Goal: Task Accomplishment & Management: Manage account settings

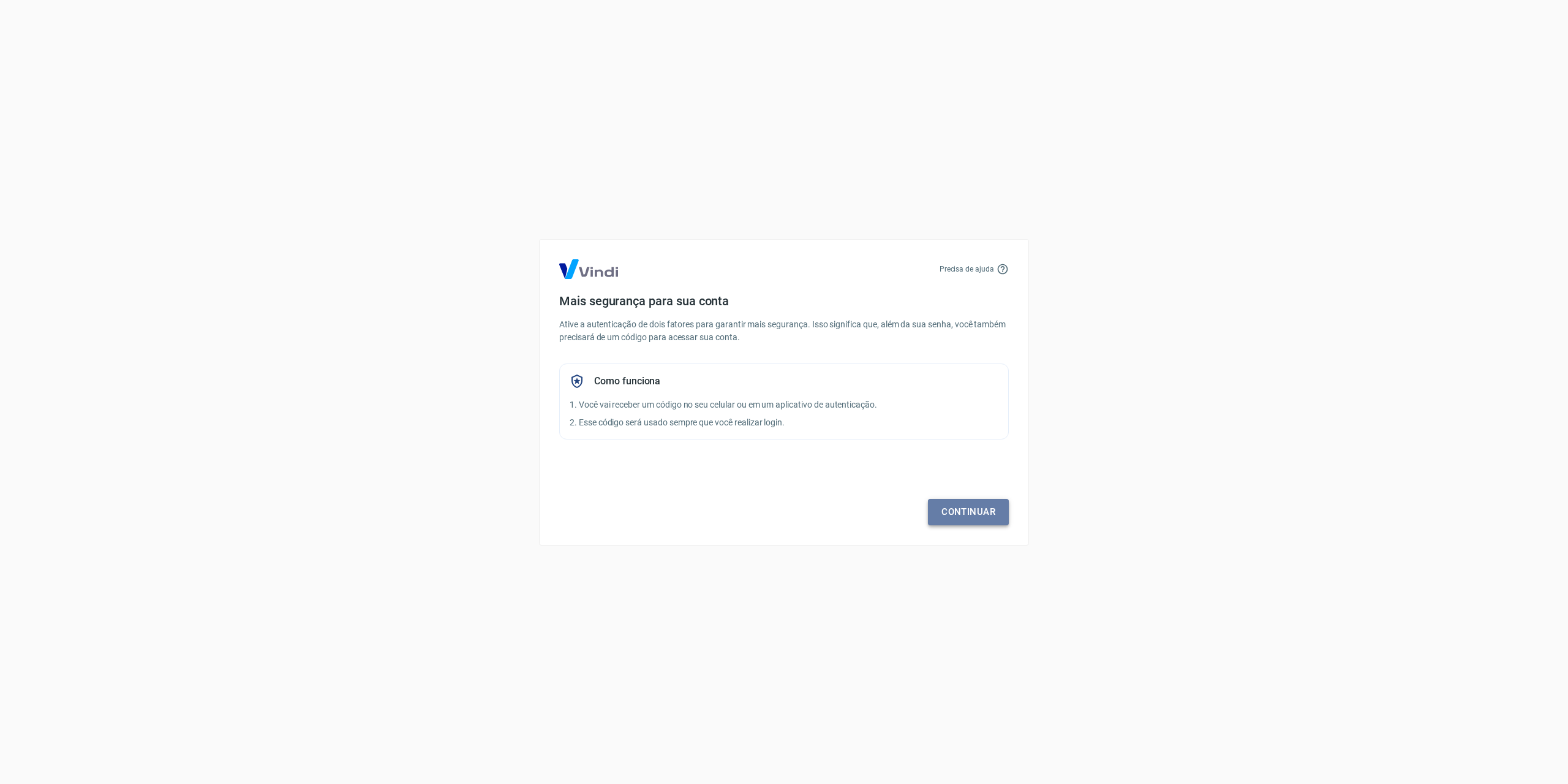
click at [984, 505] on link "Continuar" at bounding box center [968, 511] width 81 height 26
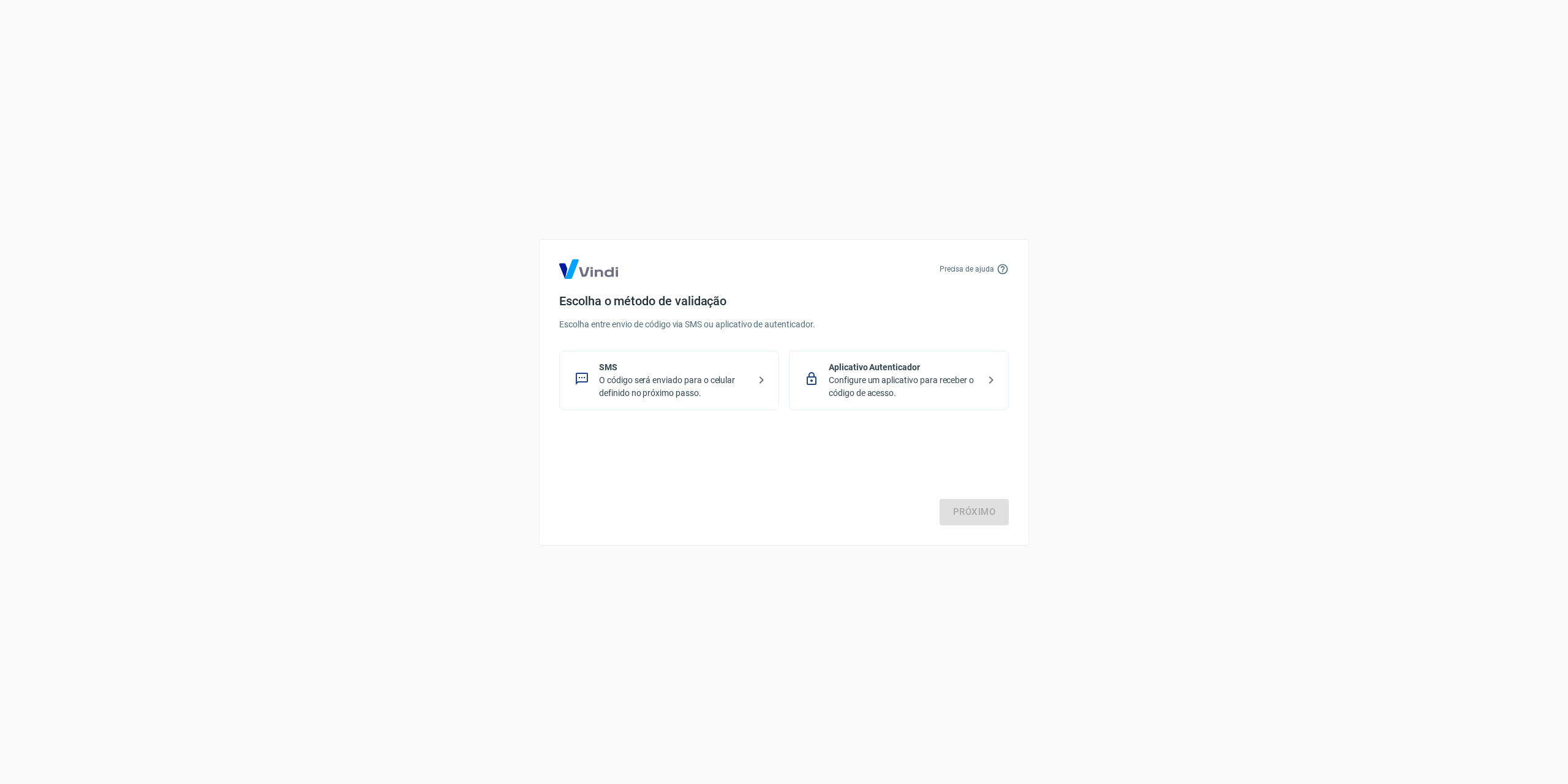
click at [948, 372] on p "Aplicativo Autenticador" at bounding box center [903, 367] width 150 height 13
click at [995, 517] on link "Próximo" at bounding box center [974, 511] width 69 height 26
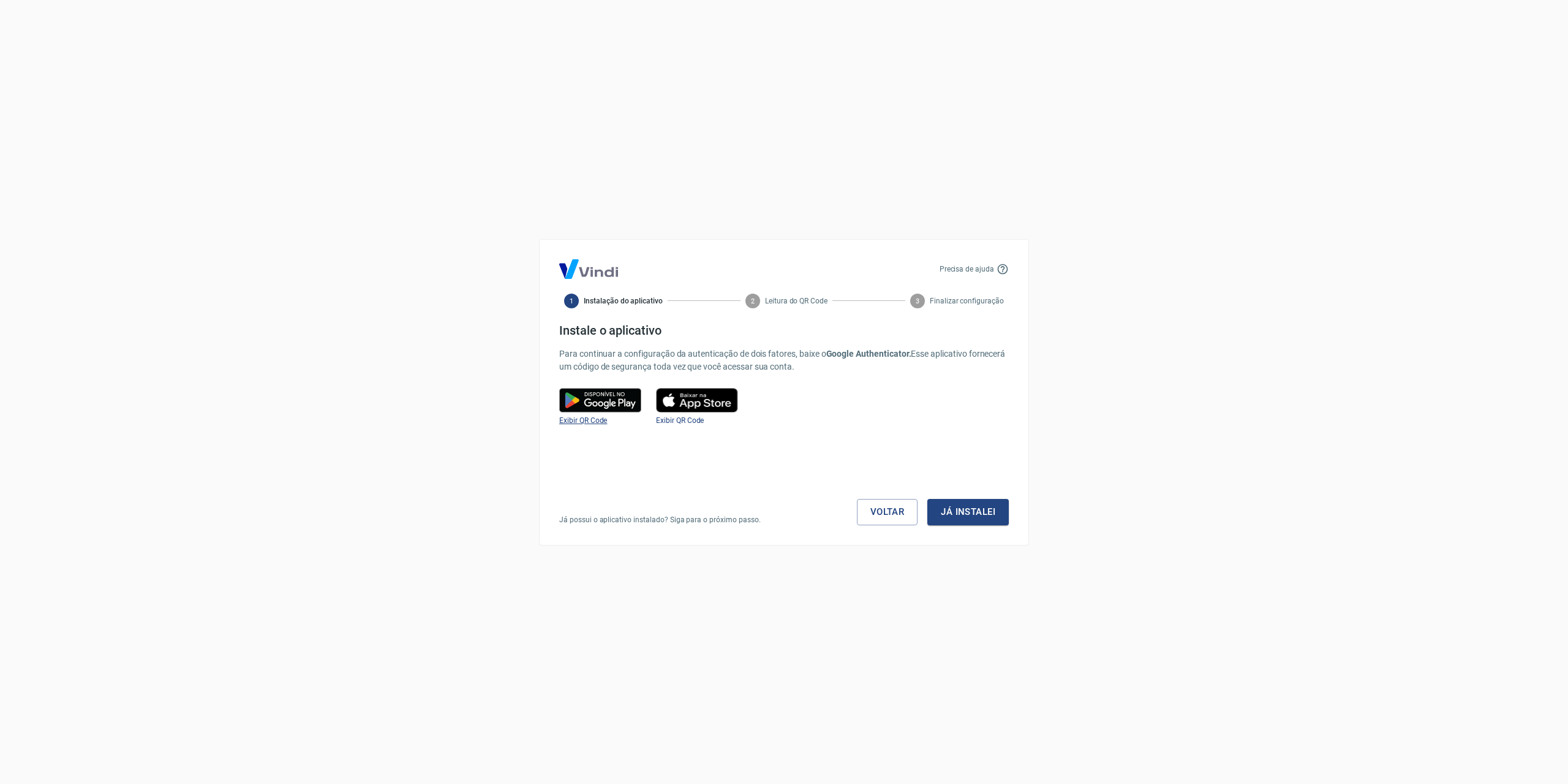
click at [590, 420] on span "Exibir QR Code" at bounding box center [582, 420] width 48 height 8
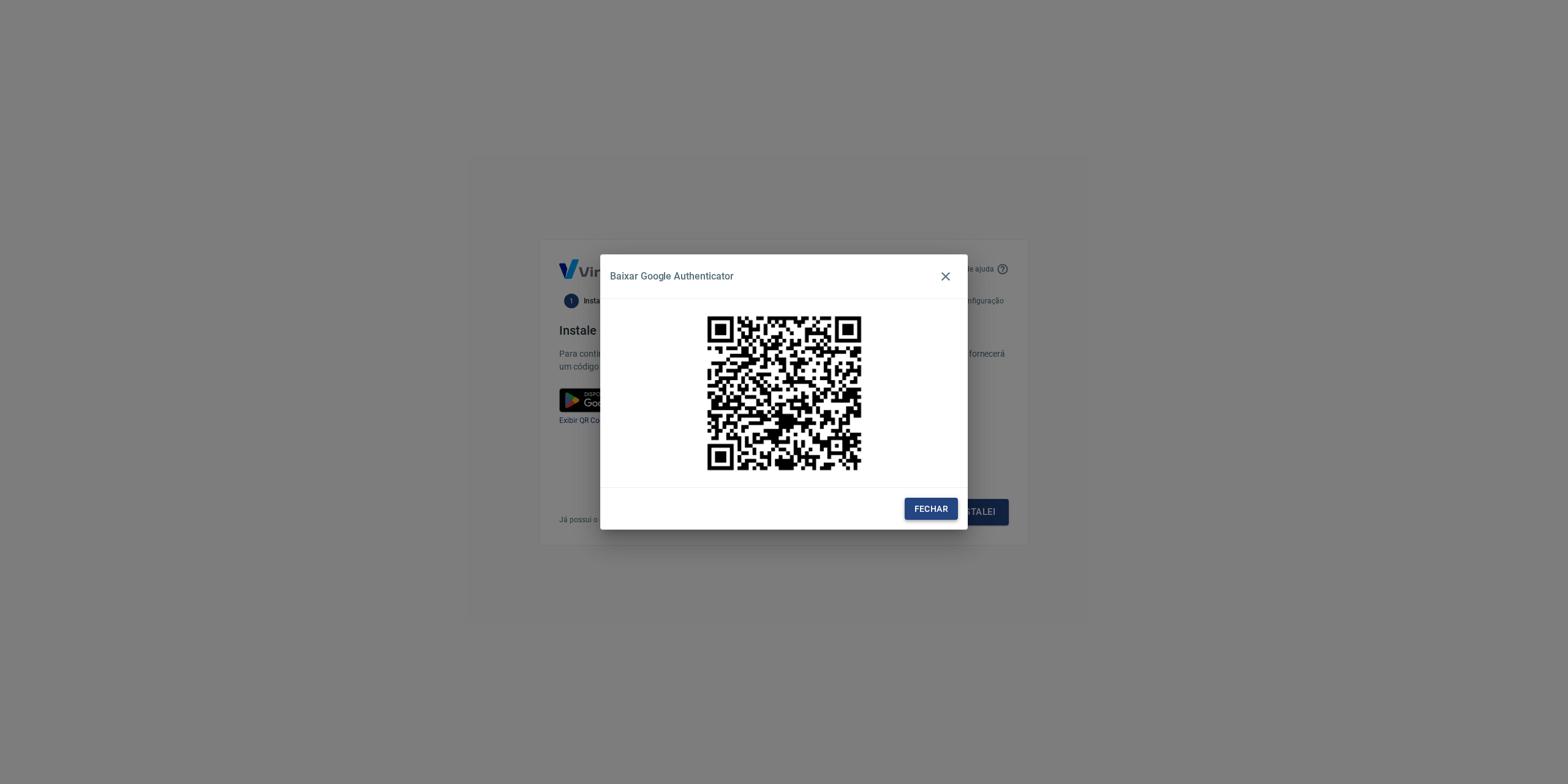
drag, startPoint x: 960, startPoint y: 495, endPoint x: 931, endPoint y: 502, distance: 29.8
click at [960, 495] on div "Fechar" at bounding box center [784, 509] width 367 height 42
click at [931, 502] on button "Fechar" at bounding box center [931, 509] width 53 height 23
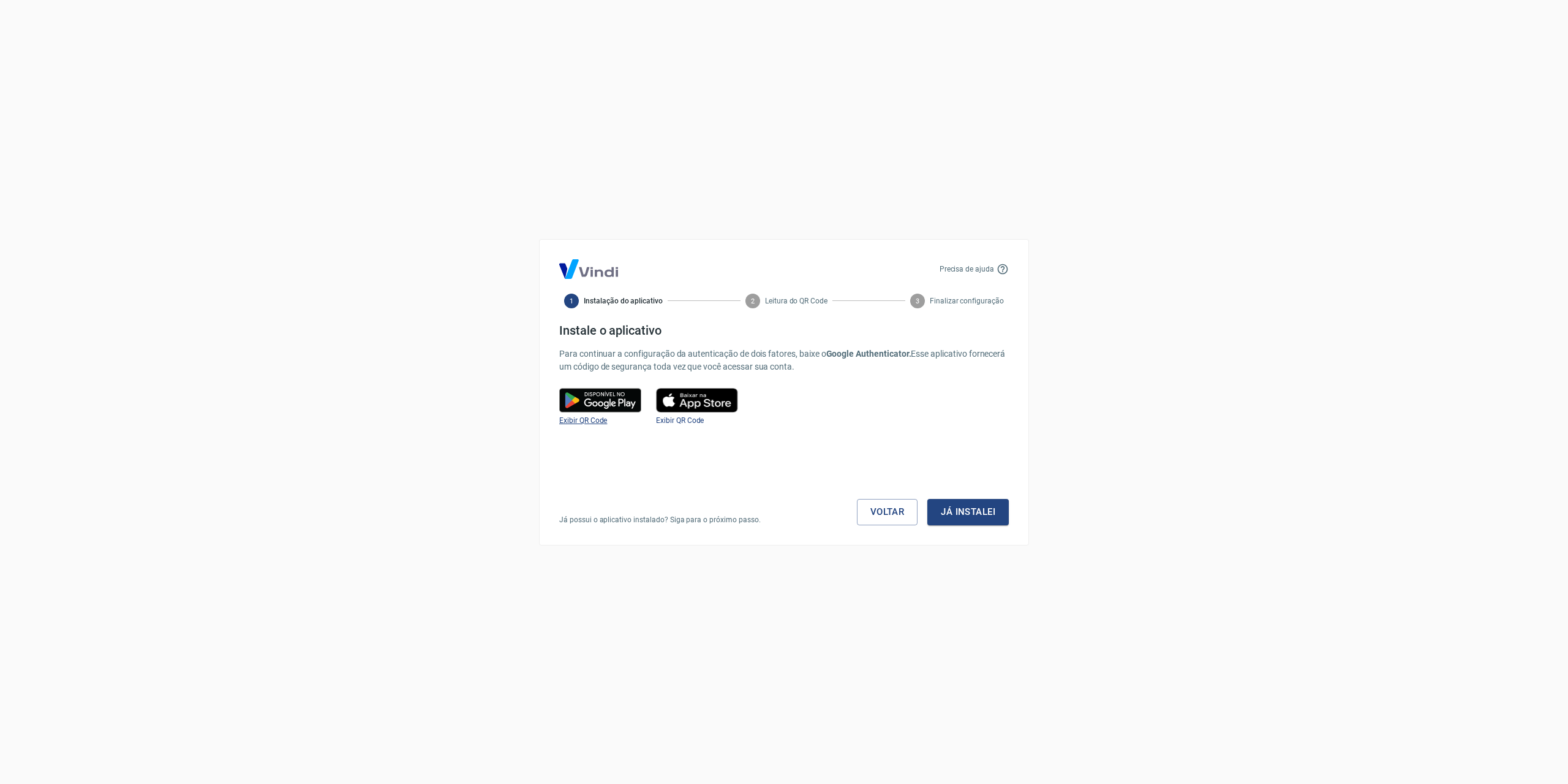
click at [593, 417] on span "Exibir QR Code" at bounding box center [582, 420] width 48 height 8
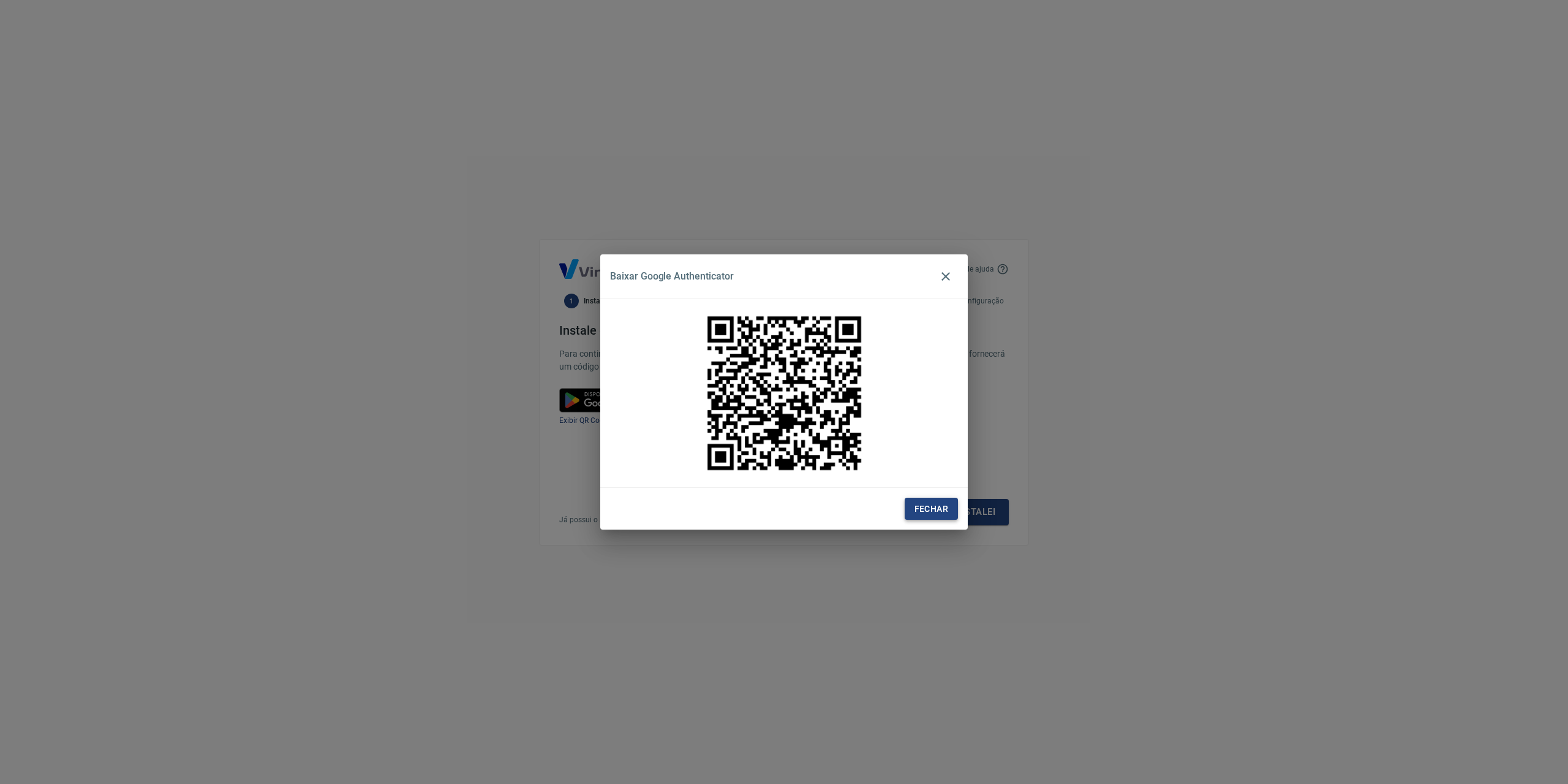
click at [943, 504] on button "Fechar" at bounding box center [931, 509] width 53 height 23
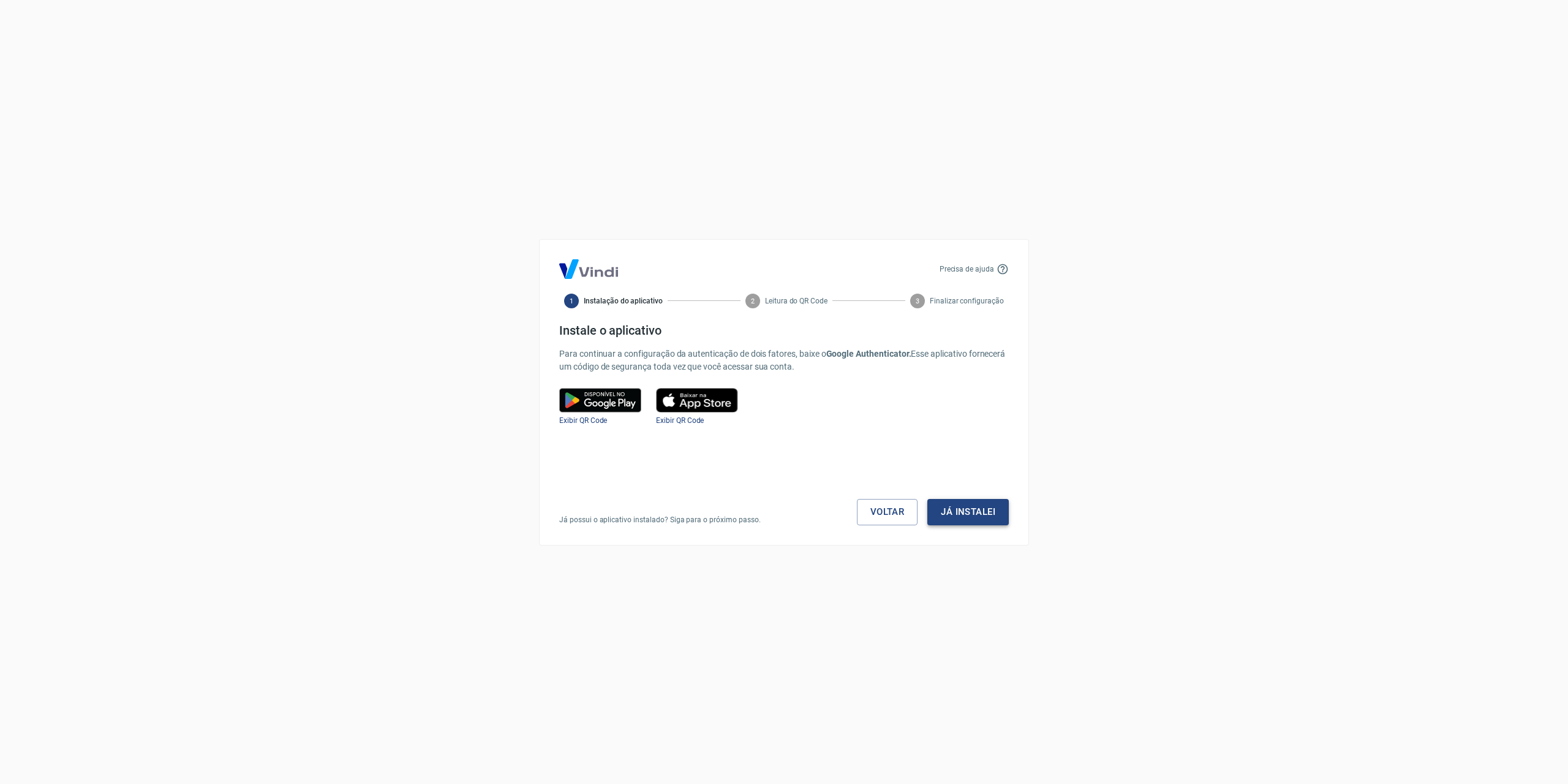
click at [959, 517] on button "Já instalei" at bounding box center [968, 511] width 82 height 26
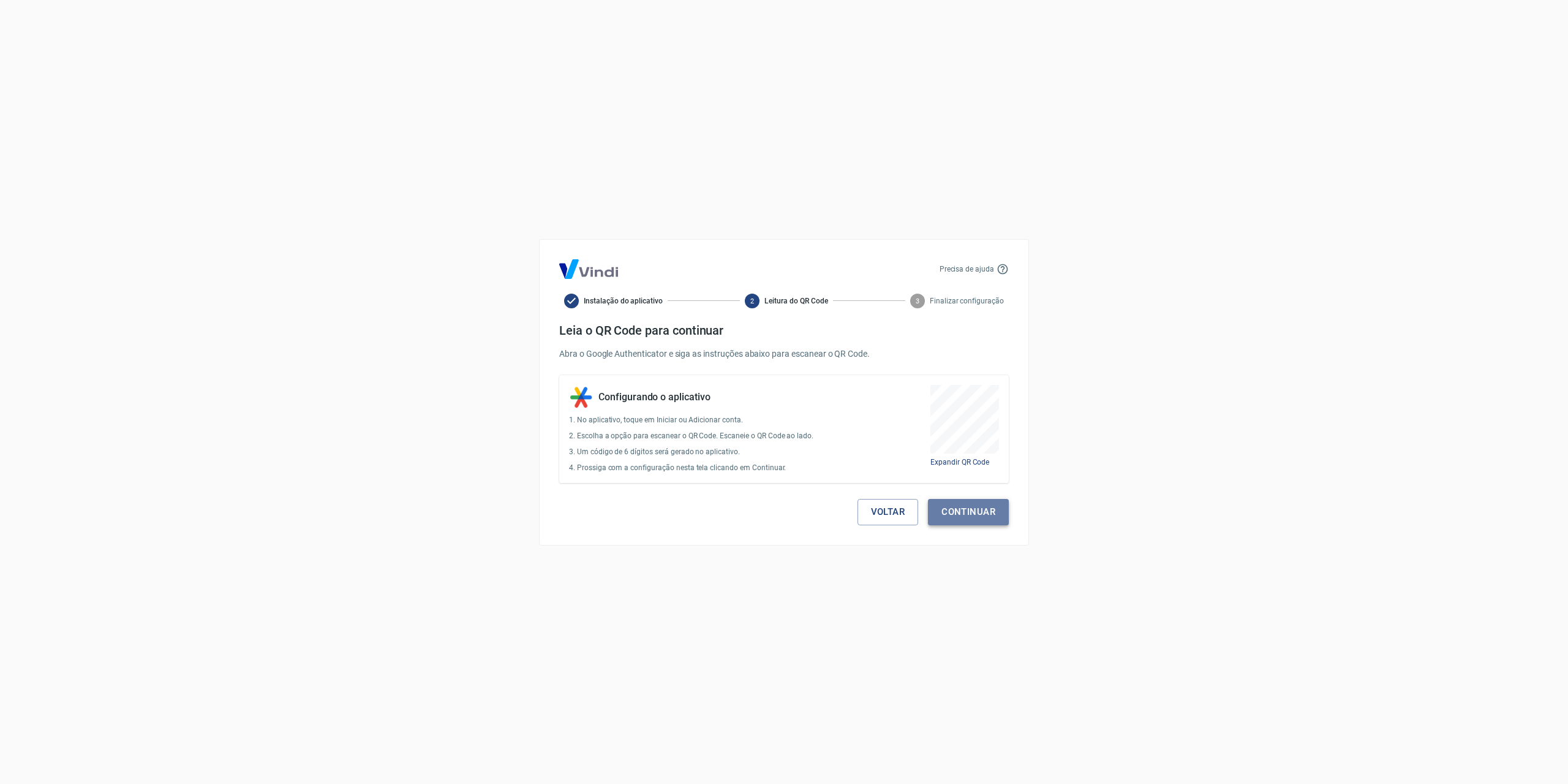
click at [958, 511] on button "Continuar" at bounding box center [968, 511] width 81 height 26
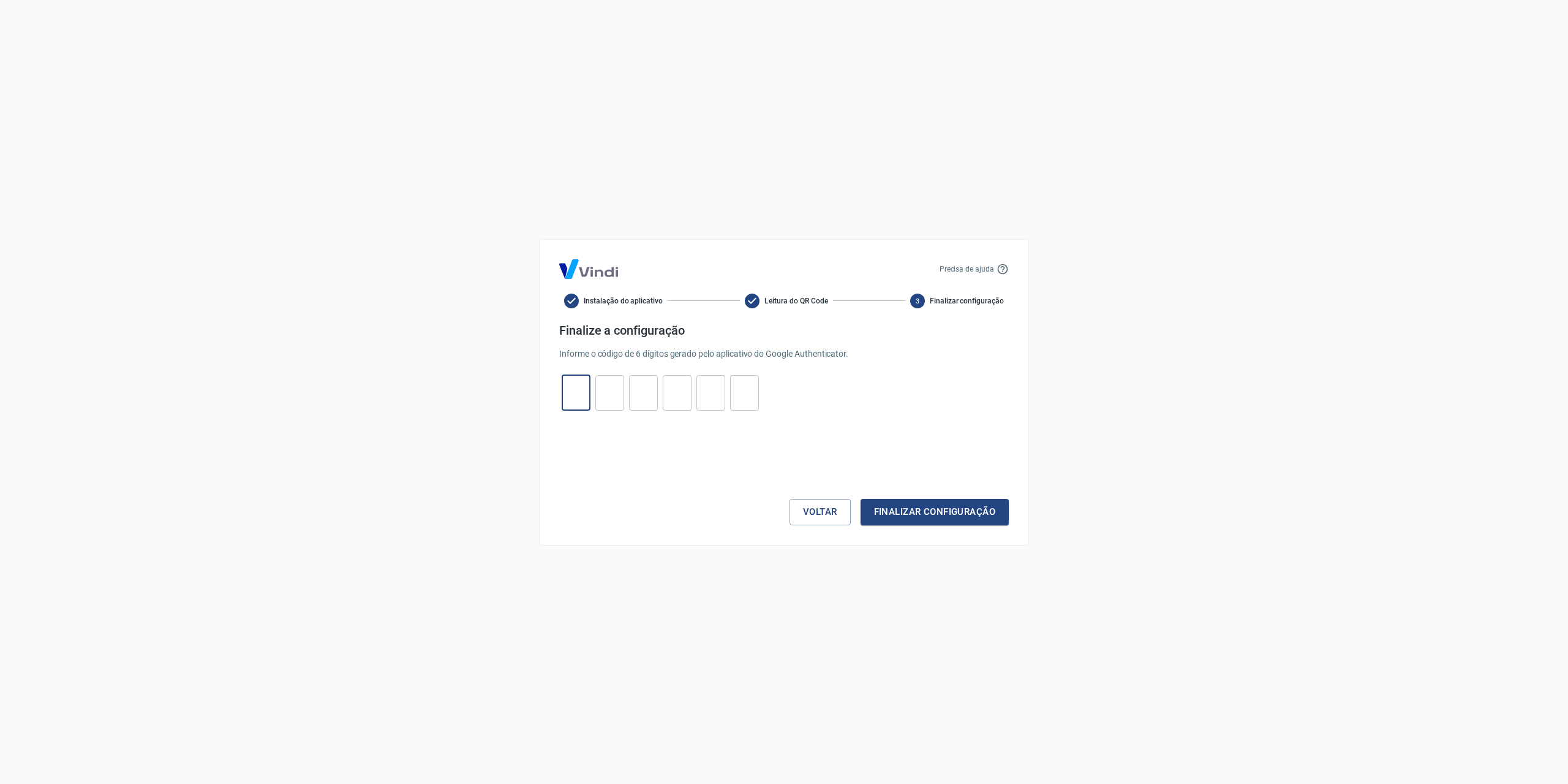
click at [576, 403] on input "tel" at bounding box center [576, 392] width 29 height 27
type input "3"
type input "7"
type input "2"
type input "4"
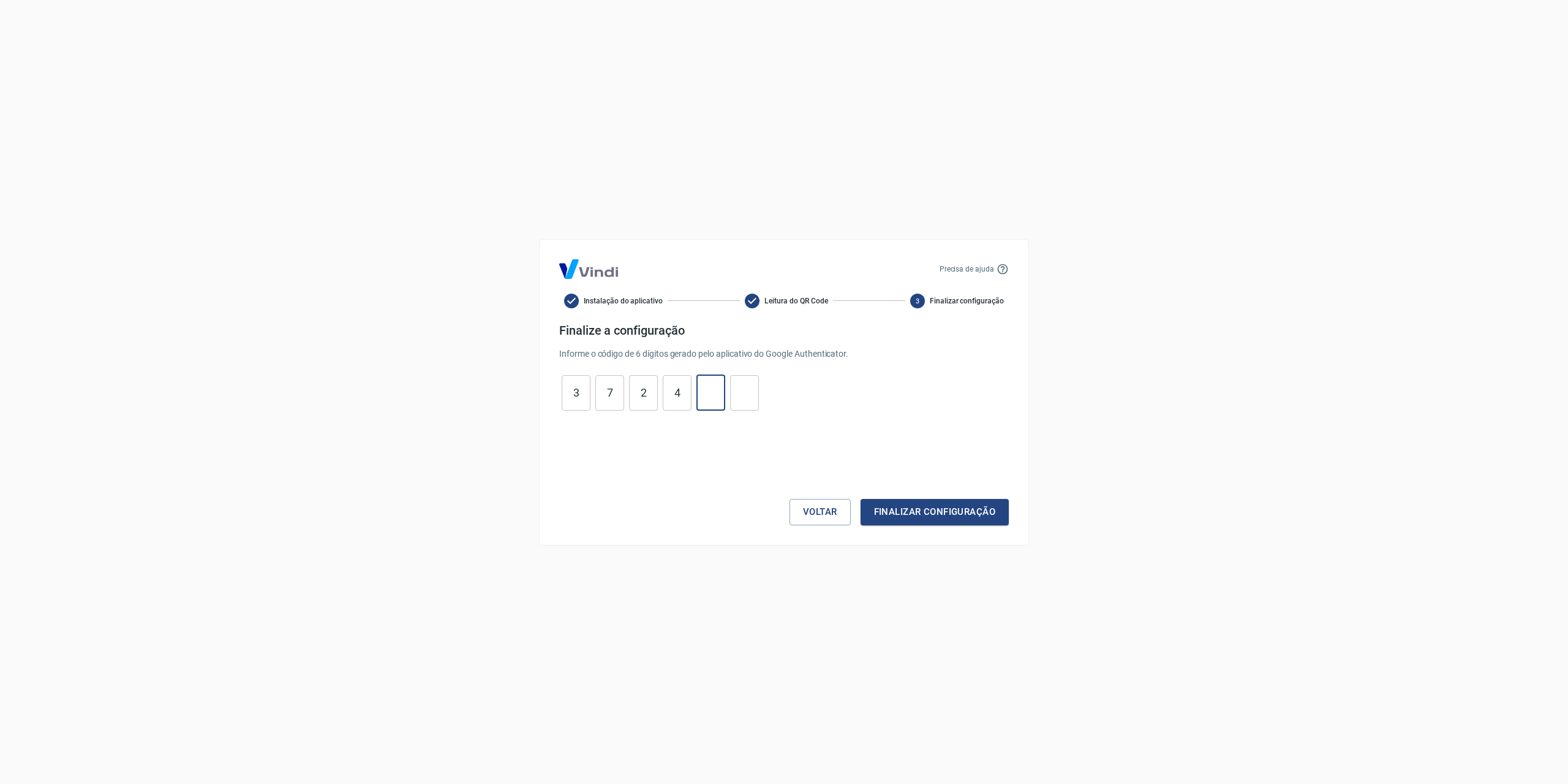
type input "7"
type input "9"
click at [946, 513] on button "Finalizar configuração" at bounding box center [934, 511] width 148 height 26
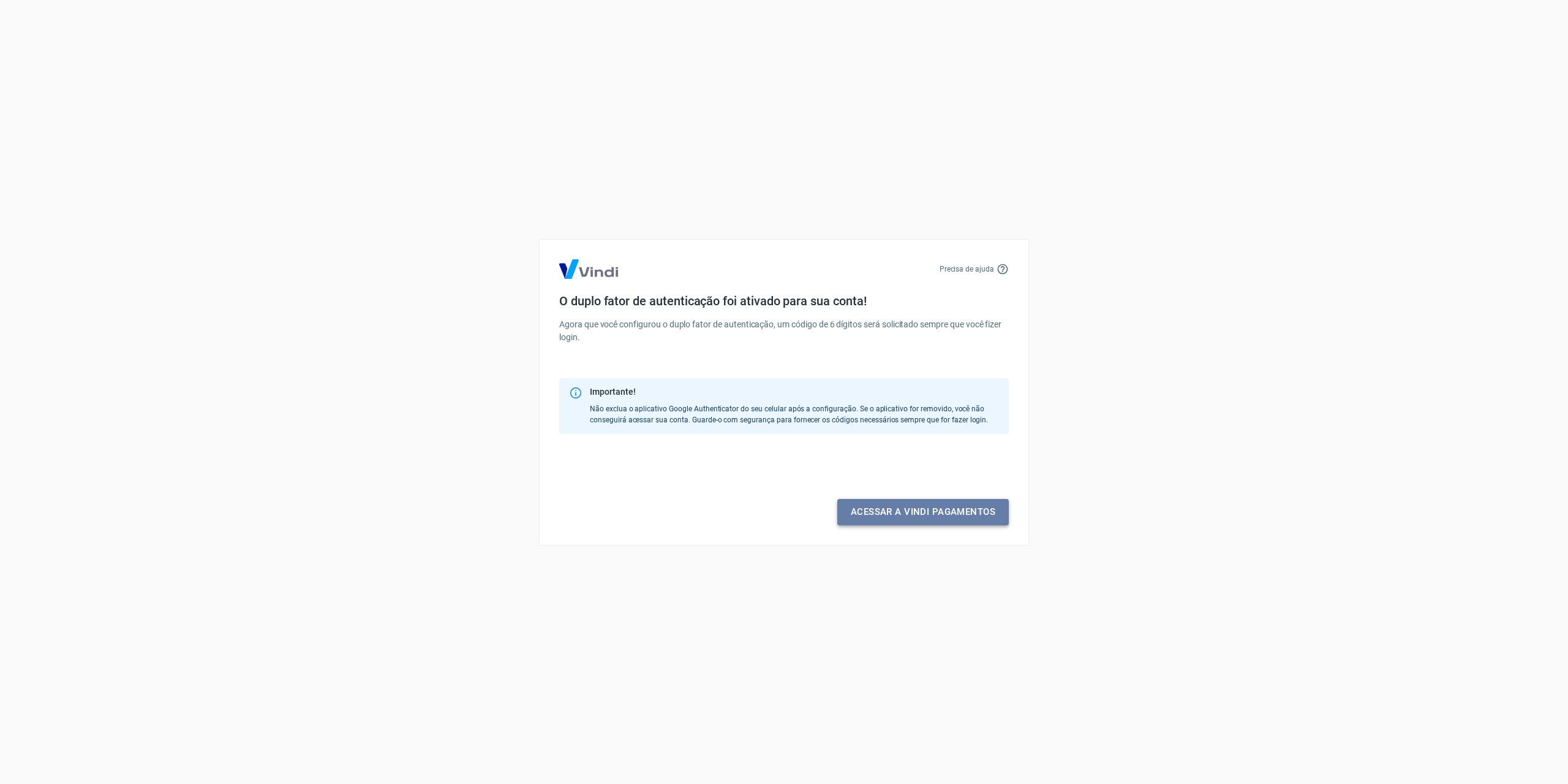
click at [925, 514] on link "Acessar a Vindi pagamentos" at bounding box center [923, 511] width 171 height 26
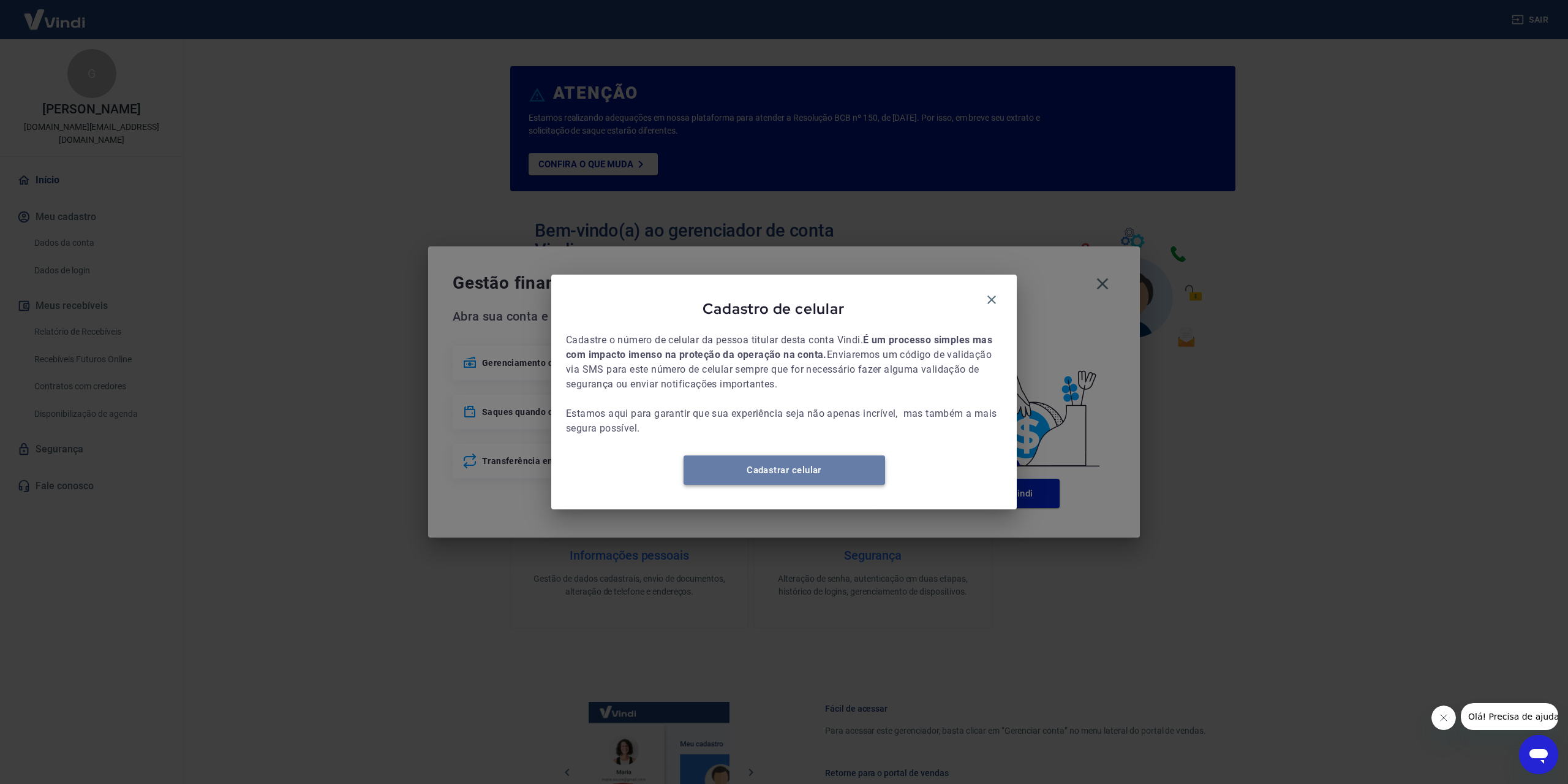
click at [796, 479] on link "Cadastrar celular" at bounding box center [784, 470] width 201 height 30
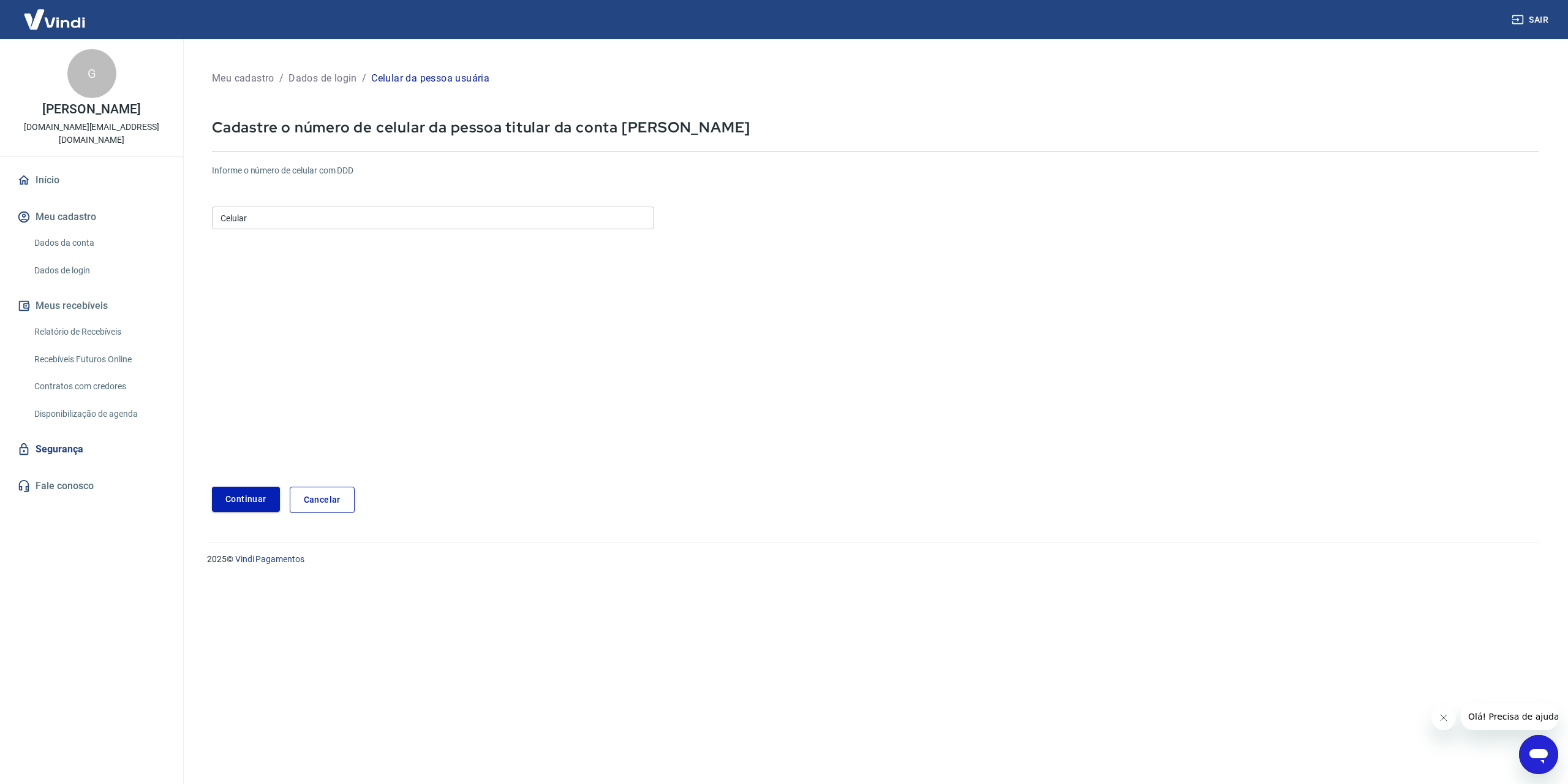
click at [246, 497] on button "Continuar" at bounding box center [246, 498] width 68 height 25
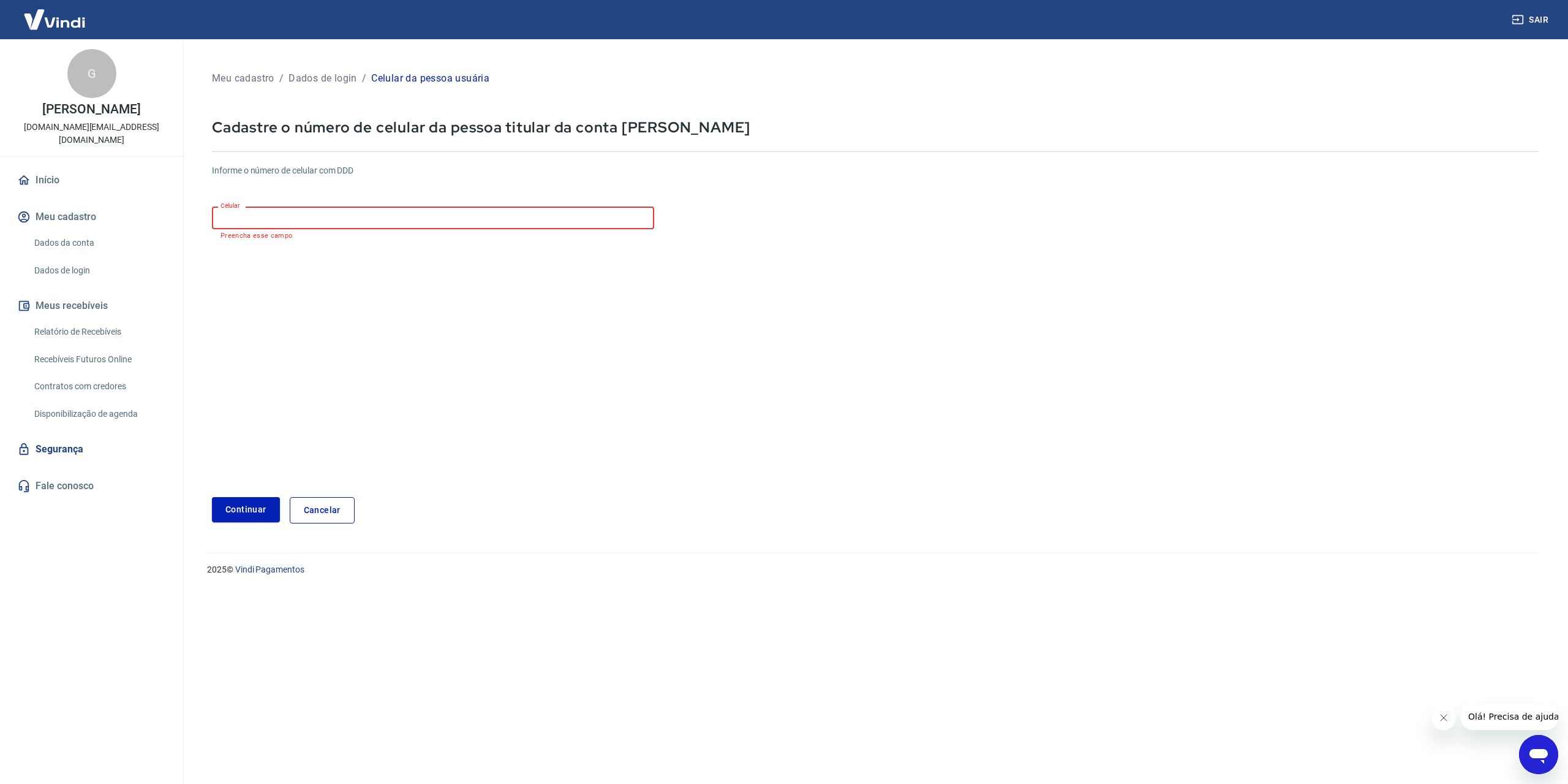
click at [346, 223] on input "Celular" at bounding box center [433, 218] width 442 height 23
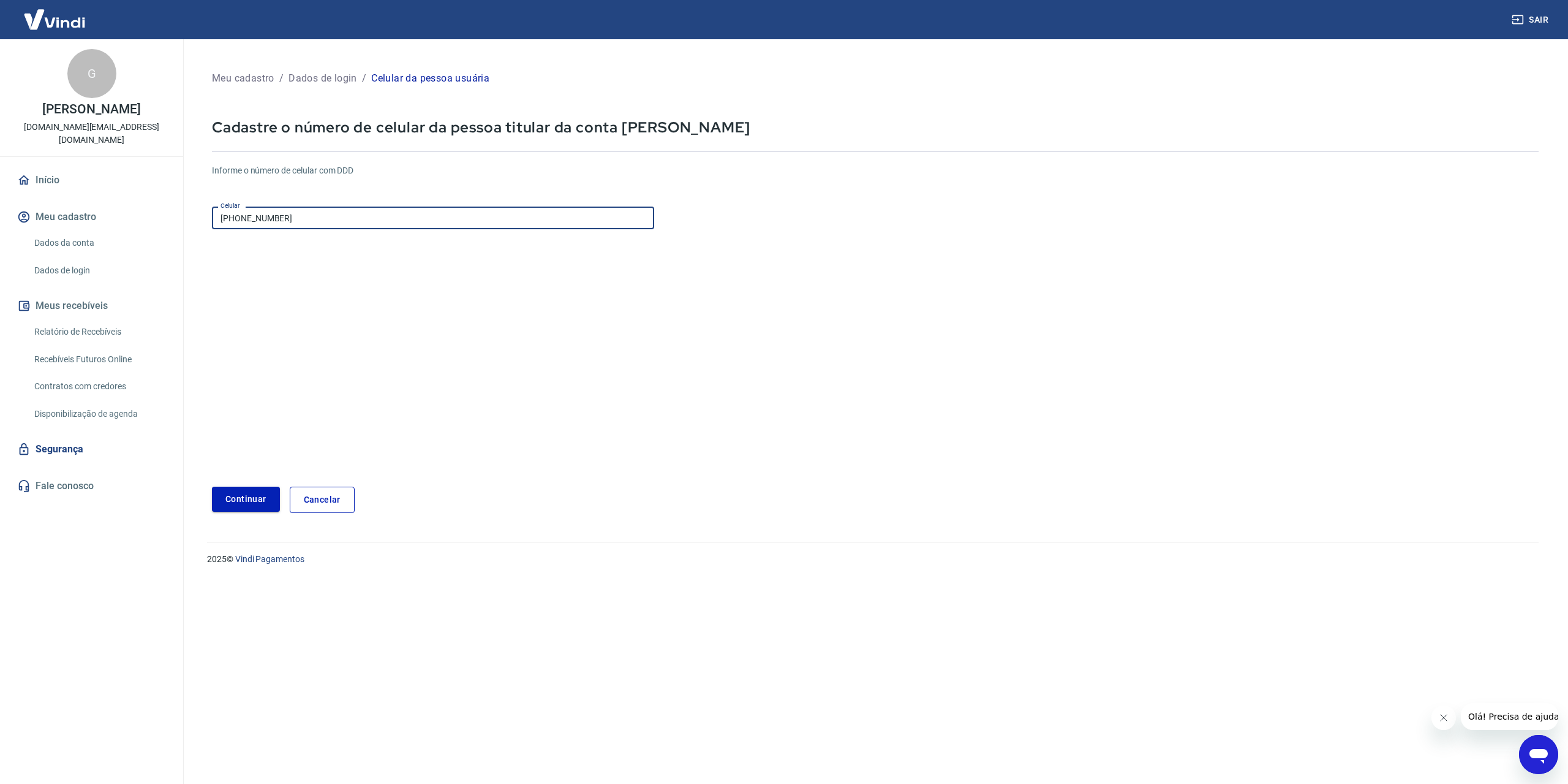
type input "(54) 99258-2558"
click at [260, 492] on button "Continuar" at bounding box center [246, 498] width 68 height 25
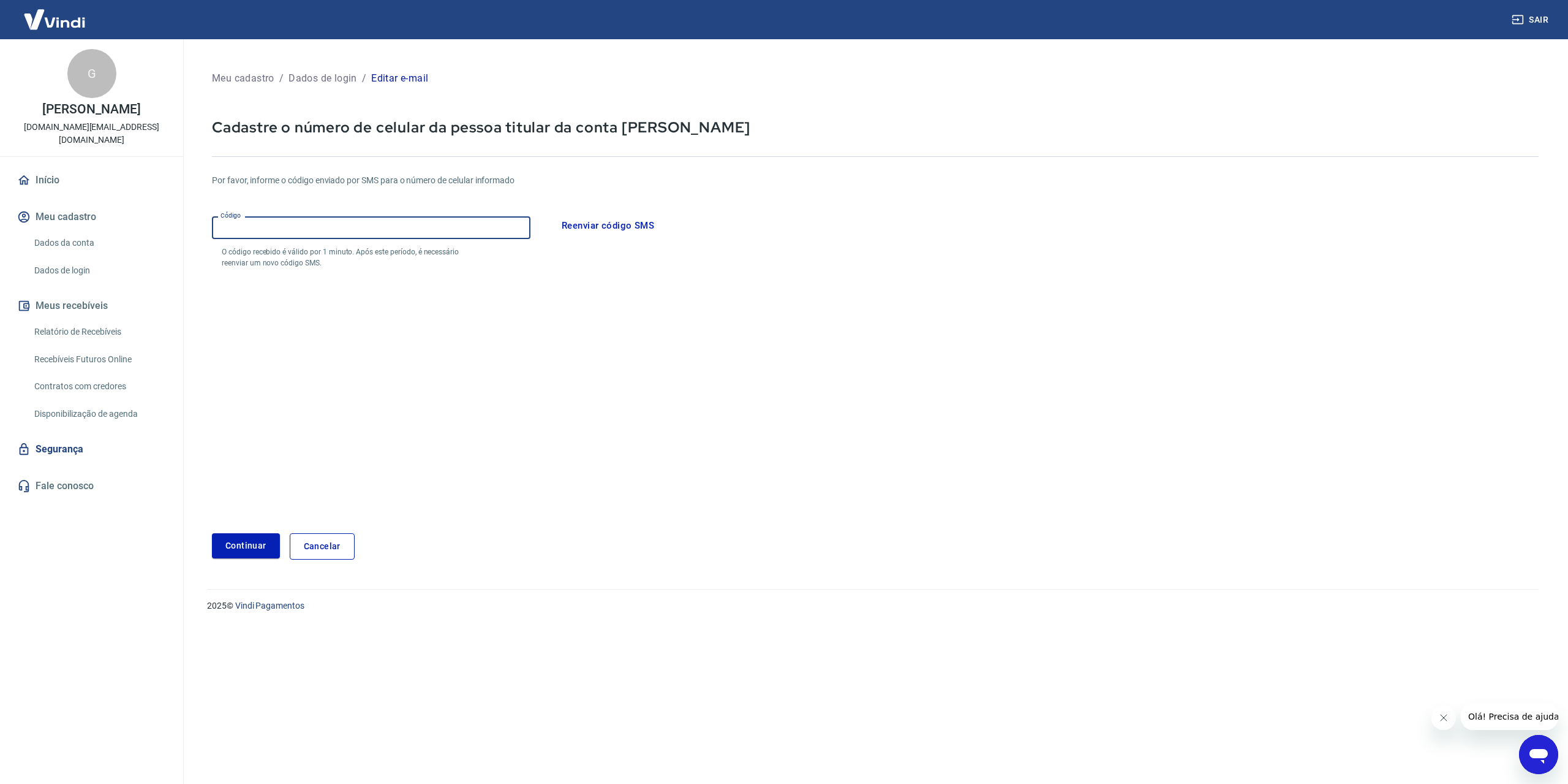
click at [287, 220] on input "Código" at bounding box center [371, 228] width 319 height 23
click at [313, 539] on link "Cancelar" at bounding box center [323, 546] width 65 height 27
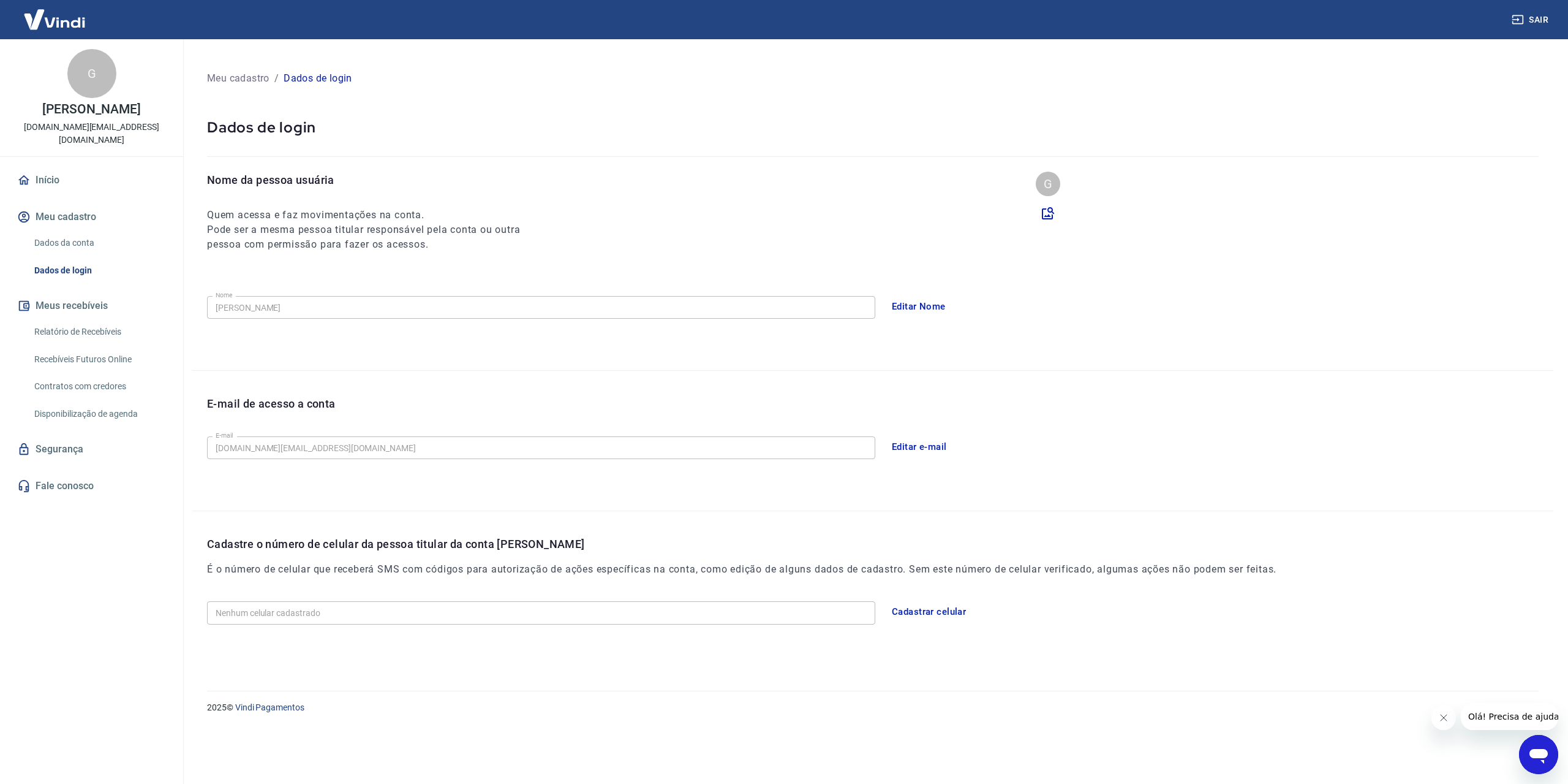
click at [74, 244] on link "Dados da conta" at bounding box center [99, 242] width 139 height 25
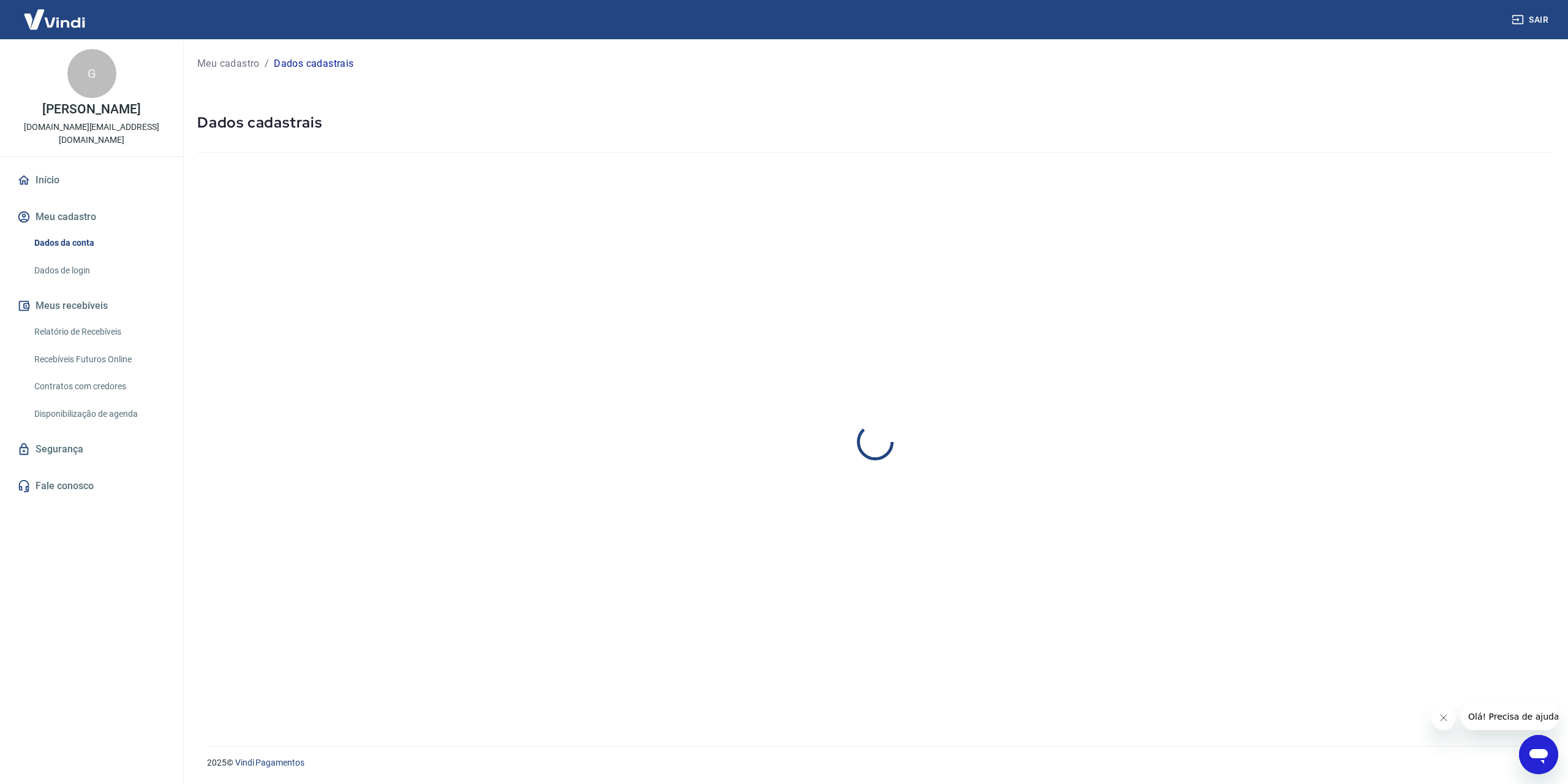
select select "RS"
select select "business"
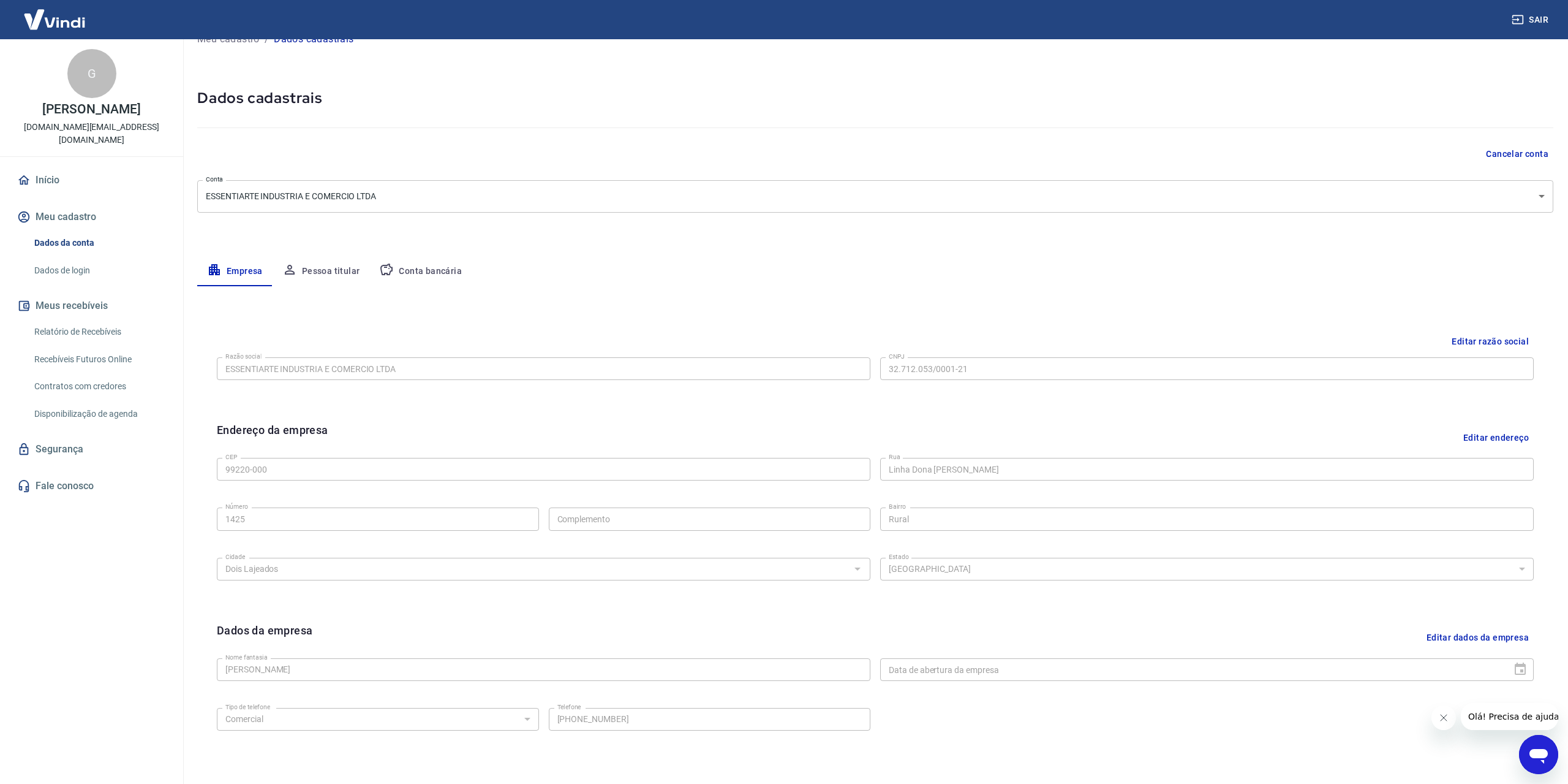
scroll to position [100, 0]
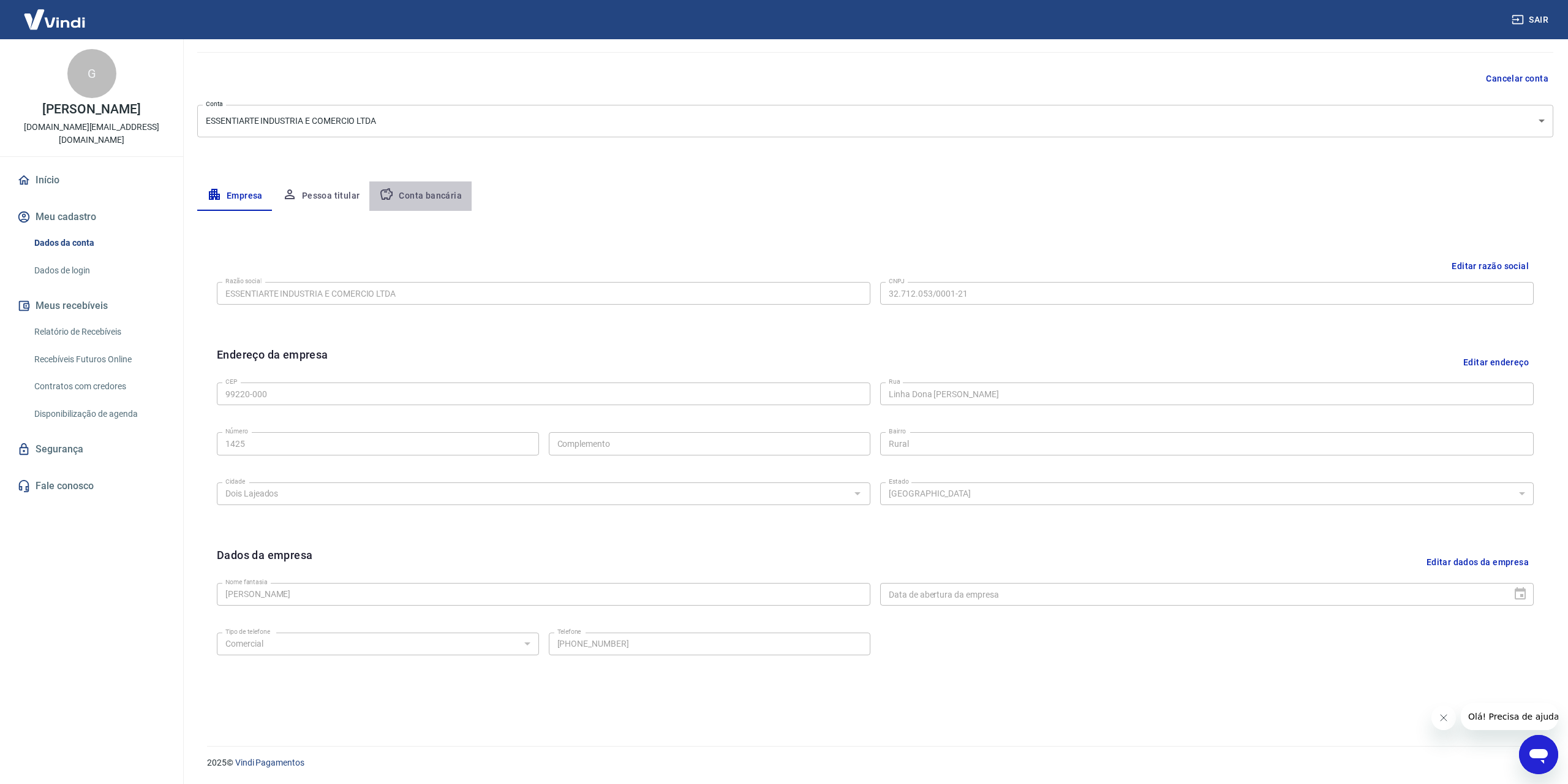
click at [419, 196] on button "Conta bancária" at bounding box center [420, 195] width 102 height 30
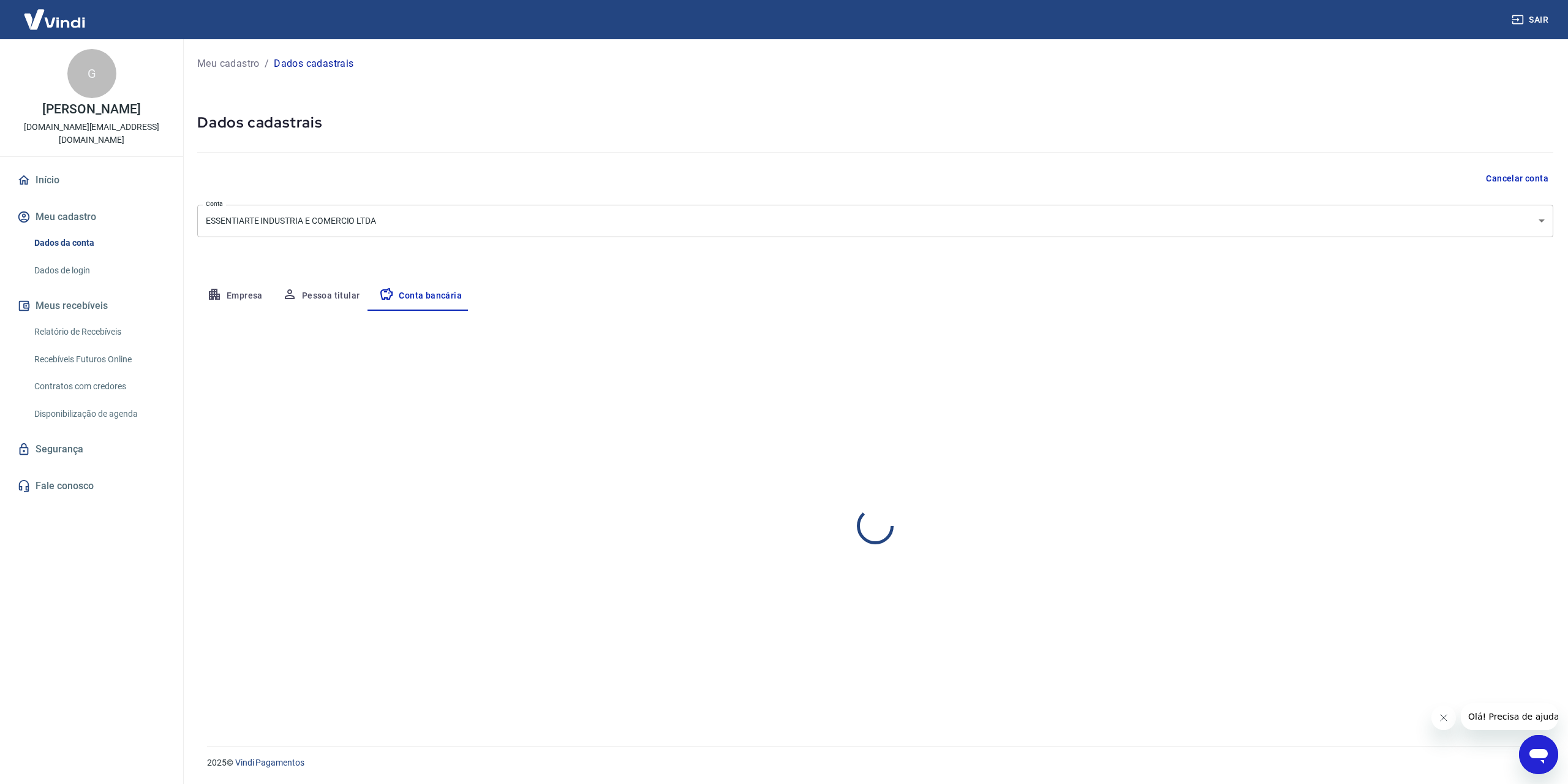
select select "1"
click at [1523, 348] on button "Editar conta bancária" at bounding box center [1501, 346] width 102 height 23
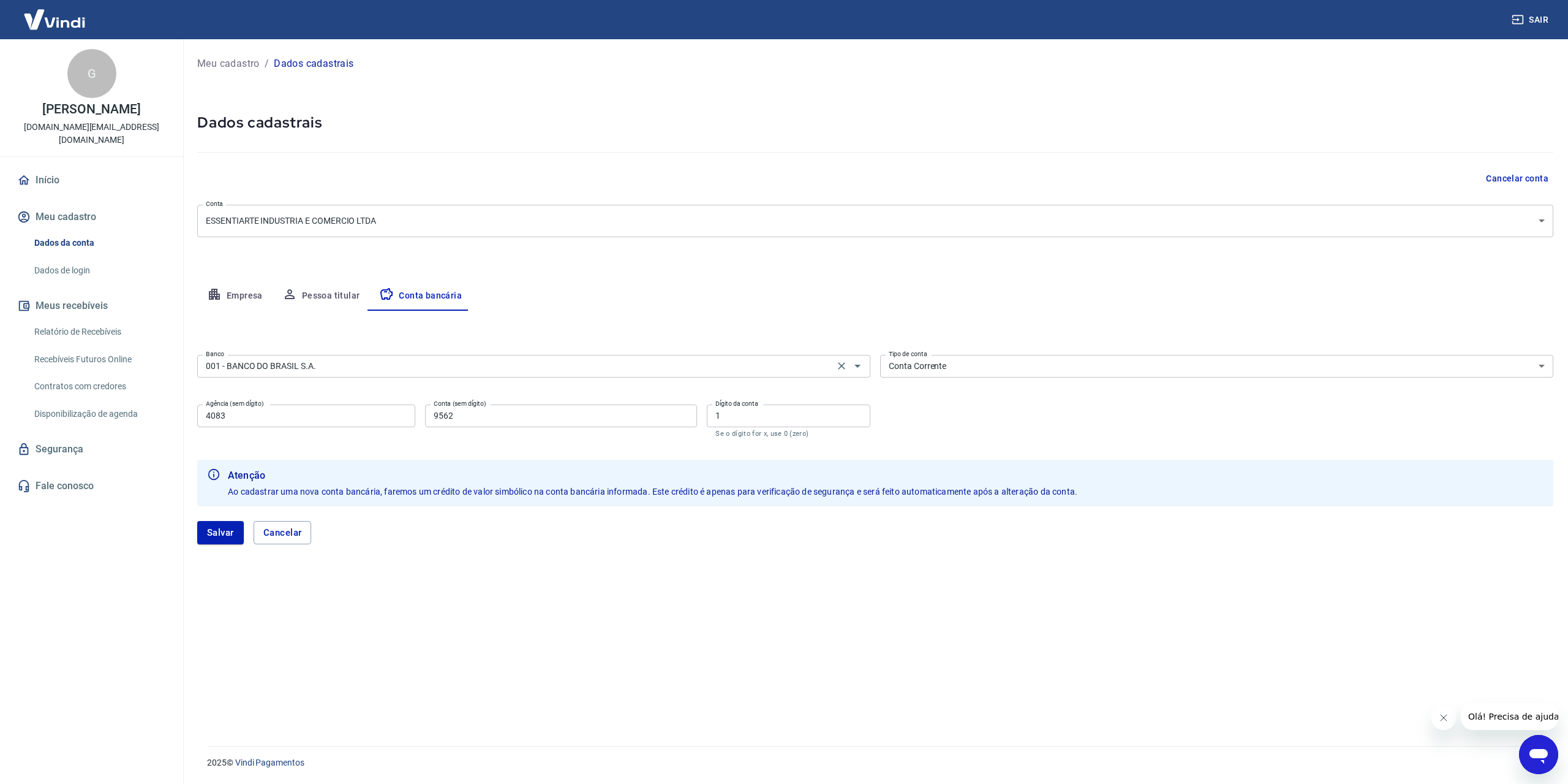
click at [750, 362] on input "001 - BANCO DO BRASIL S.A." at bounding box center [515, 366] width 629 height 15
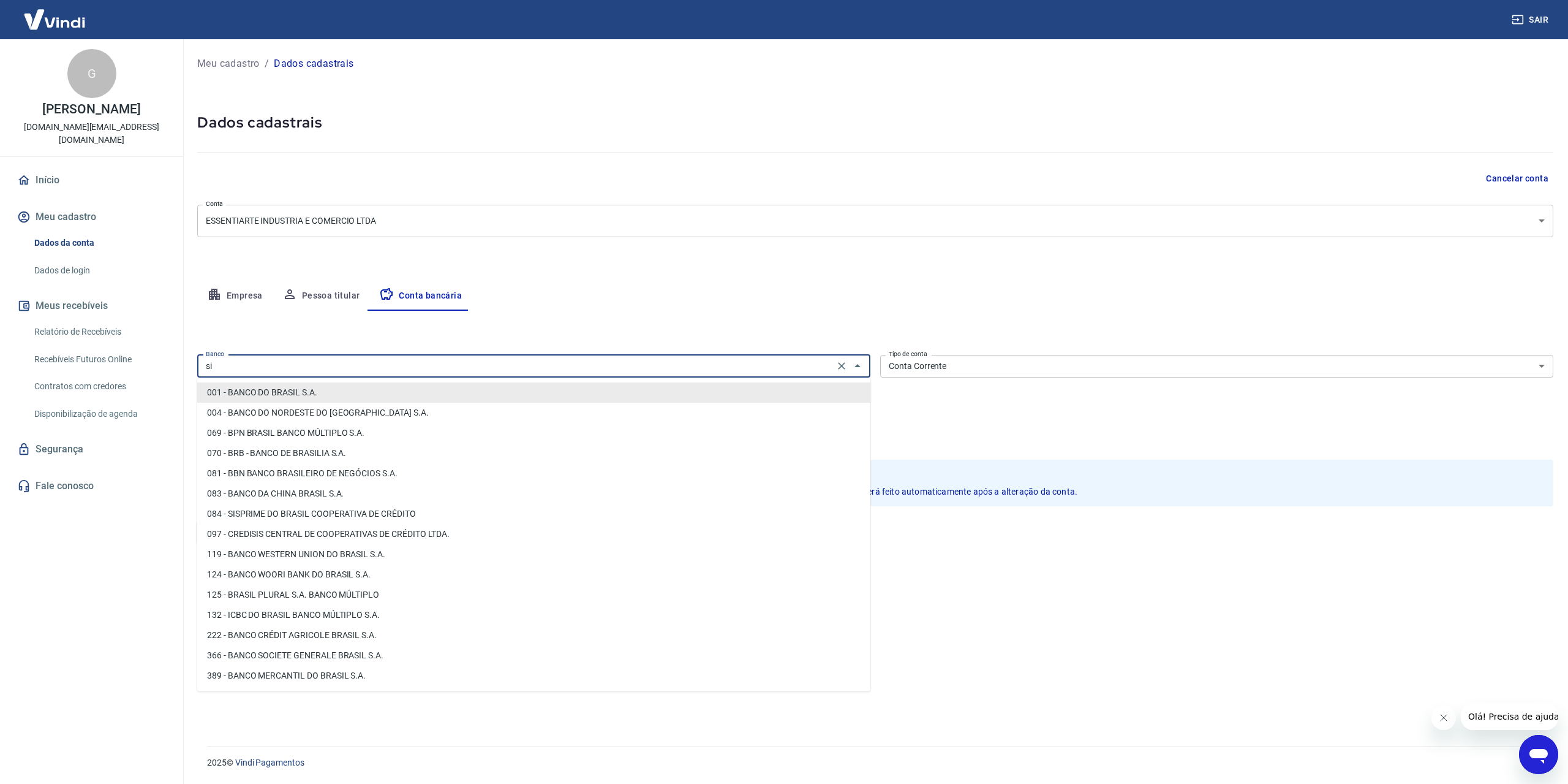
type input "s"
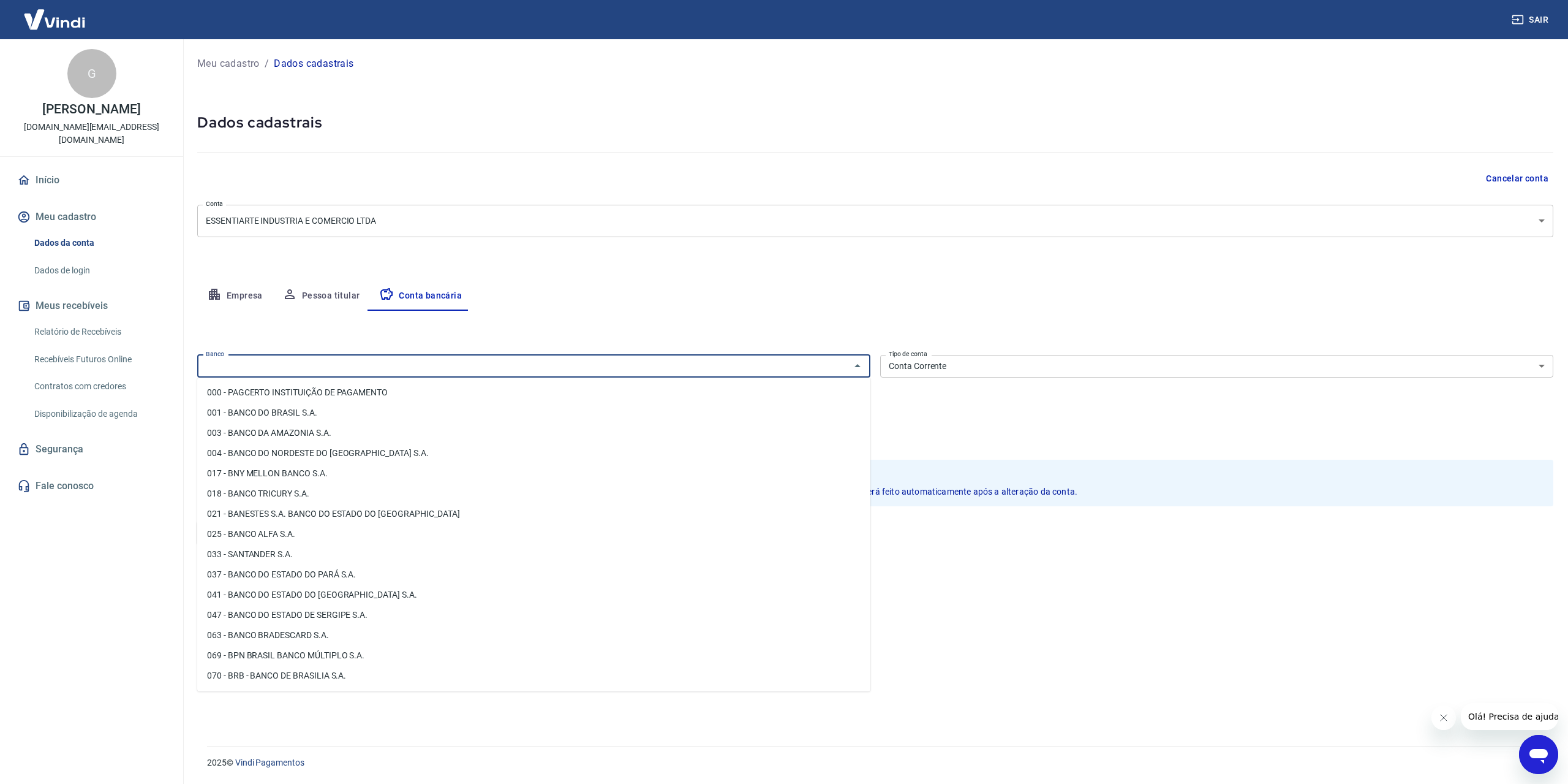
click at [763, 314] on div "Editar conta bancária Banco Banco Tipo de conta Conta Corrente Conta Poupança T…" at bounding box center [874, 513] width 1356 height 405
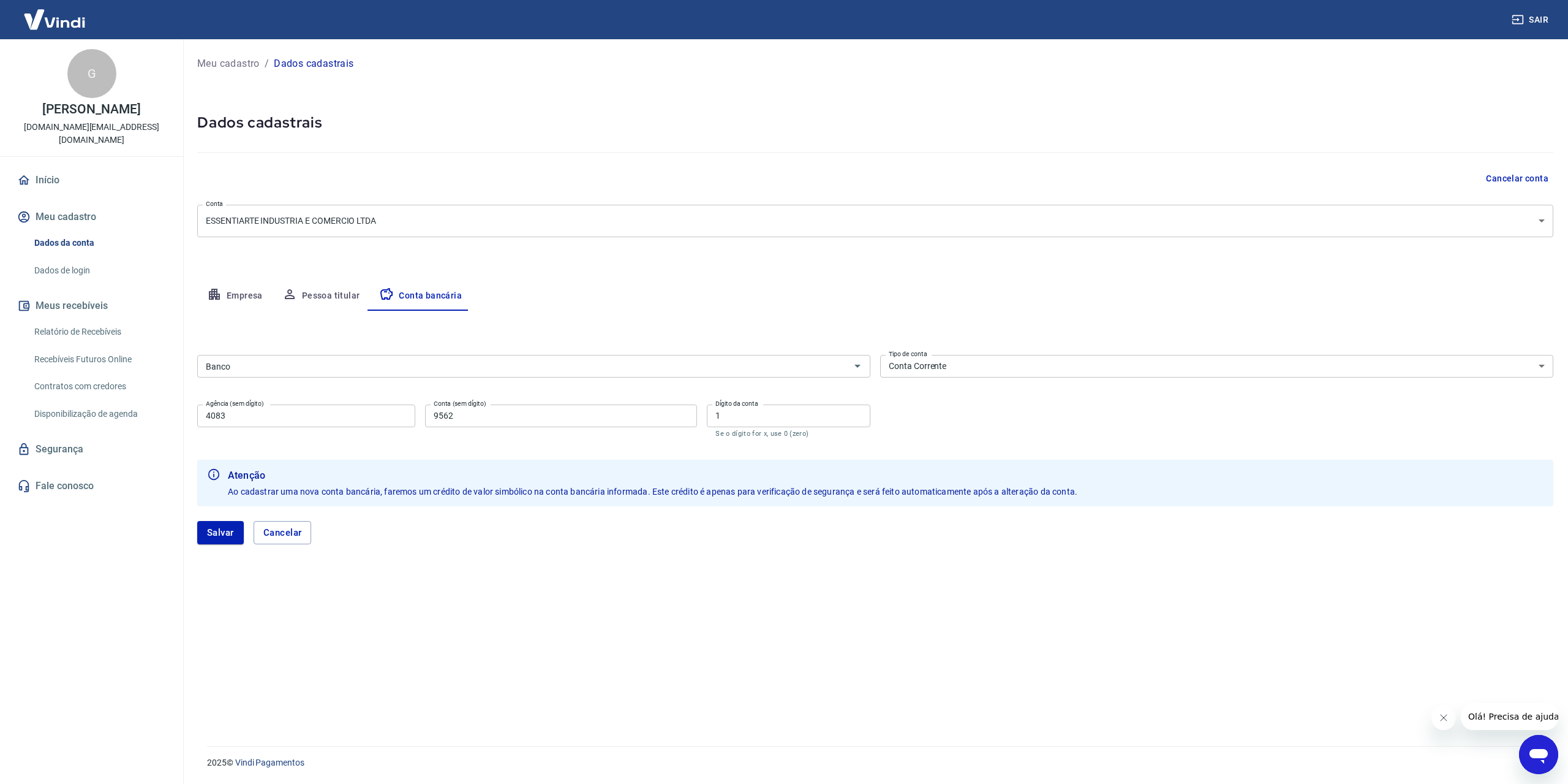
click at [764, 363] on input "Banco" at bounding box center [523, 366] width 646 height 15
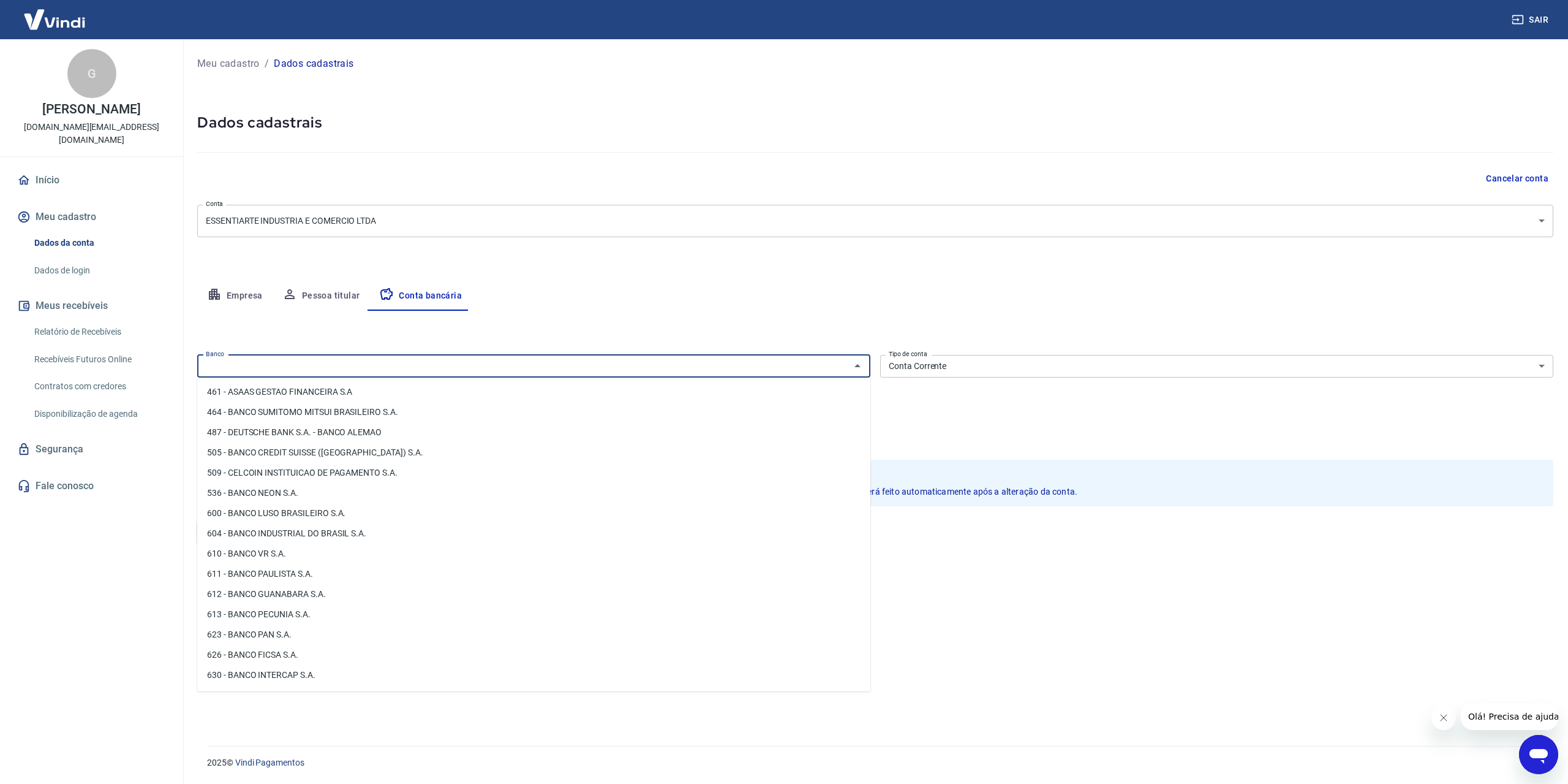
scroll to position [1438, 0]
click at [391, 370] on input "Banco" at bounding box center [523, 366] width 646 height 15
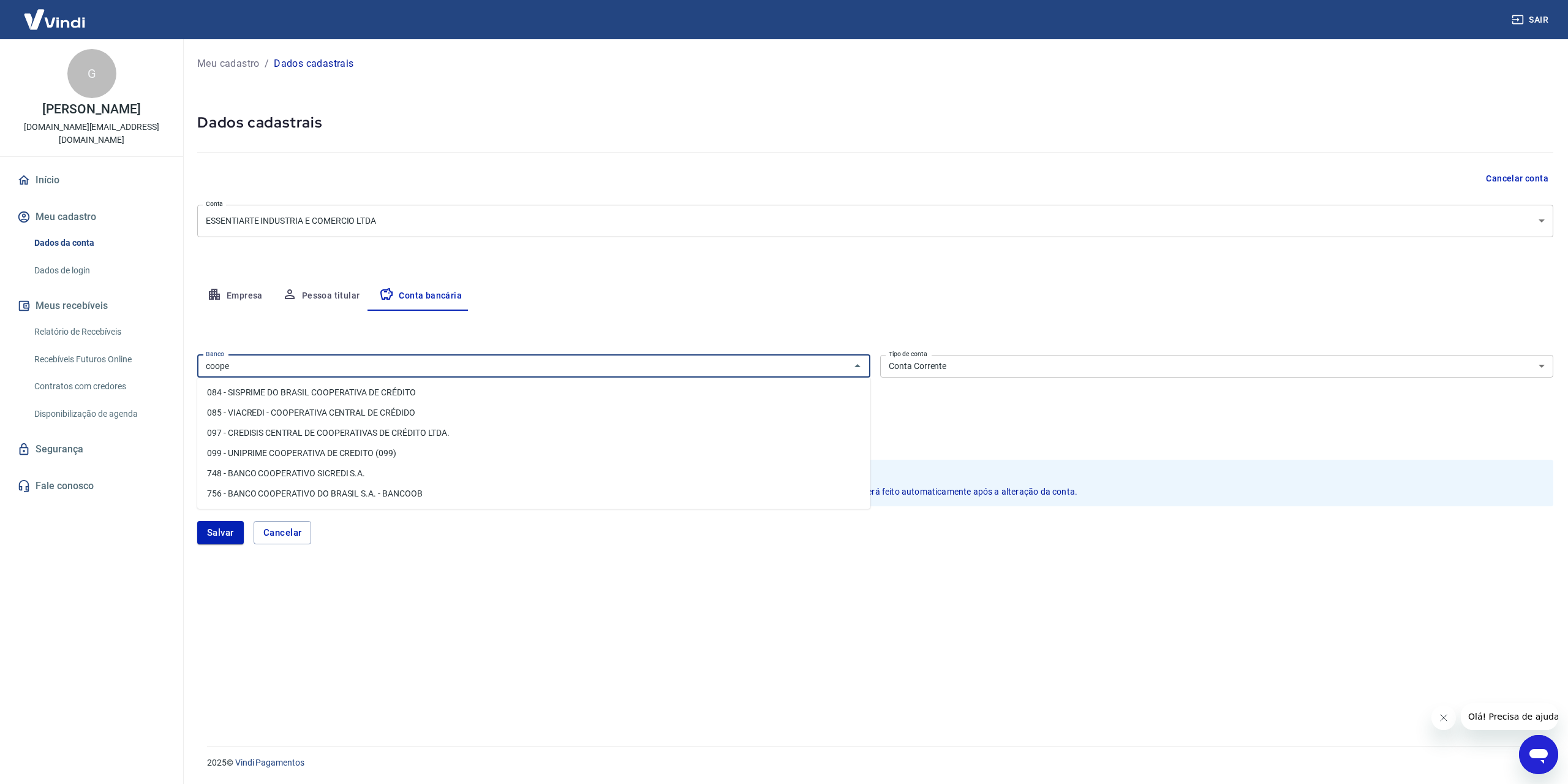
type input "coope"
click at [610, 312] on div "Editar conta bancária Banco Banco Tipo de conta Conta Corrente Conta Poupança T…" at bounding box center [874, 513] width 1356 height 405
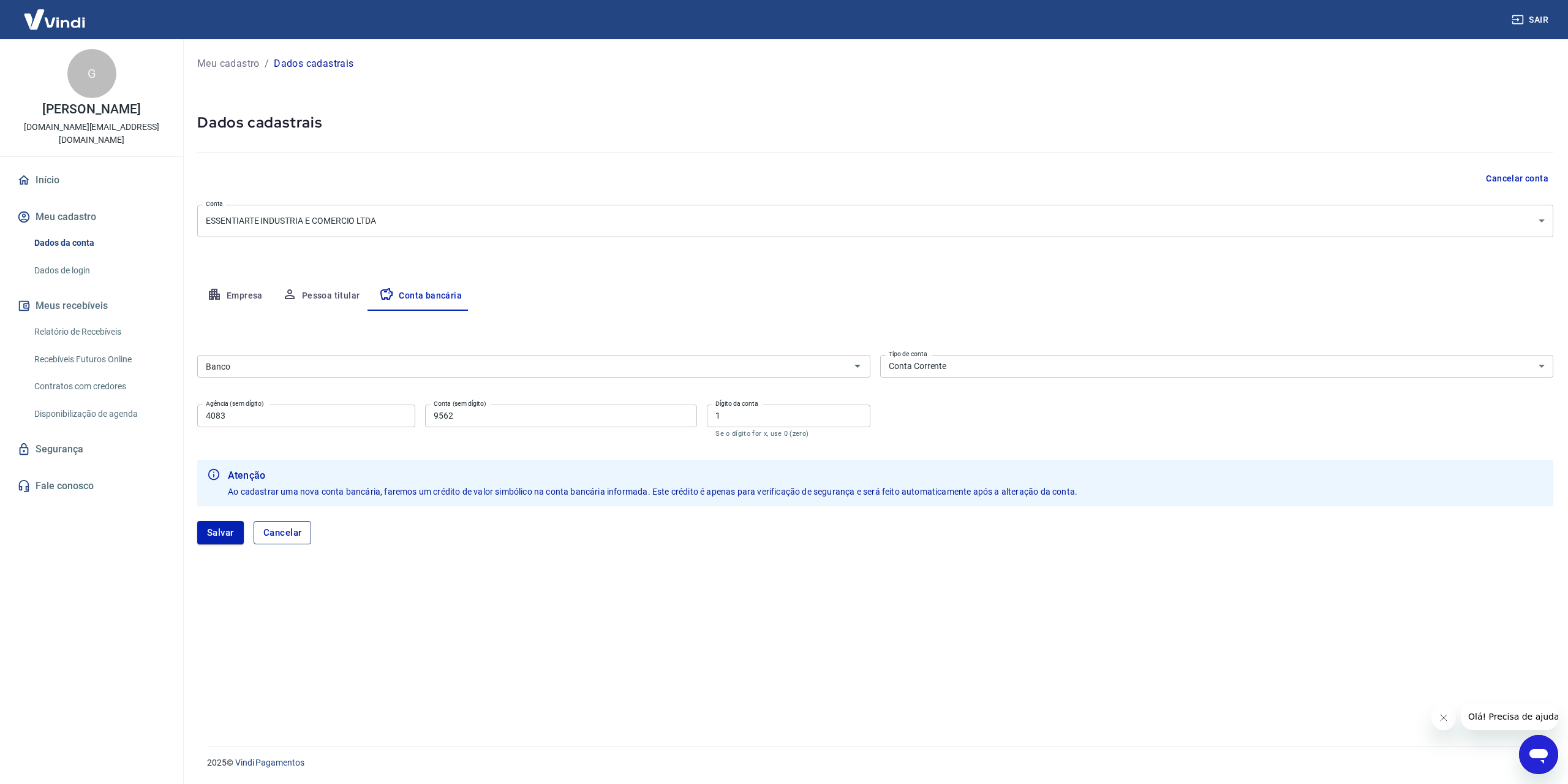
click at [272, 538] on button "Cancelar" at bounding box center [282, 533] width 58 height 23
type input "001 - BANCO DO BRASIL S.A."
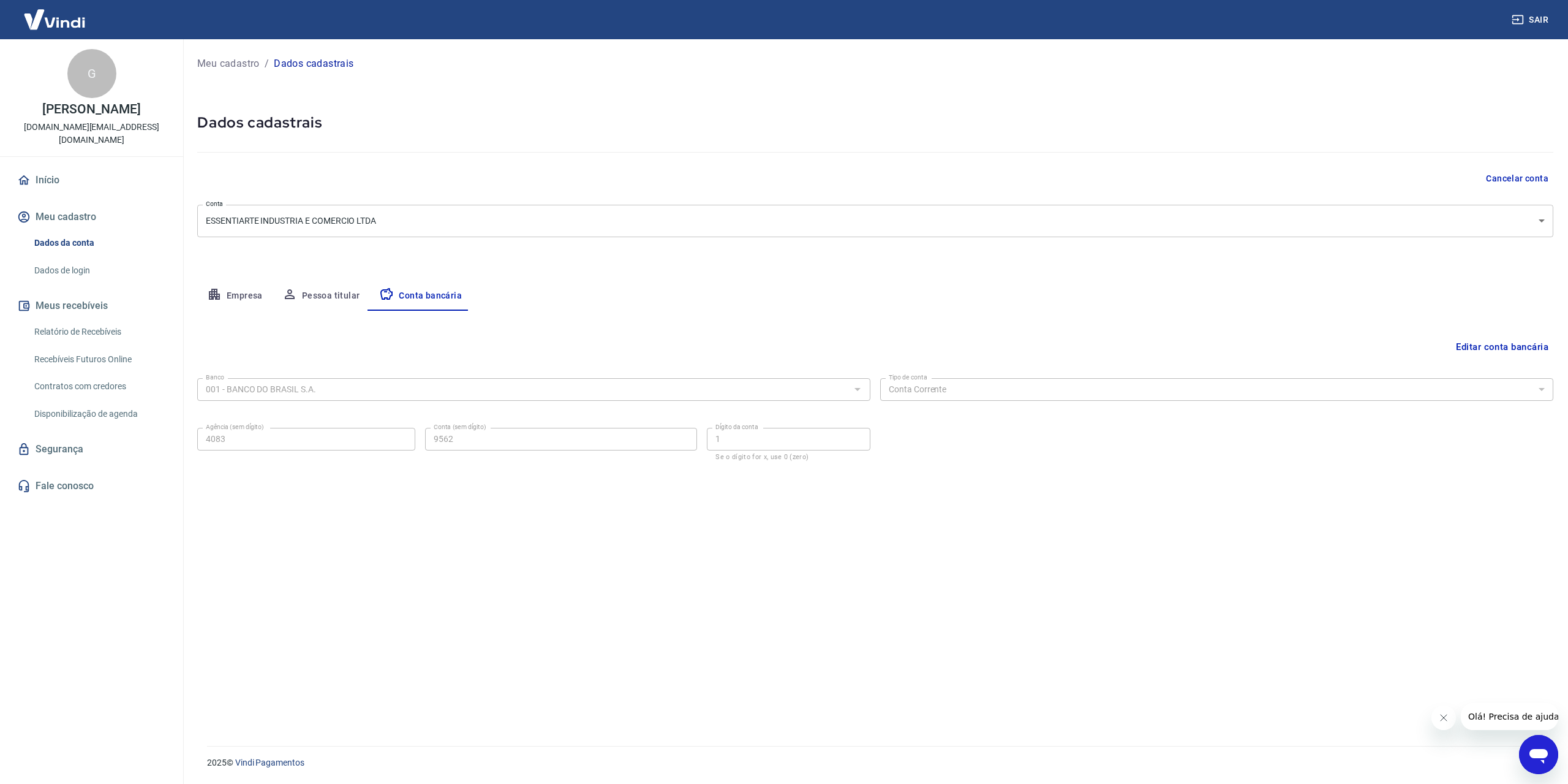
drag, startPoint x: 233, startPoint y: 297, endPoint x: 257, endPoint y: 302, distance: 24.5
click at [233, 296] on button "Empresa" at bounding box center [234, 295] width 75 height 30
select select "RS"
select select "business"
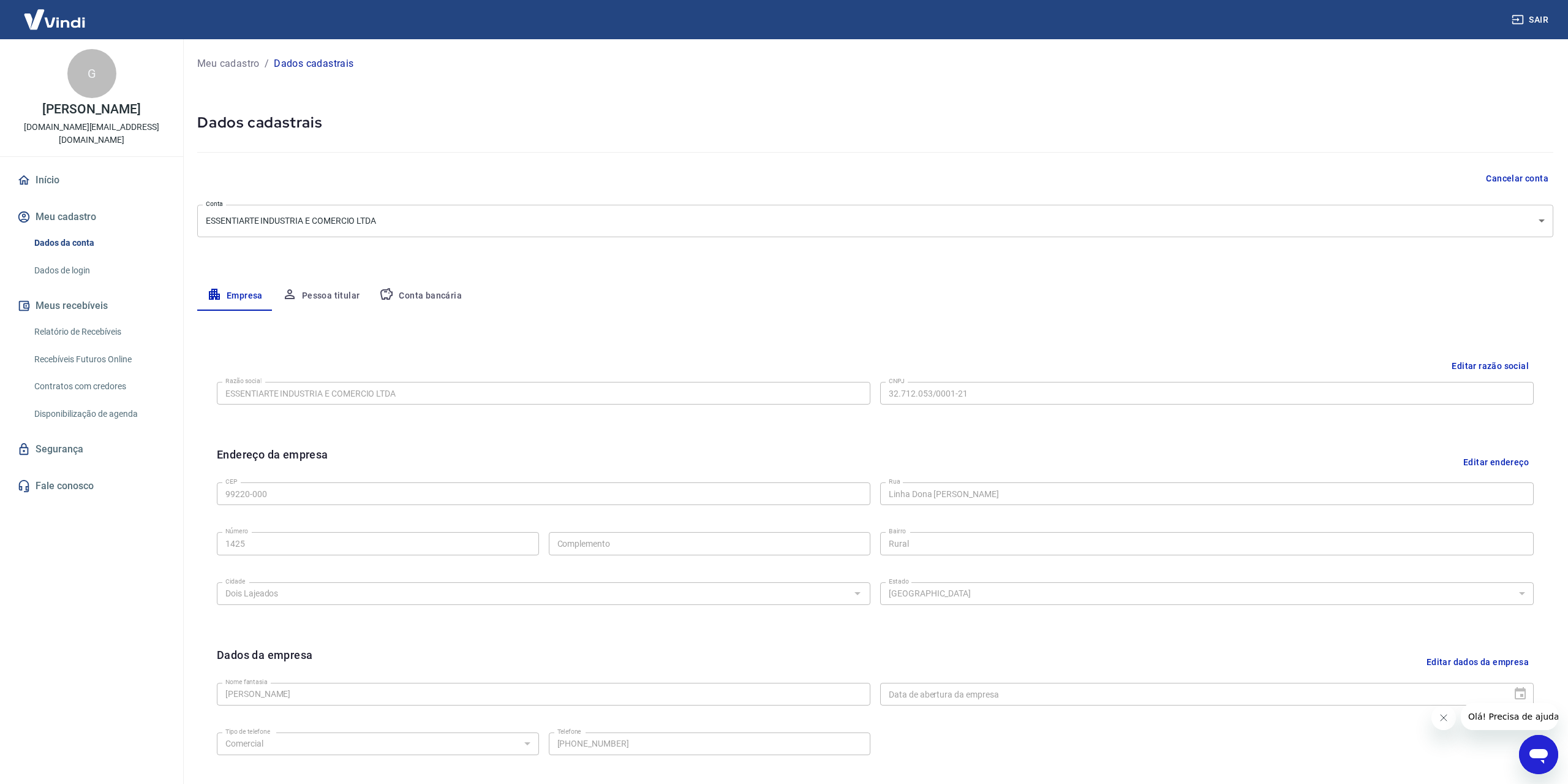
click at [309, 291] on button "Pessoa titular" at bounding box center [321, 295] width 98 height 30
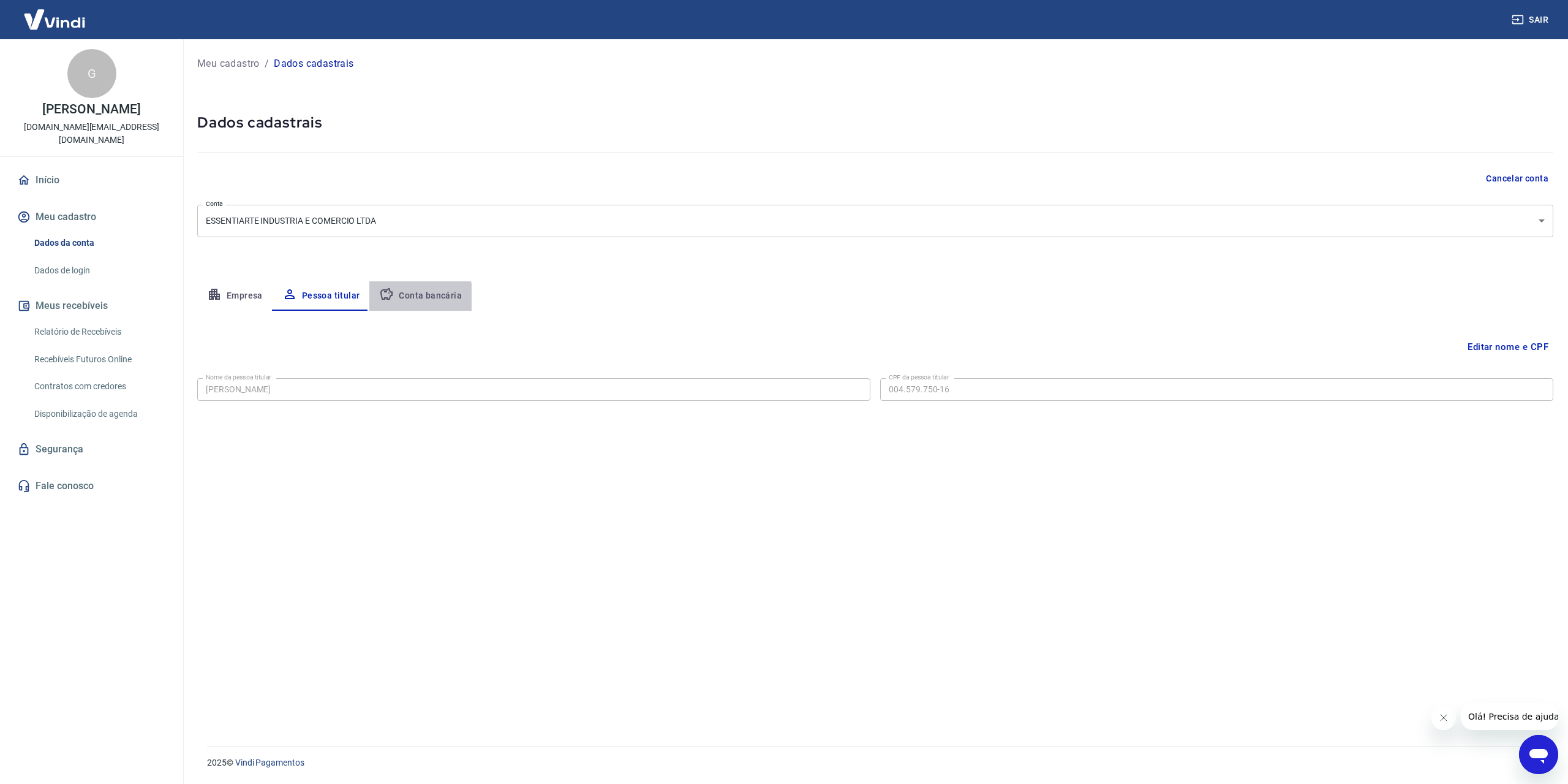
click at [397, 298] on button "Conta bancária" at bounding box center [420, 295] width 102 height 30
select select "1"
click at [220, 289] on icon "button" at bounding box center [214, 294] width 14 height 14
select select "RS"
select select "business"
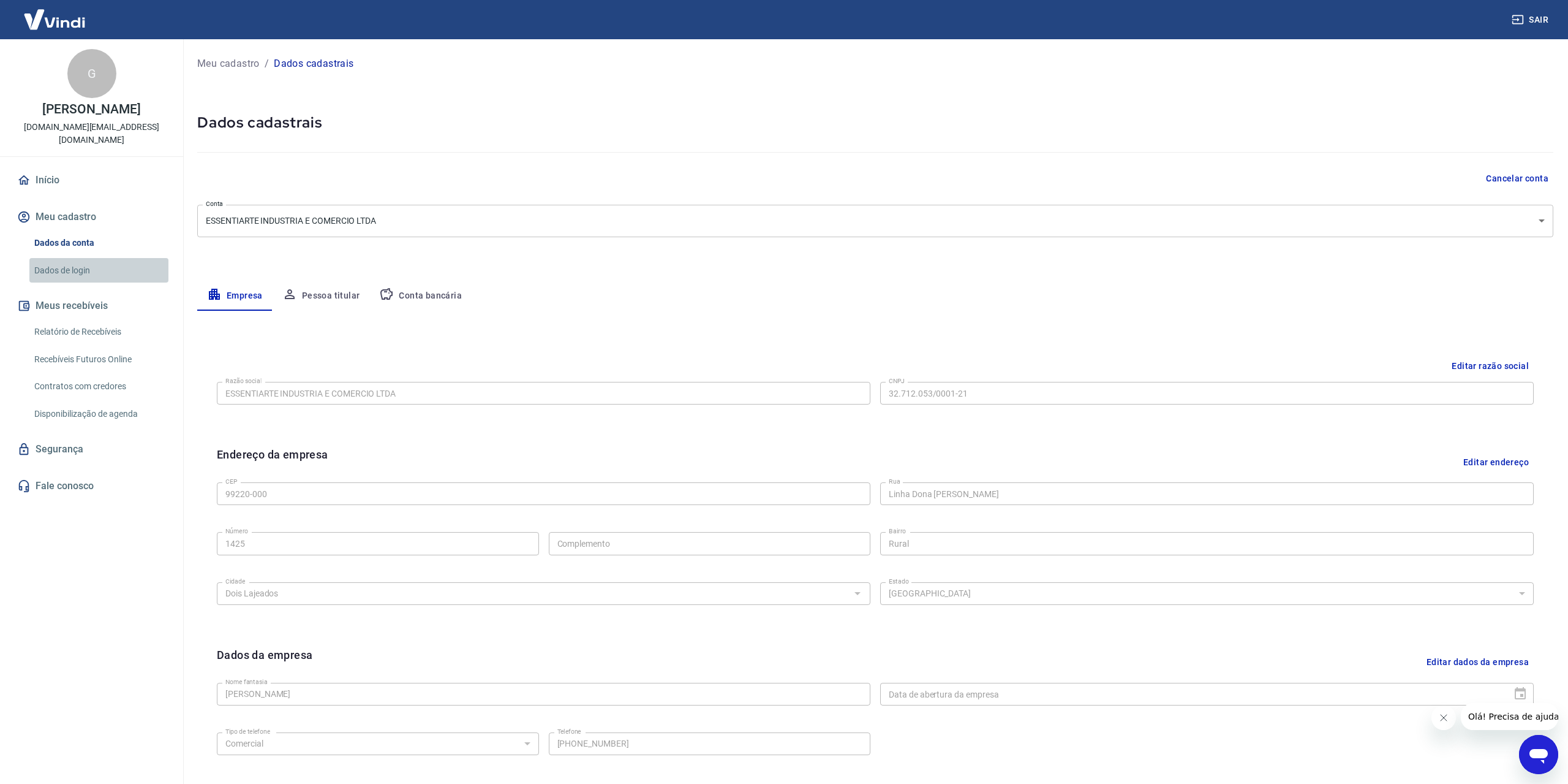
click at [63, 270] on link "Dados de login" at bounding box center [99, 270] width 139 height 25
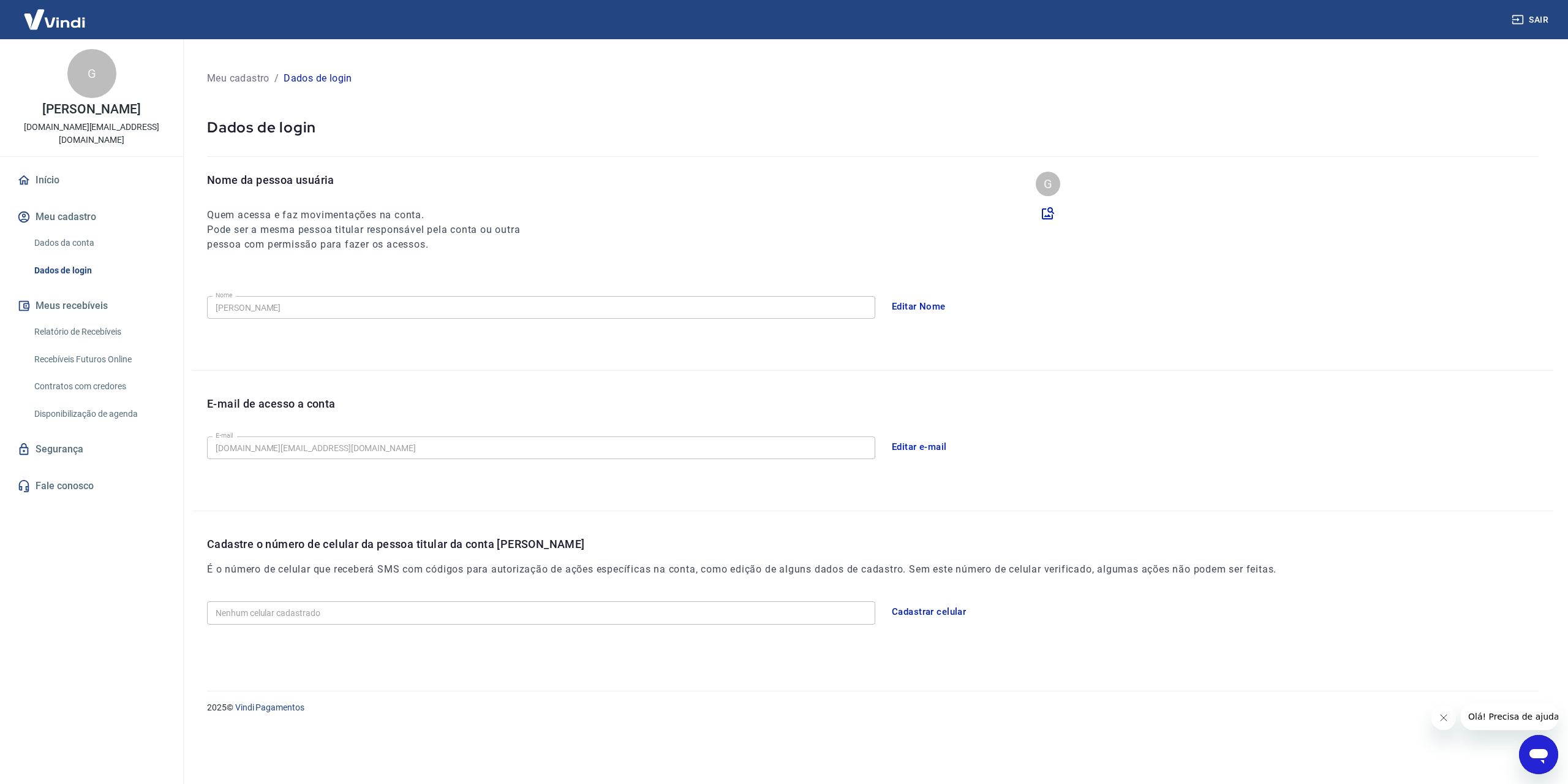
click at [64, 245] on link "Dados da conta" at bounding box center [99, 242] width 139 height 25
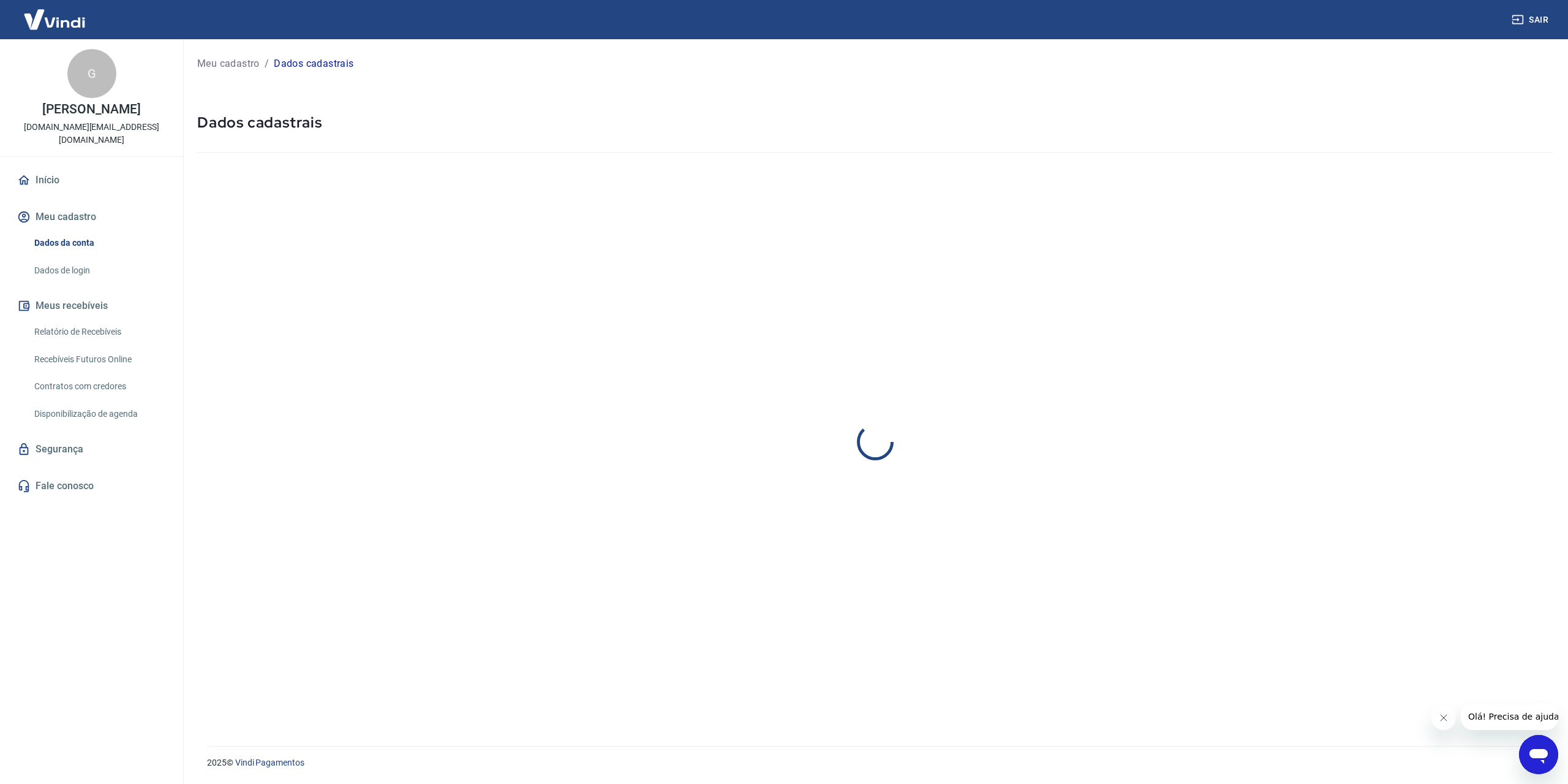
select select "RS"
select select "business"
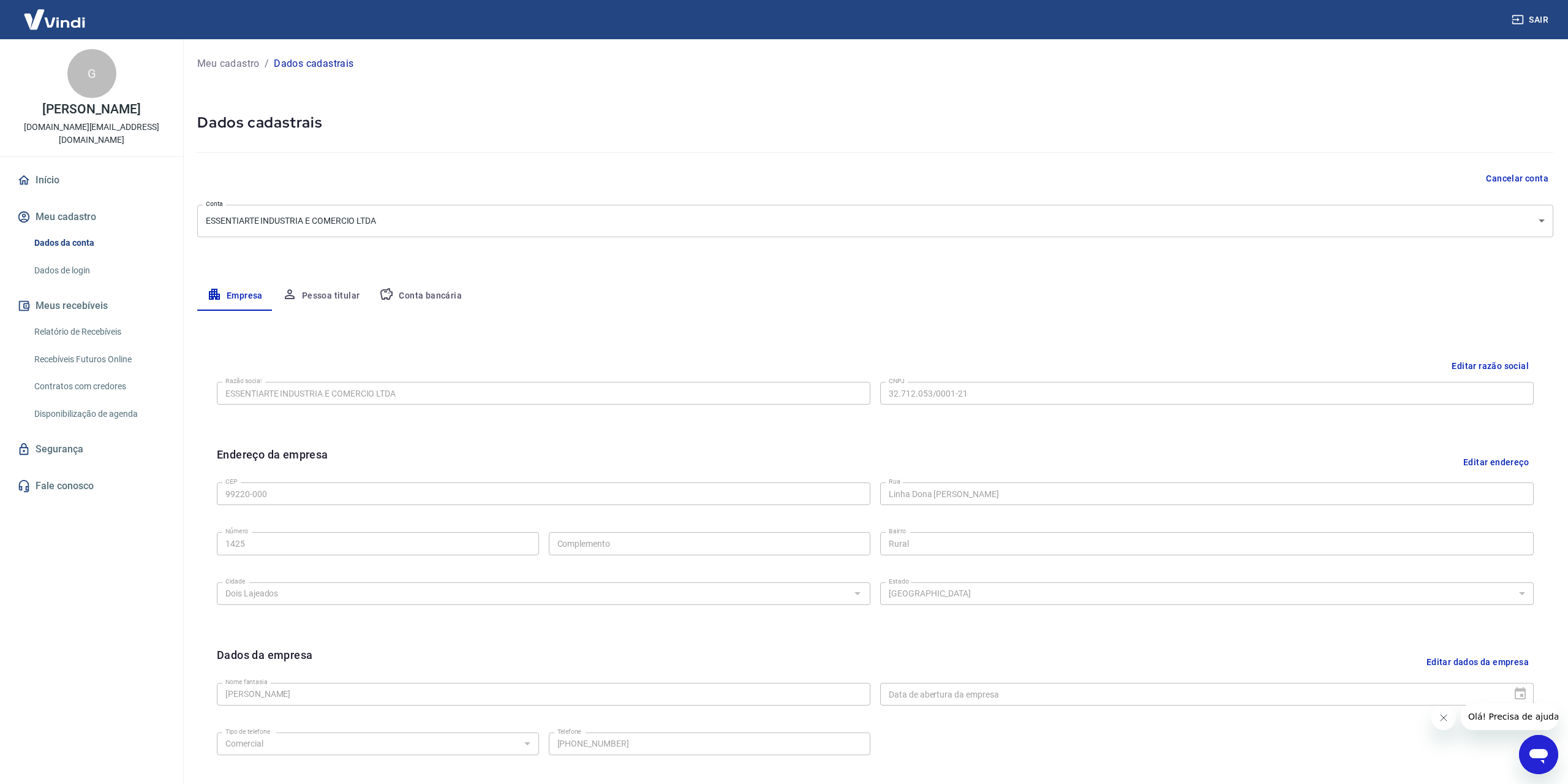
click at [402, 290] on button "Conta bancária" at bounding box center [420, 295] width 102 height 30
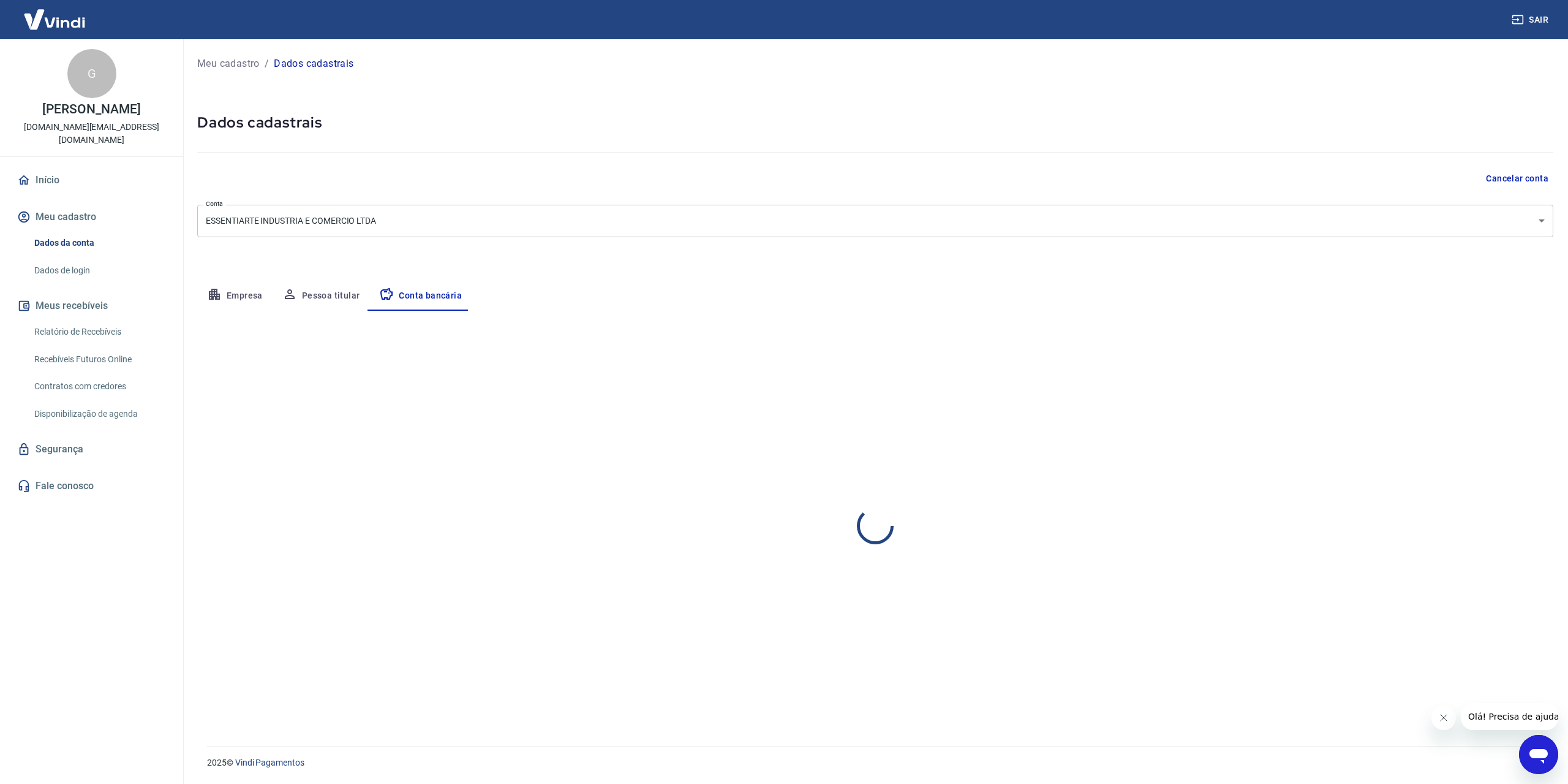
select select "1"
click at [1508, 345] on button "Editar conta bancária" at bounding box center [1501, 346] width 102 height 23
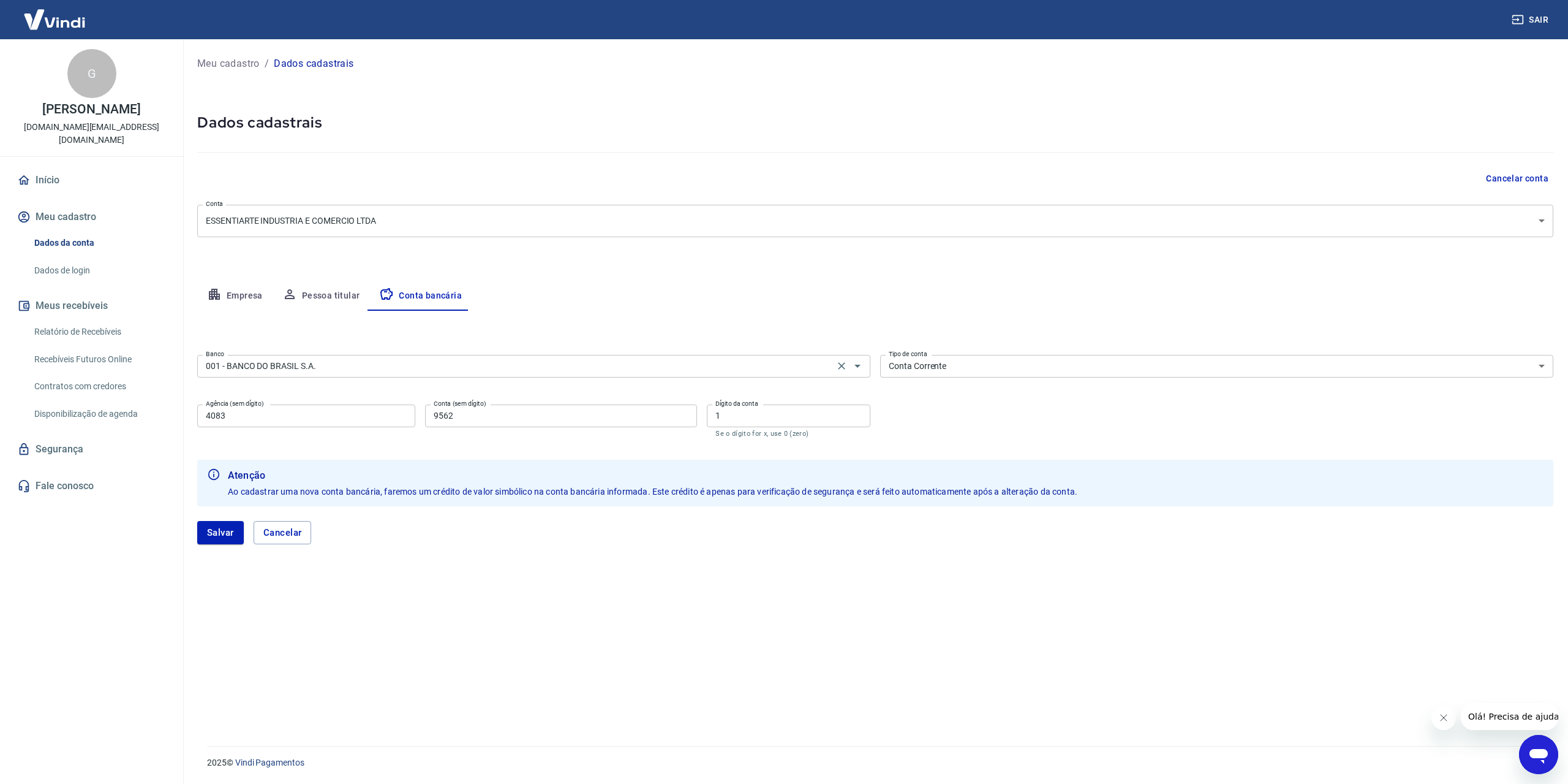
click at [406, 364] on input "001 - BANCO DO BRASIL S.A." at bounding box center [515, 366] width 629 height 15
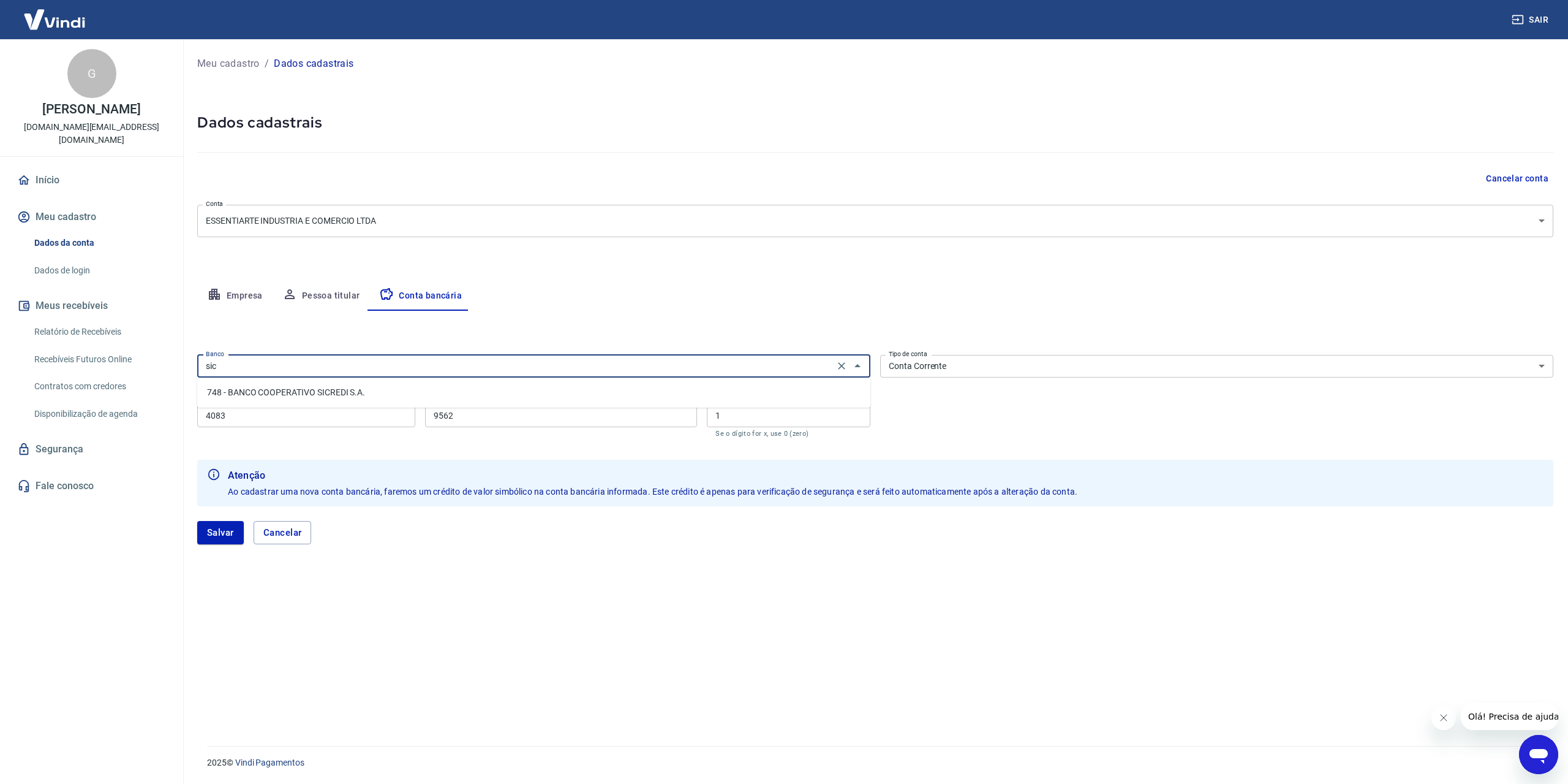
type input "001 - BANCO DO BRASIL S.A."
drag, startPoint x: 566, startPoint y: 623, endPoint x: 567, endPoint y: 616, distance: 7.1
click at [566, 623] on div "Editar conta bancária Banco 001 - BANCO DO BRASIL S.A. Banco Tipo de conta Cont…" at bounding box center [874, 513] width 1356 height 405
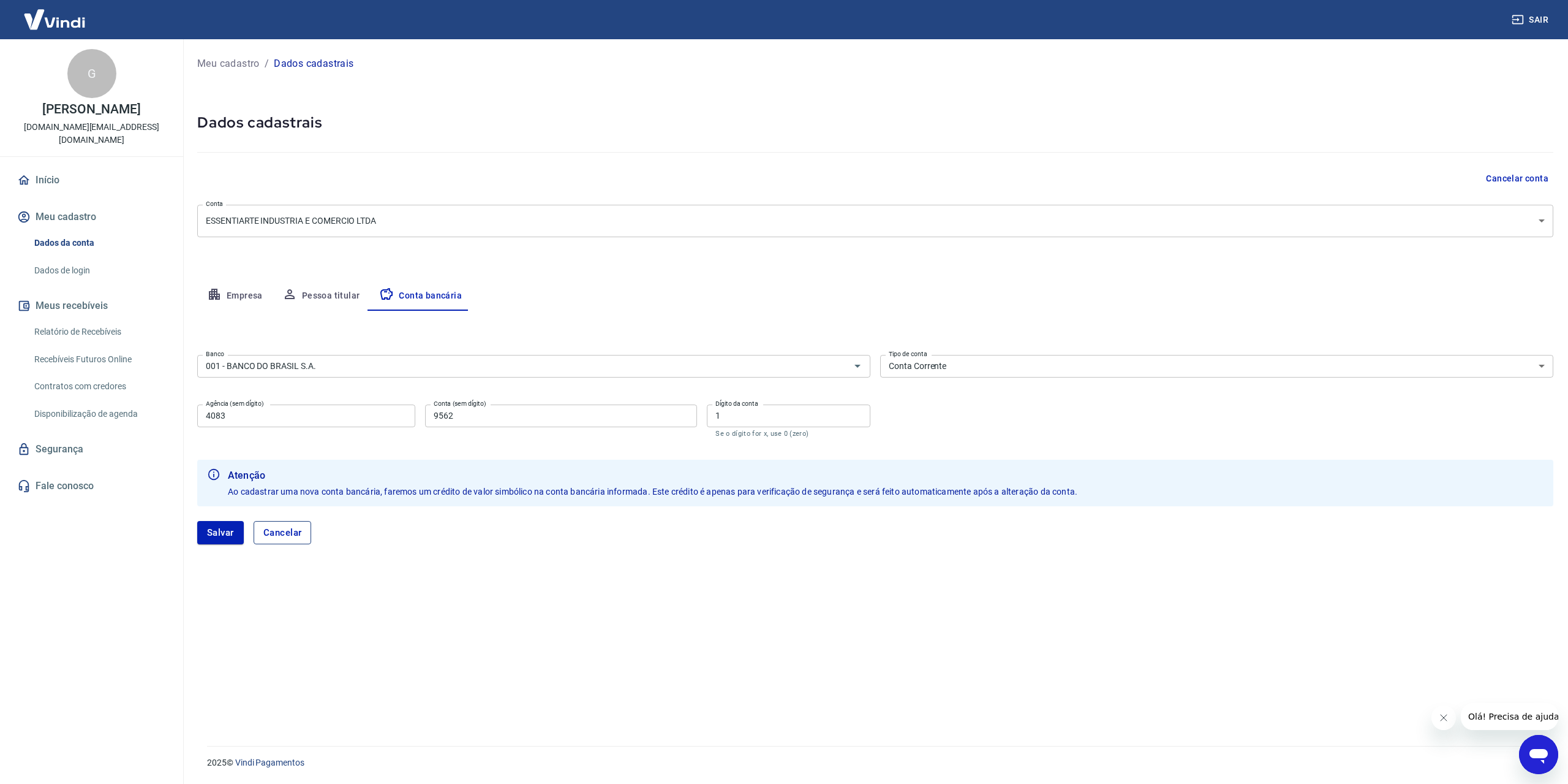
click at [274, 526] on button "Cancelar" at bounding box center [282, 533] width 58 height 23
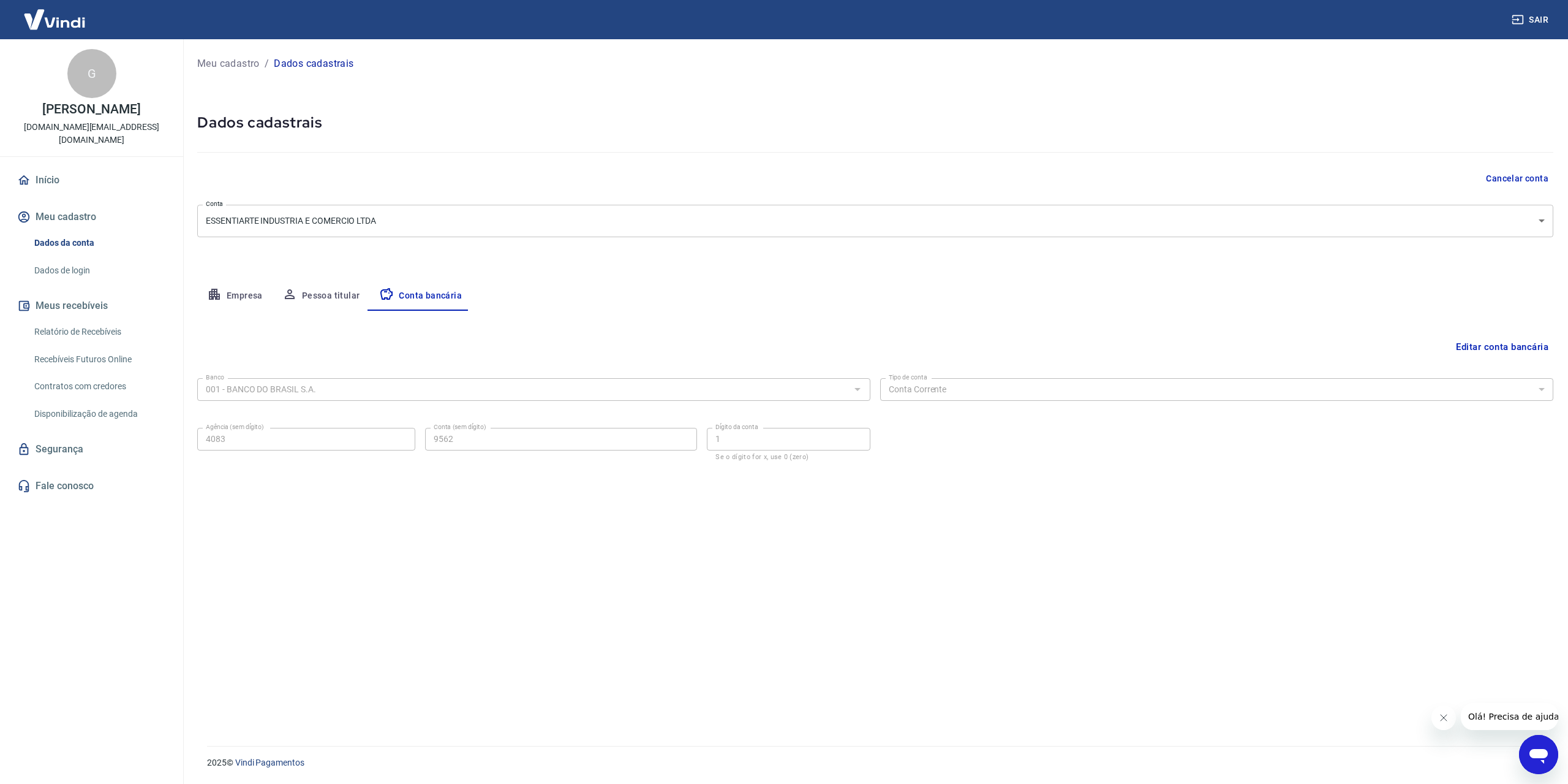
click at [329, 298] on button "Pessoa titular" at bounding box center [321, 295] width 98 height 30
click at [227, 295] on button "Empresa" at bounding box center [234, 295] width 75 height 30
select select "RS"
select select "business"
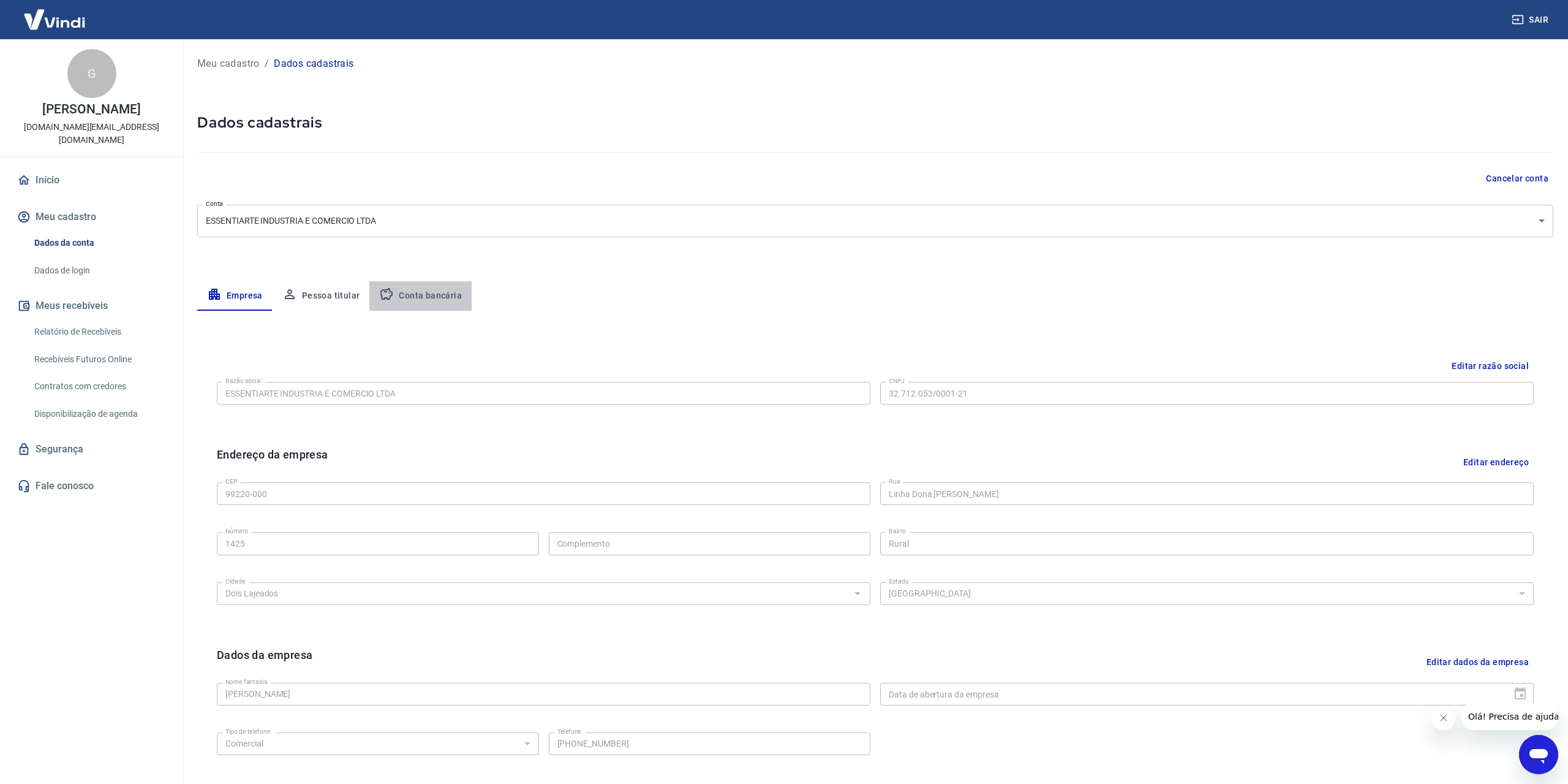
click at [424, 300] on button "Conta bancária" at bounding box center [420, 295] width 102 height 30
select select "1"
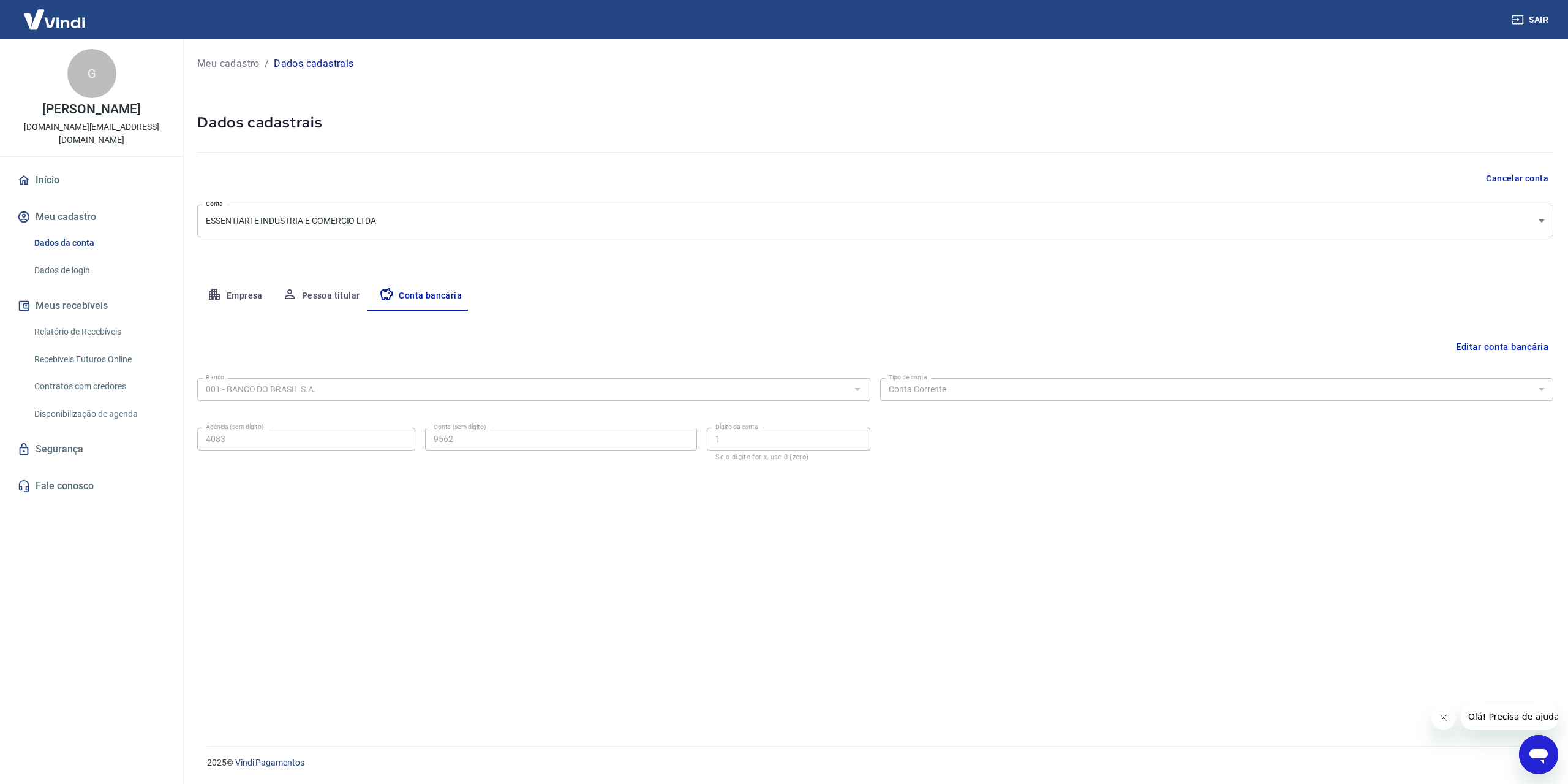
click at [445, 223] on body "Sair G Gabriel Rodrigues Lazzarotto moveis.gl@outlook.com Início Meu cadastro D…" at bounding box center [784, 392] width 1568 height 784
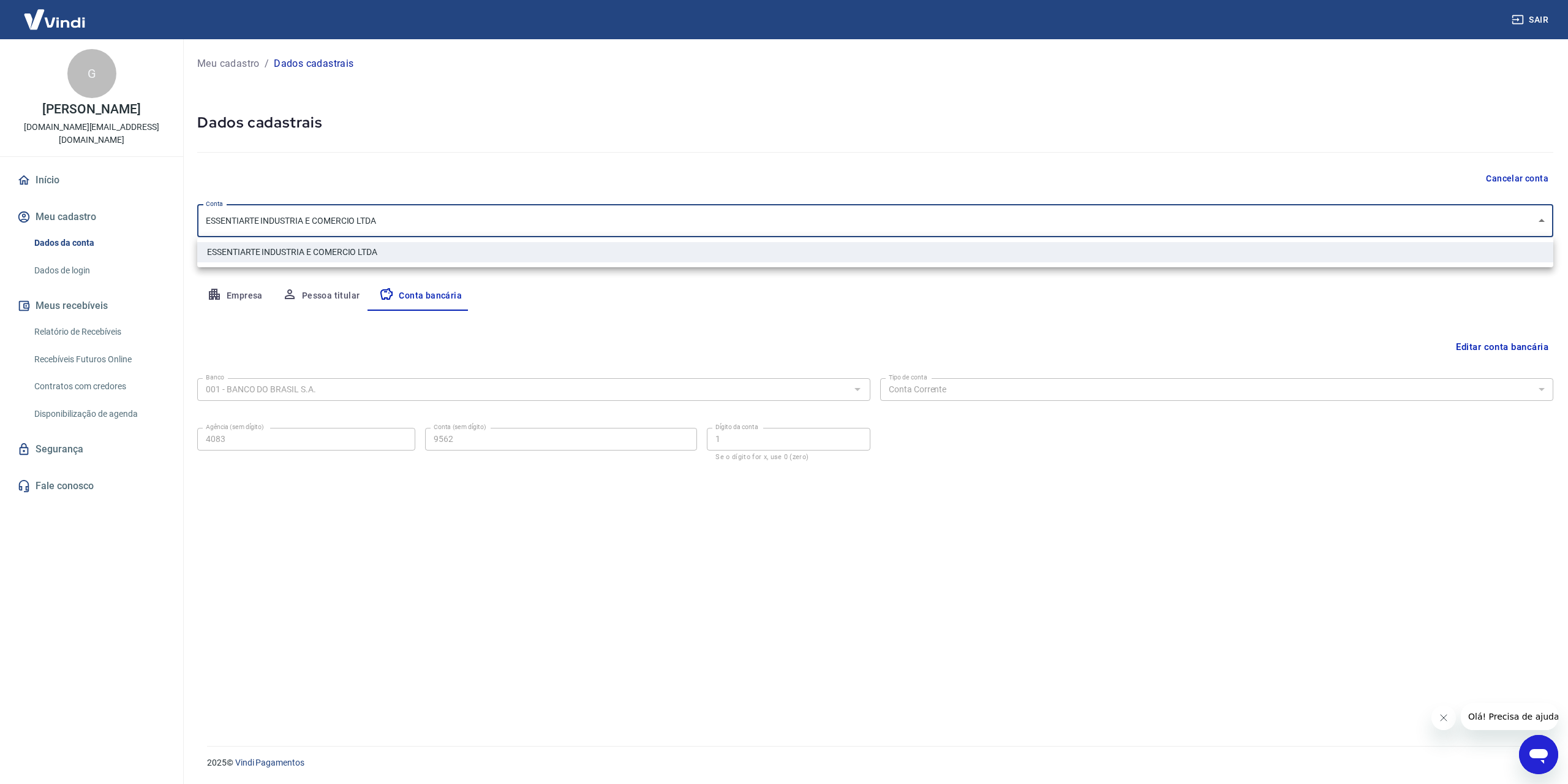
click at [445, 223] on div at bounding box center [784, 392] width 1568 height 784
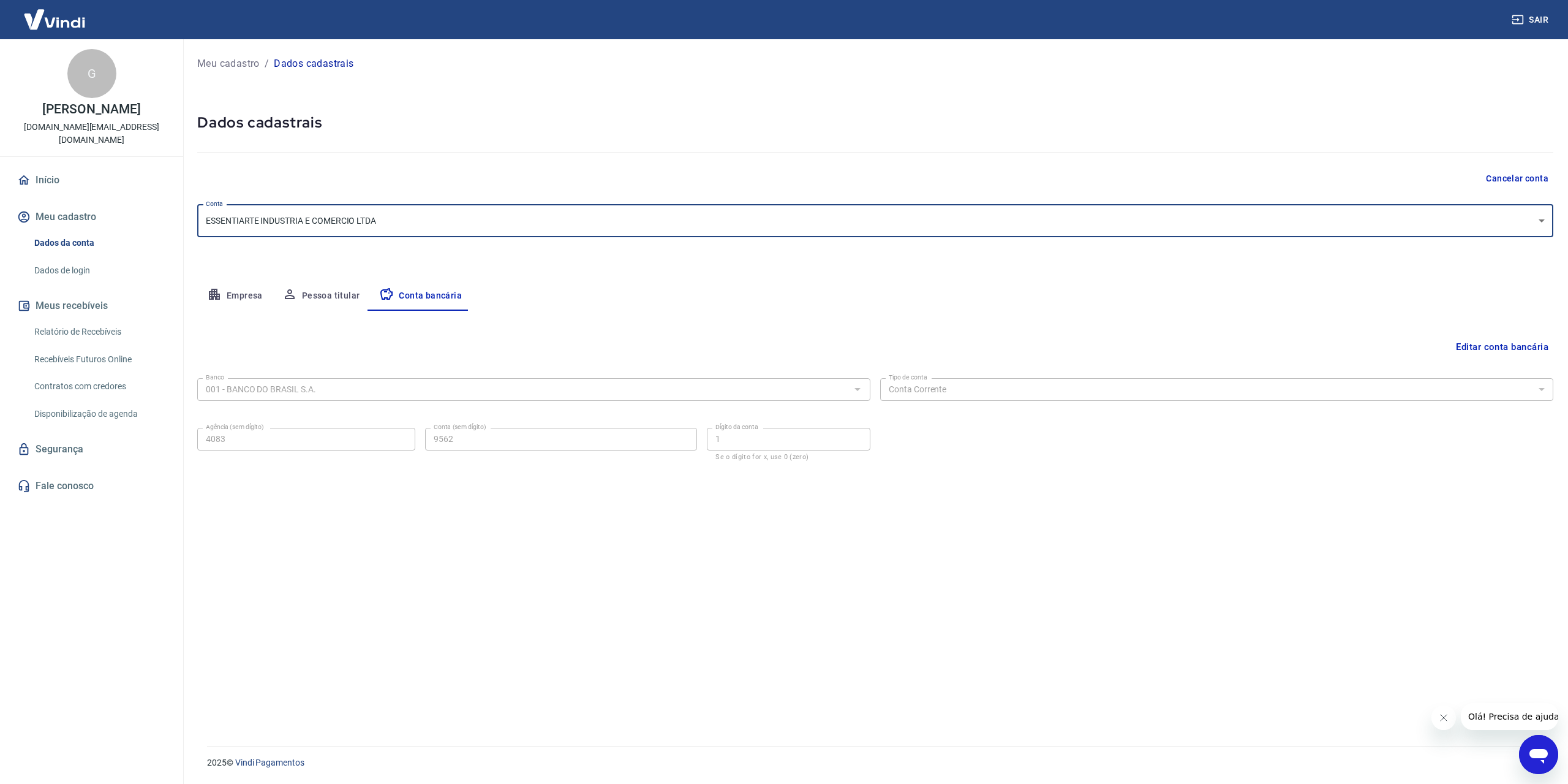
click at [482, 182] on div "Cancelar conta" at bounding box center [874, 179] width 1356 height 23
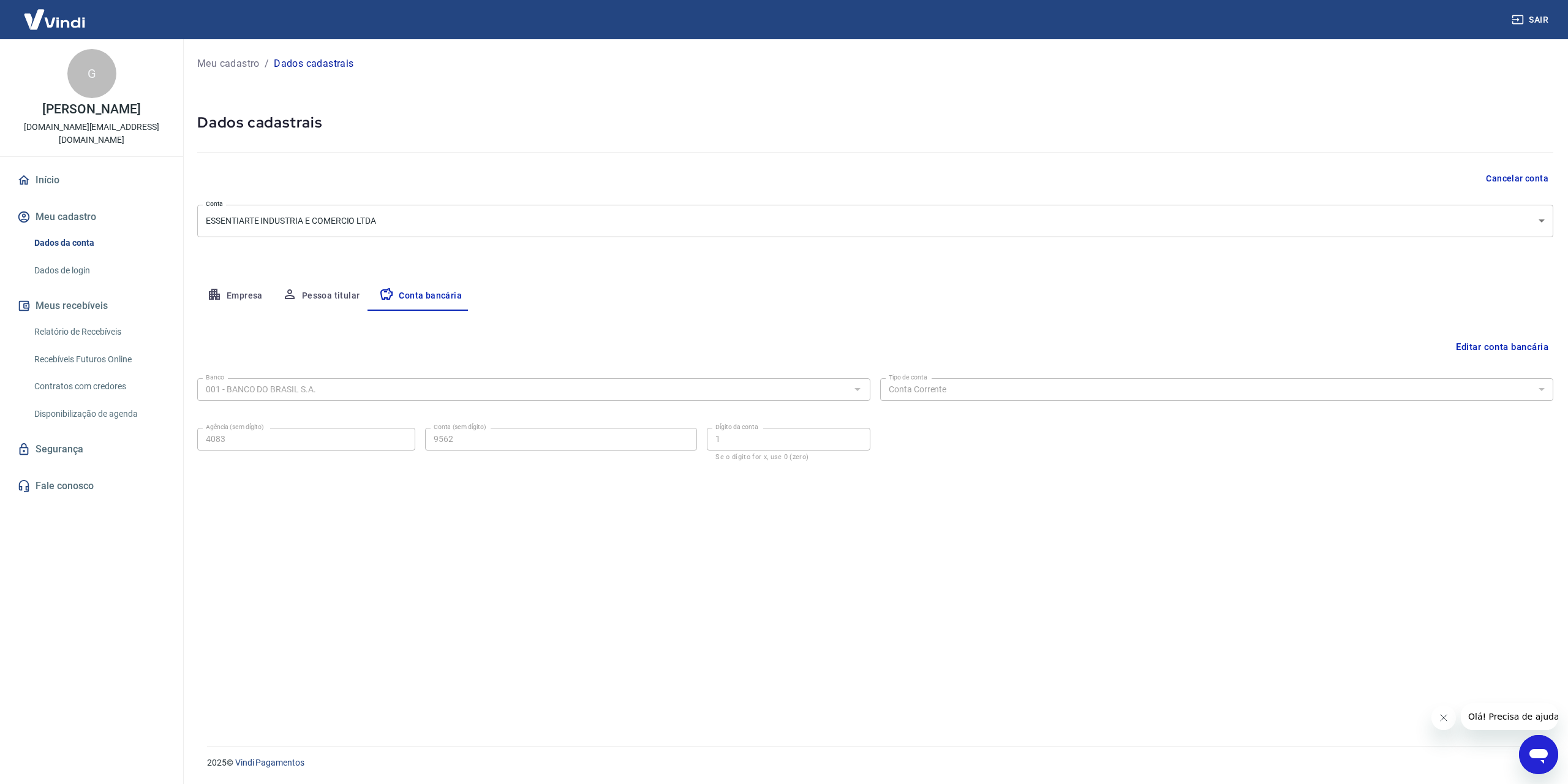
click at [79, 451] on link "Segurança" at bounding box center [91, 449] width 154 height 27
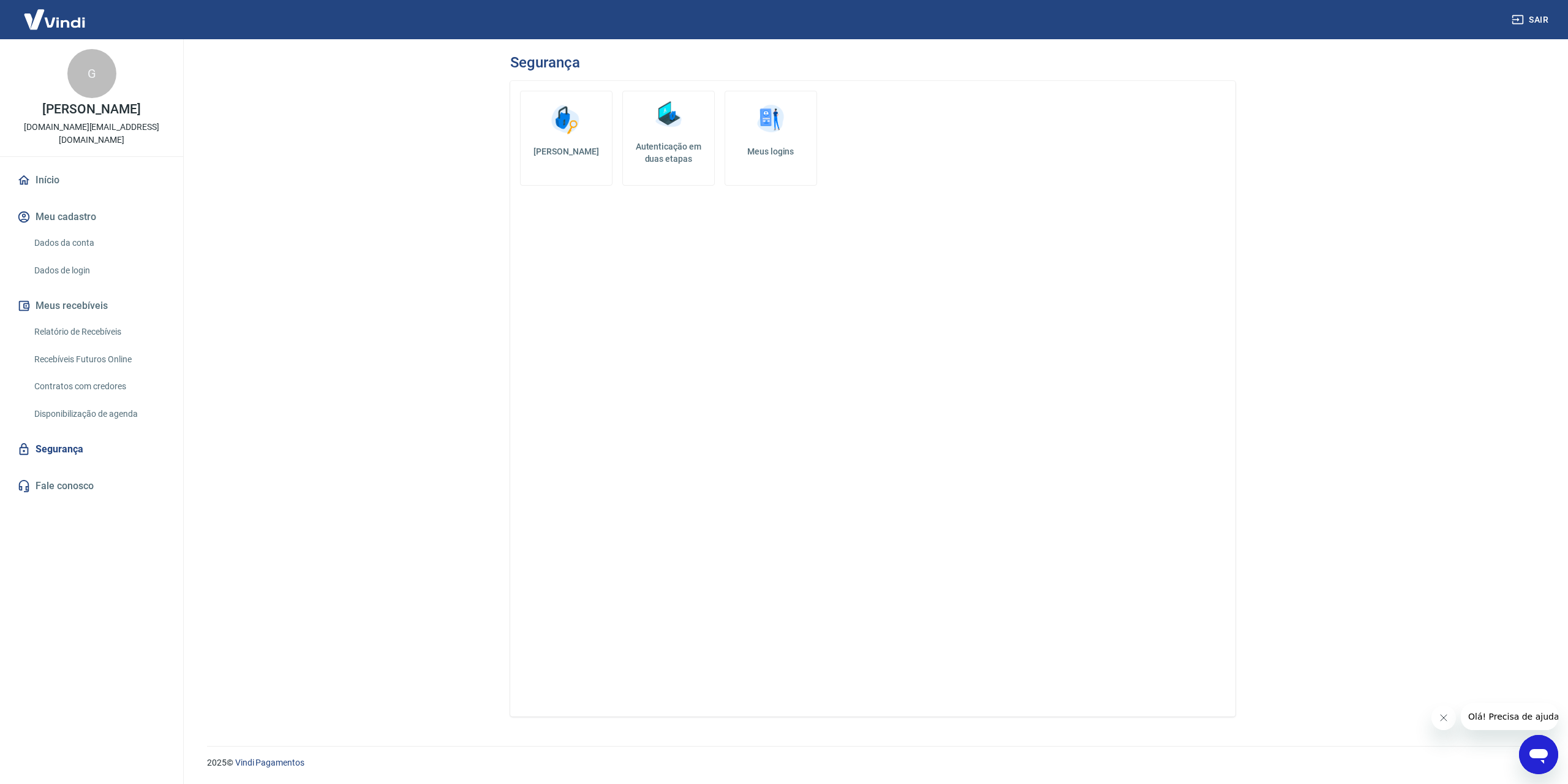
click at [675, 129] on img at bounding box center [668, 114] width 37 height 37
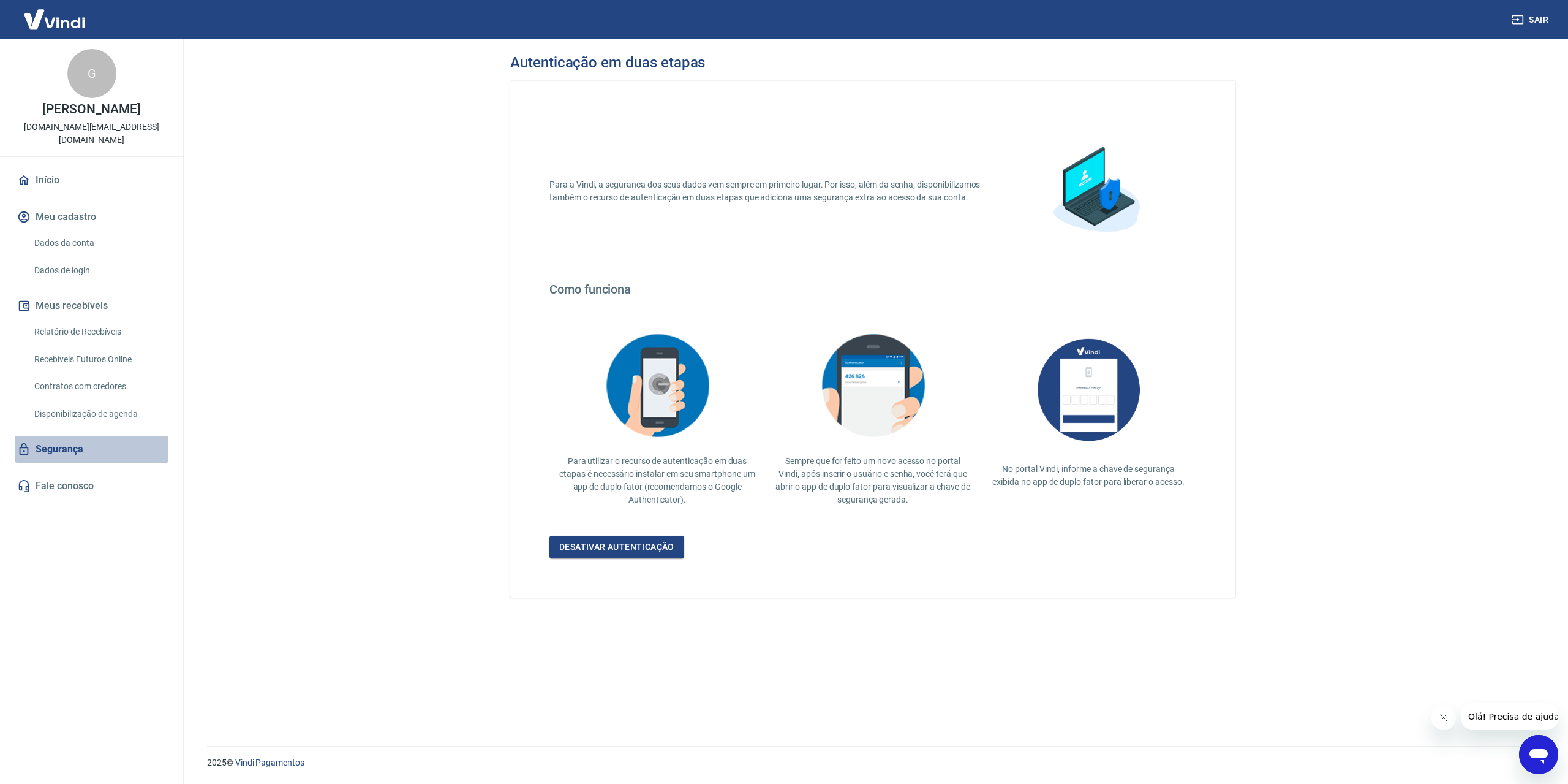
drag, startPoint x: 68, startPoint y: 446, endPoint x: 169, endPoint y: 423, distance: 103.6
click at [68, 447] on link "Segurança" at bounding box center [91, 449] width 154 height 27
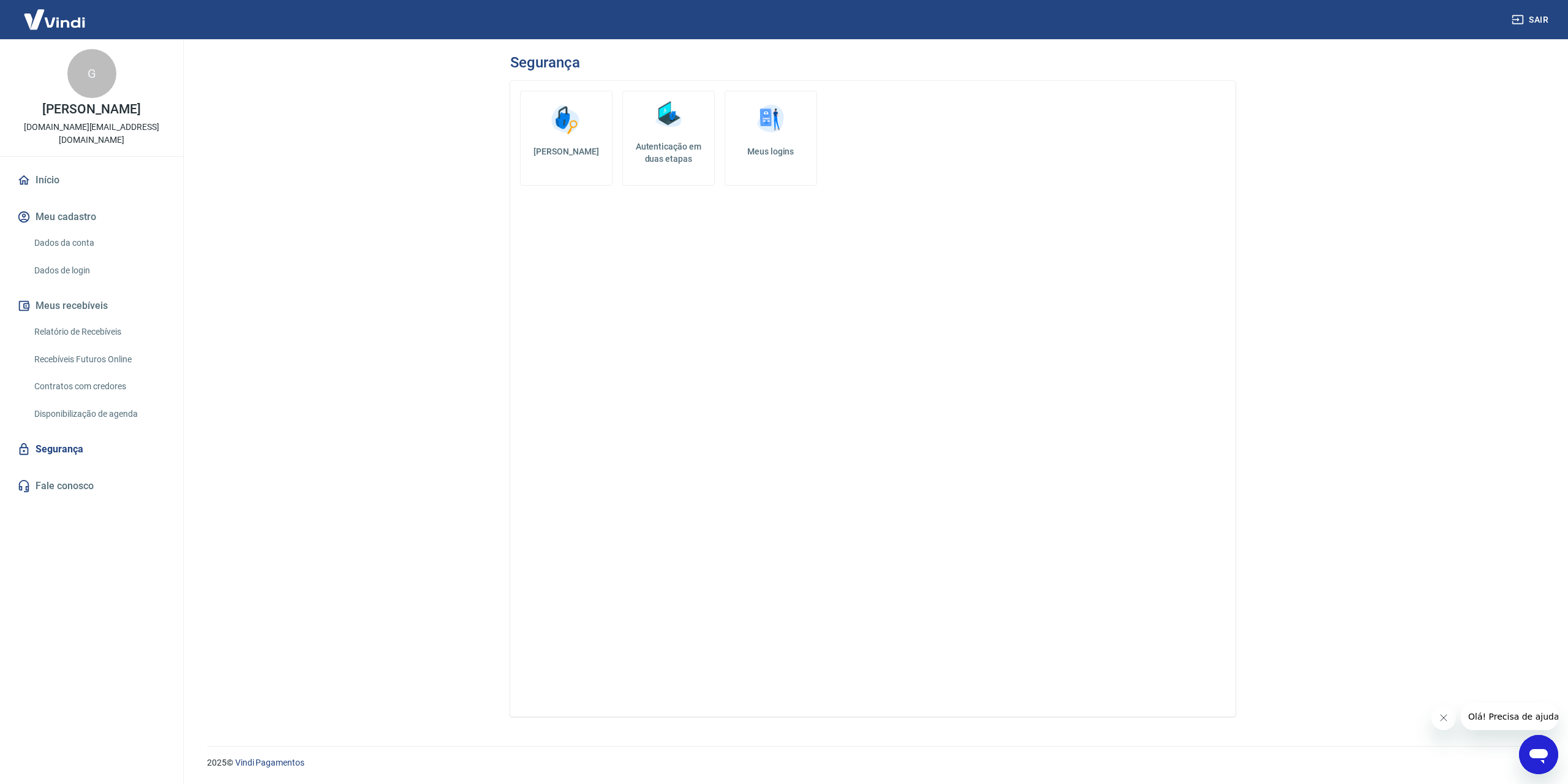
click at [751, 130] on link "Meus logins" at bounding box center [771, 138] width 92 height 95
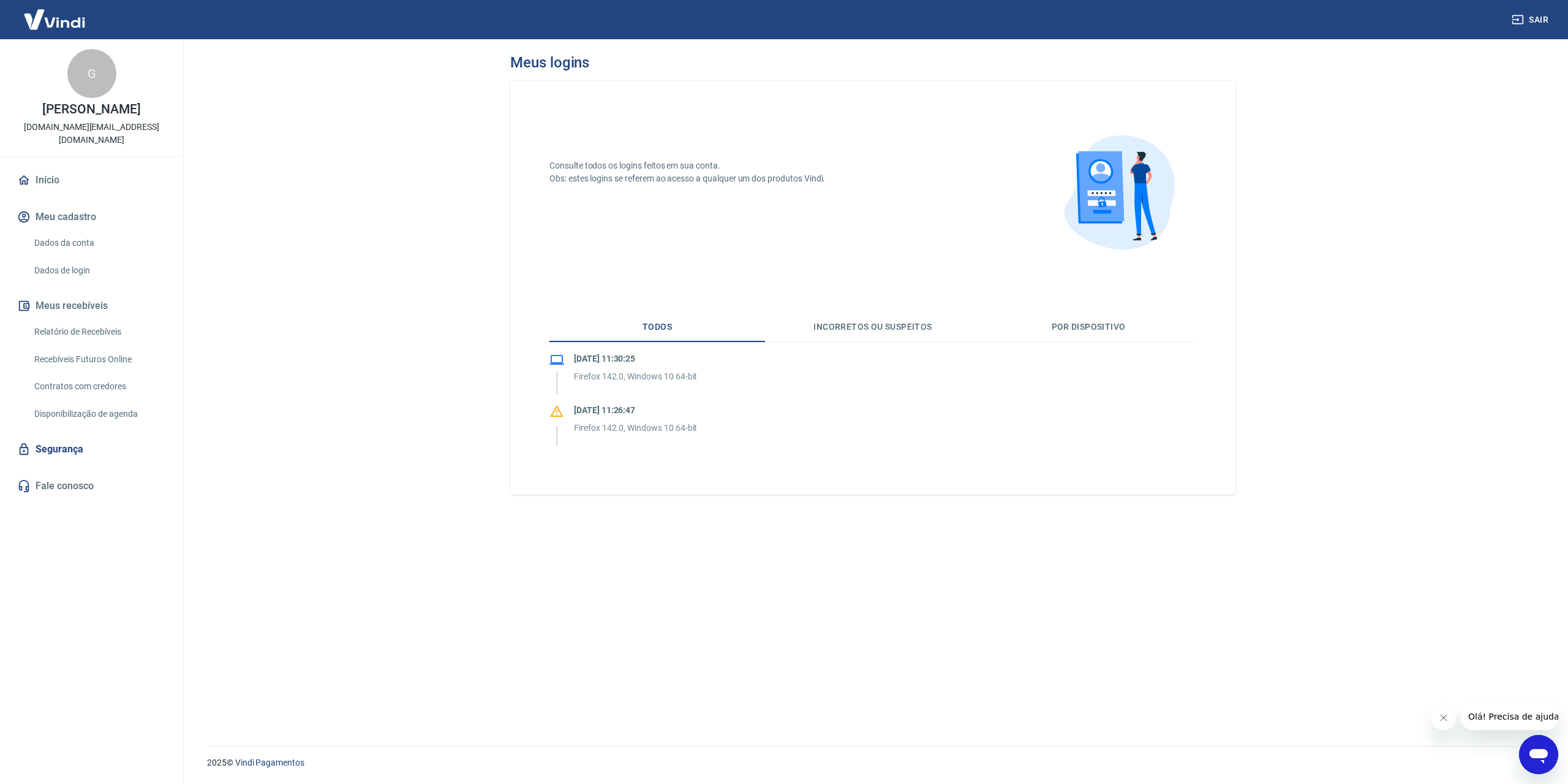
click at [846, 325] on button "Incorretos ou suspeitos" at bounding box center [872, 327] width 216 height 30
click at [1084, 323] on button "Por dispositivo" at bounding box center [1088, 327] width 216 height 30
click at [895, 330] on button "Incorretos ou suspeitos" at bounding box center [872, 327] width 216 height 30
click at [684, 314] on button "Todos" at bounding box center [657, 327] width 216 height 30
click at [76, 453] on link "Segurança" at bounding box center [91, 449] width 154 height 27
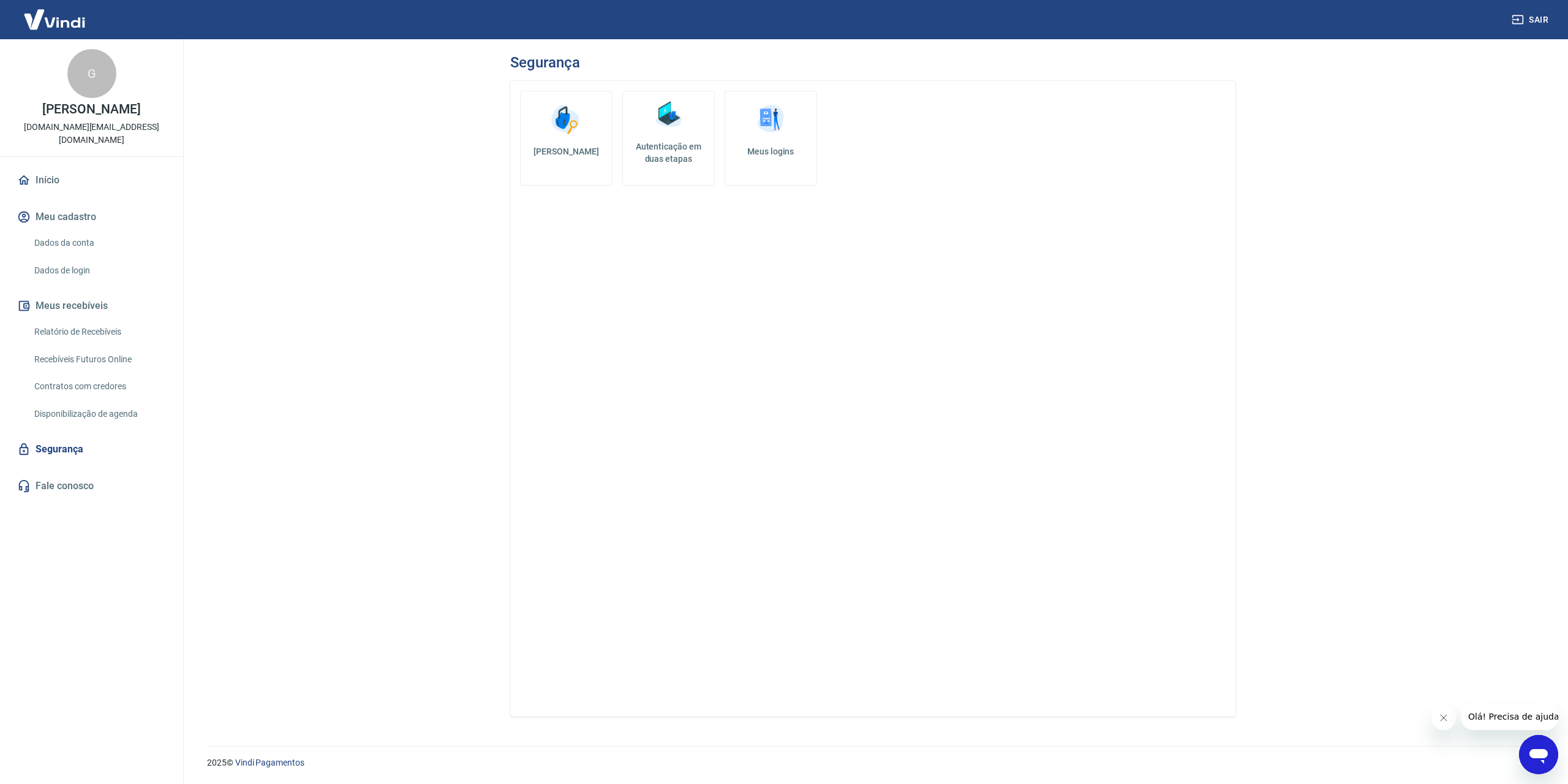
click at [675, 148] on h5 "Autenticação em duas etapas" at bounding box center [669, 152] width 82 height 24
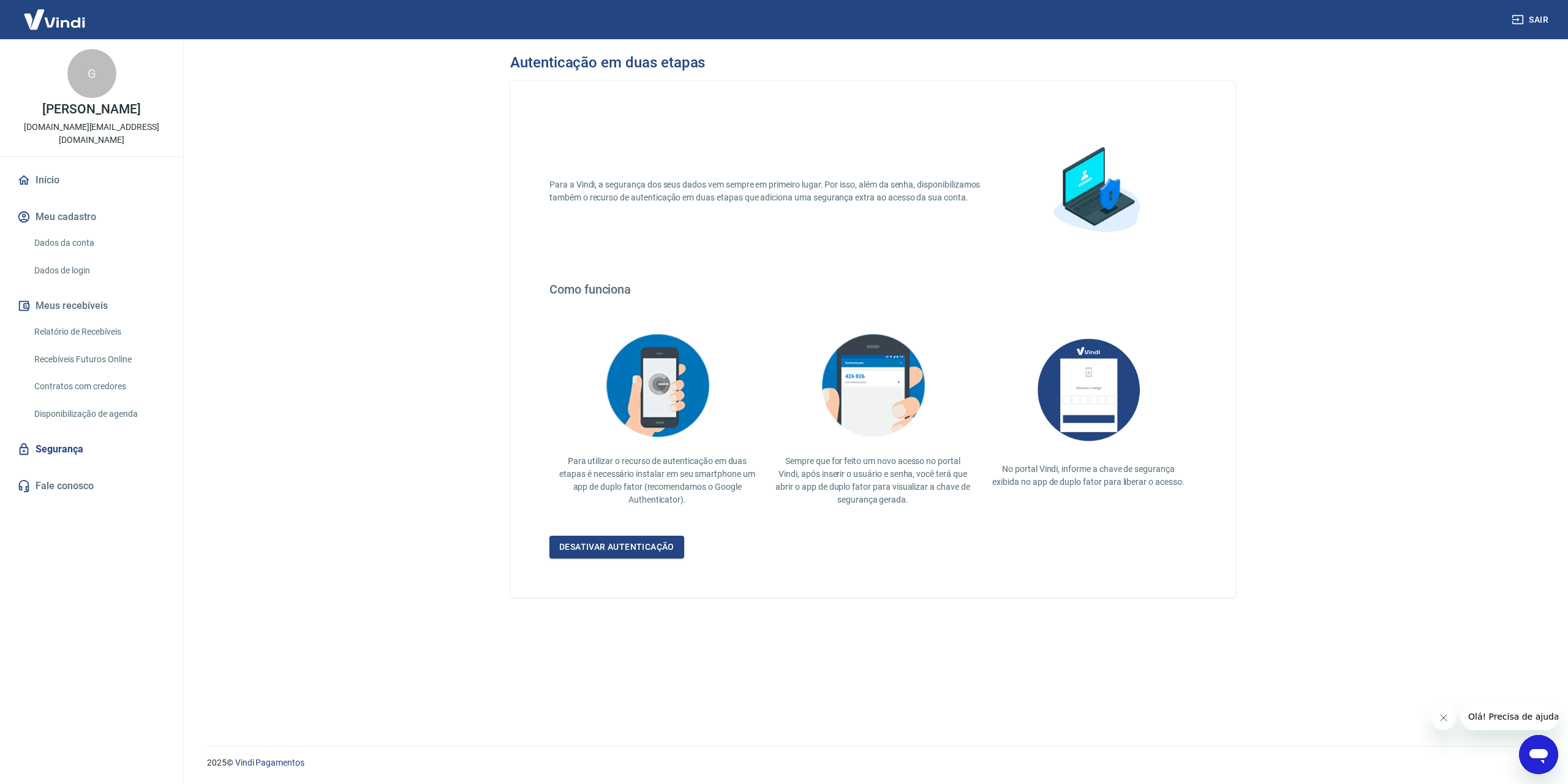
click at [57, 454] on link "Segurança" at bounding box center [91, 449] width 154 height 27
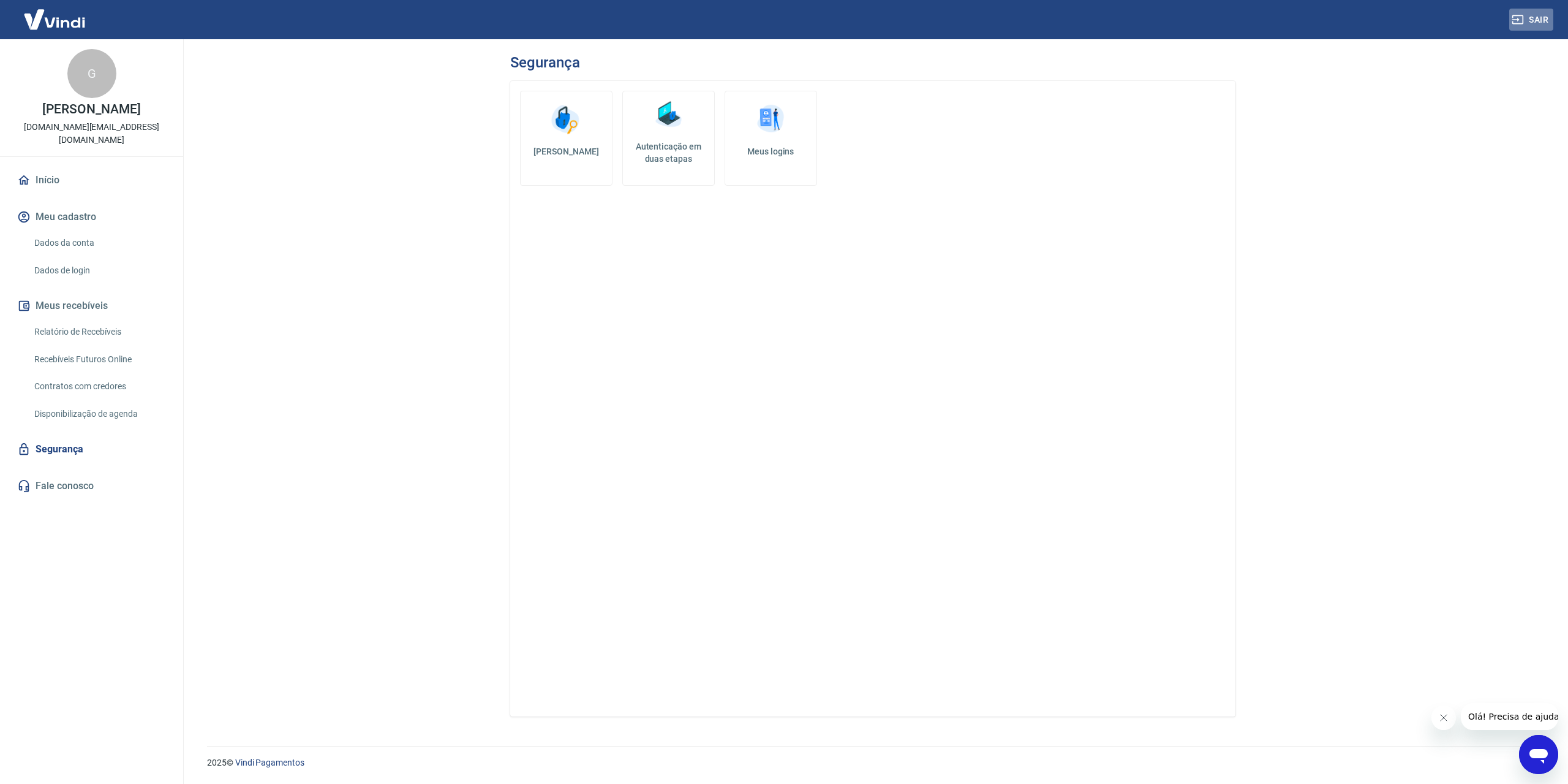
click at [1542, 19] on button "Sair" at bounding box center [1531, 20] width 44 height 23
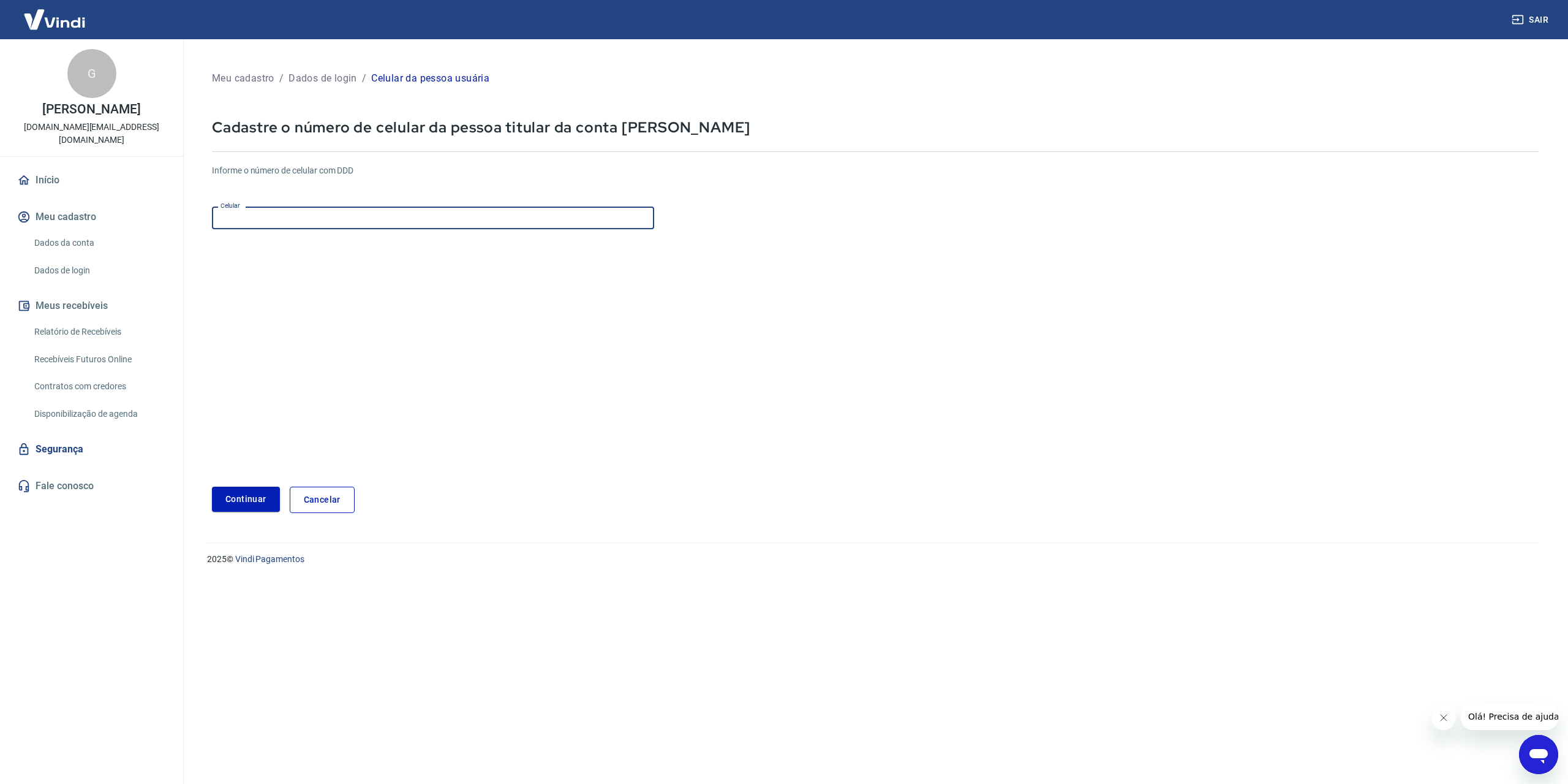
click at [365, 215] on input "Celular" at bounding box center [433, 218] width 442 height 23
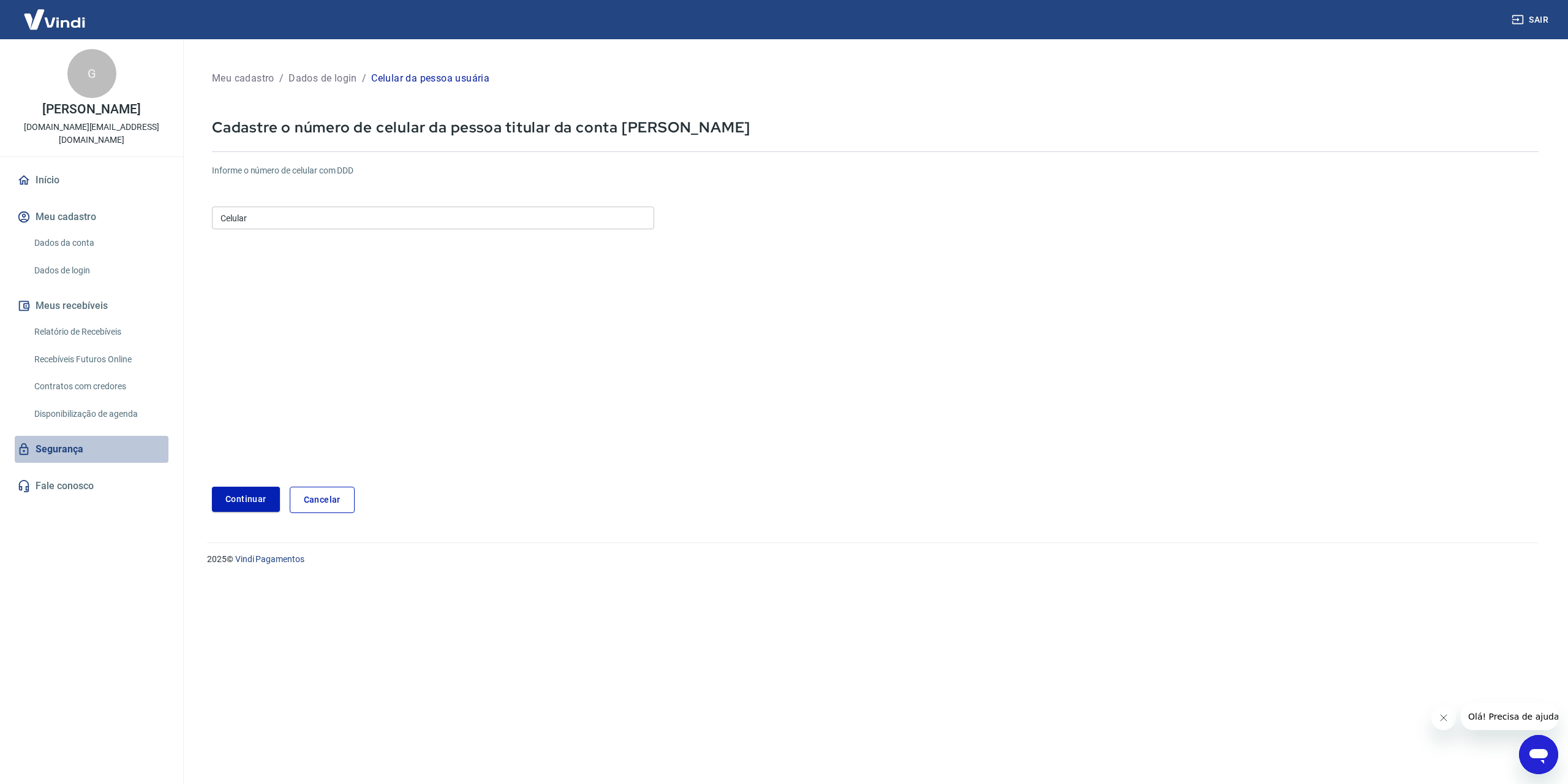
click at [59, 445] on link "Segurança" at bounding box center [91, 449] width 154 height 27
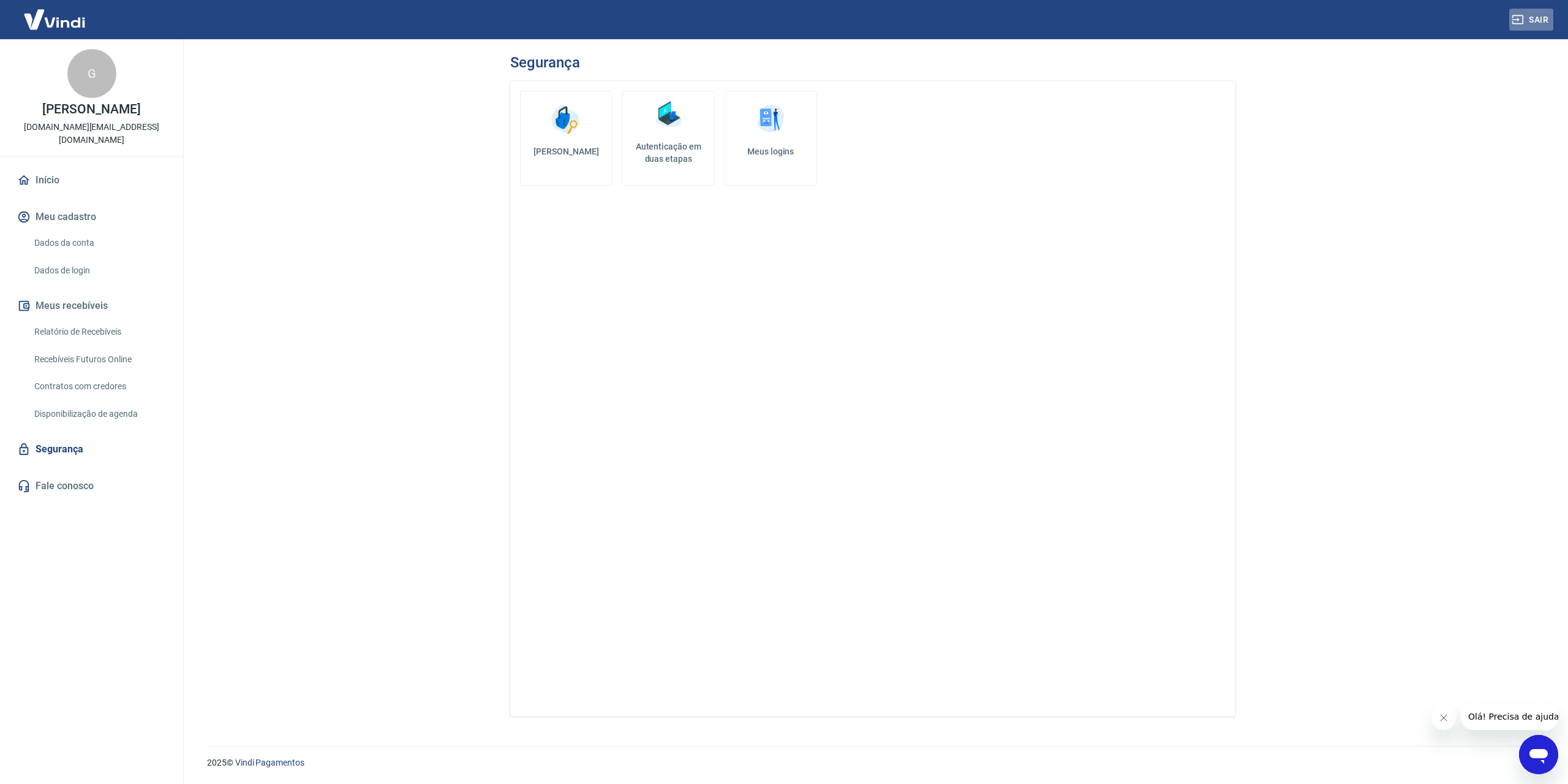
click at [1534, 15] on button "Sair" at bounding box center [1531, 20] width 44 height 23
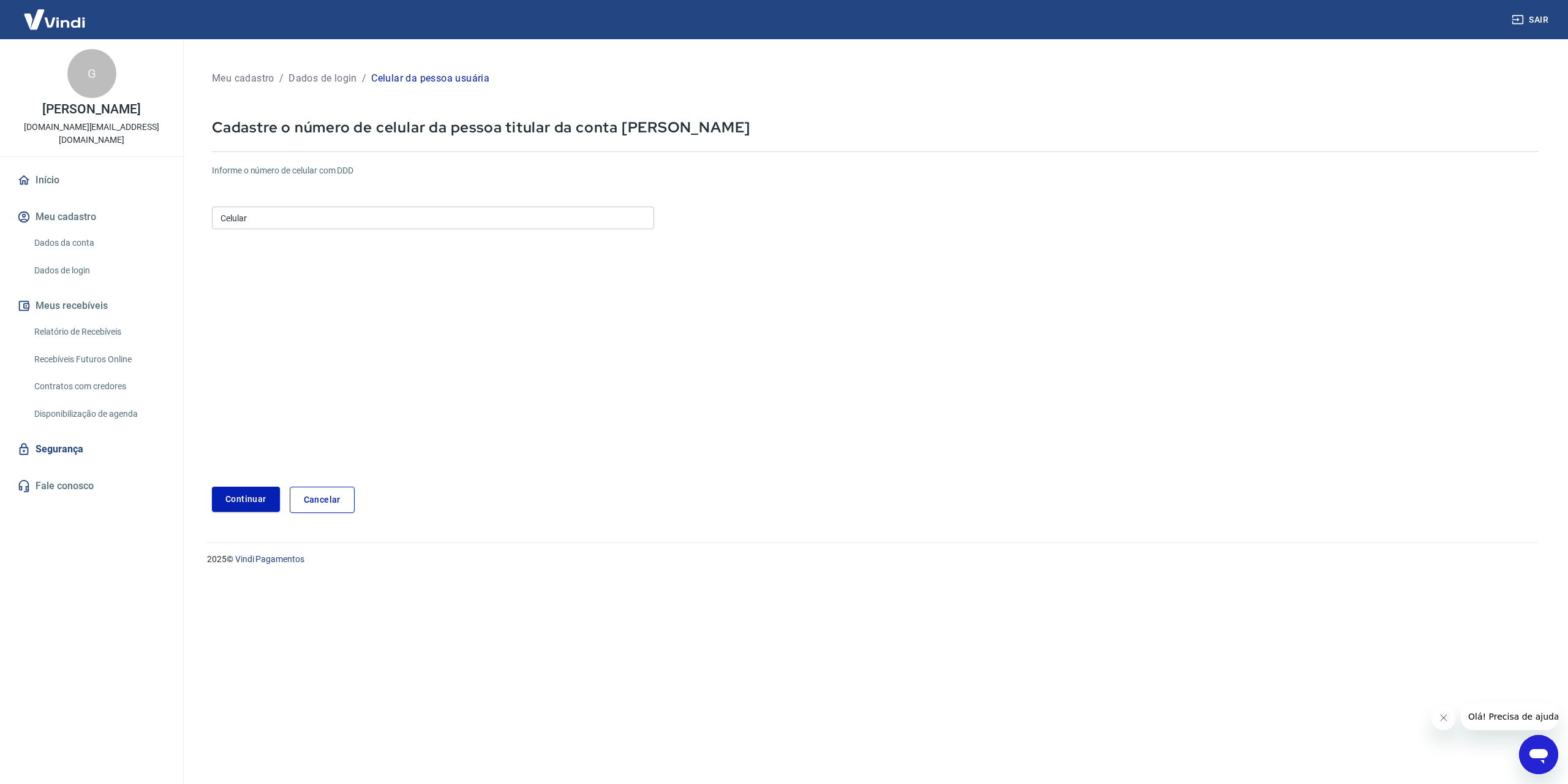
click at [68, 458] on link "Segurança" at bounding box center [91, 449] width 154 height 27
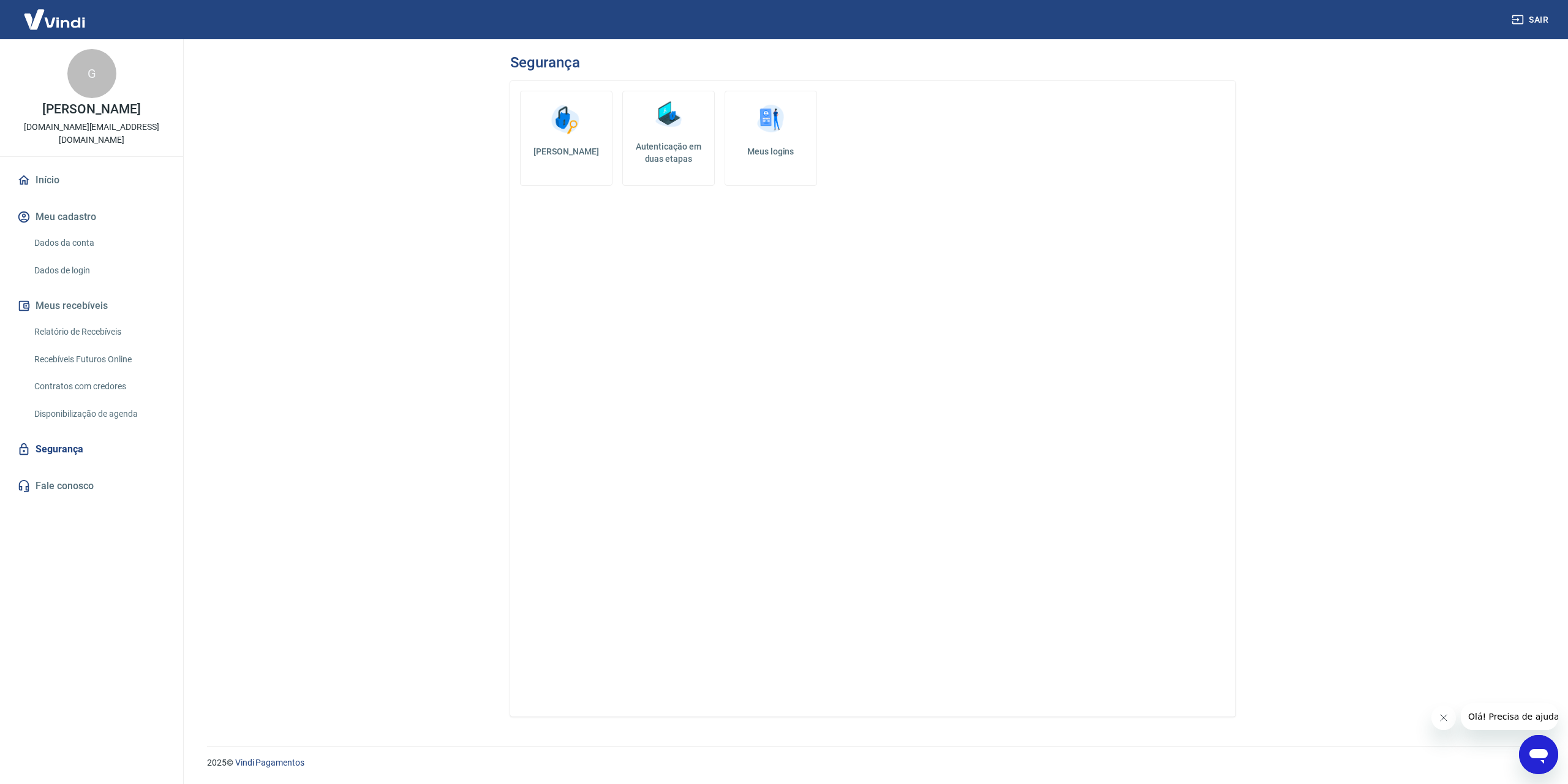
click at [677, 152] on h5 "Autenticação em duas etapas" at bounding box center [669, 152] width 82 height 24
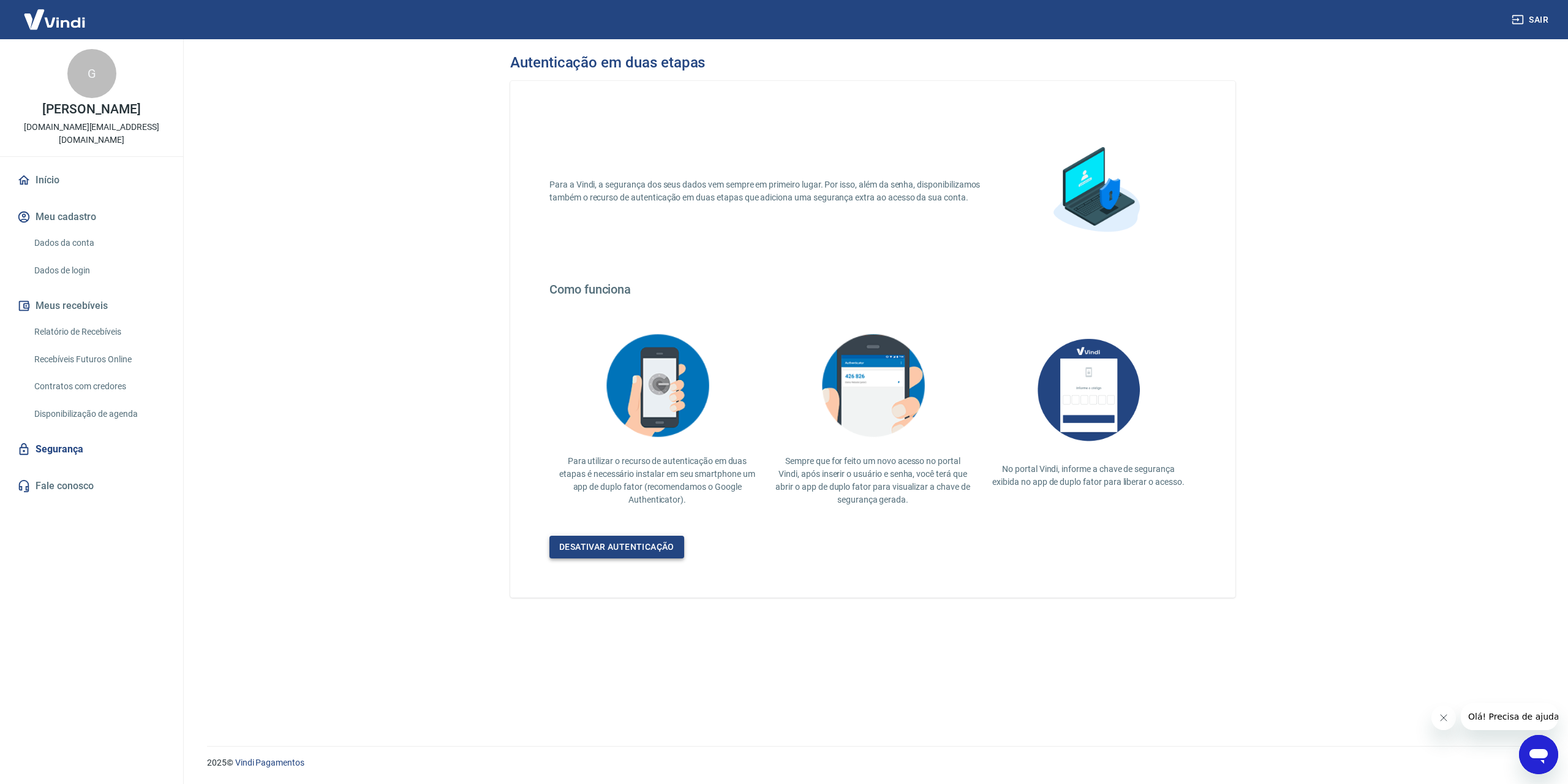
click at [618, 548] on link "Desativar autenticação" at bounding box center [617, 547] width 135 height 23
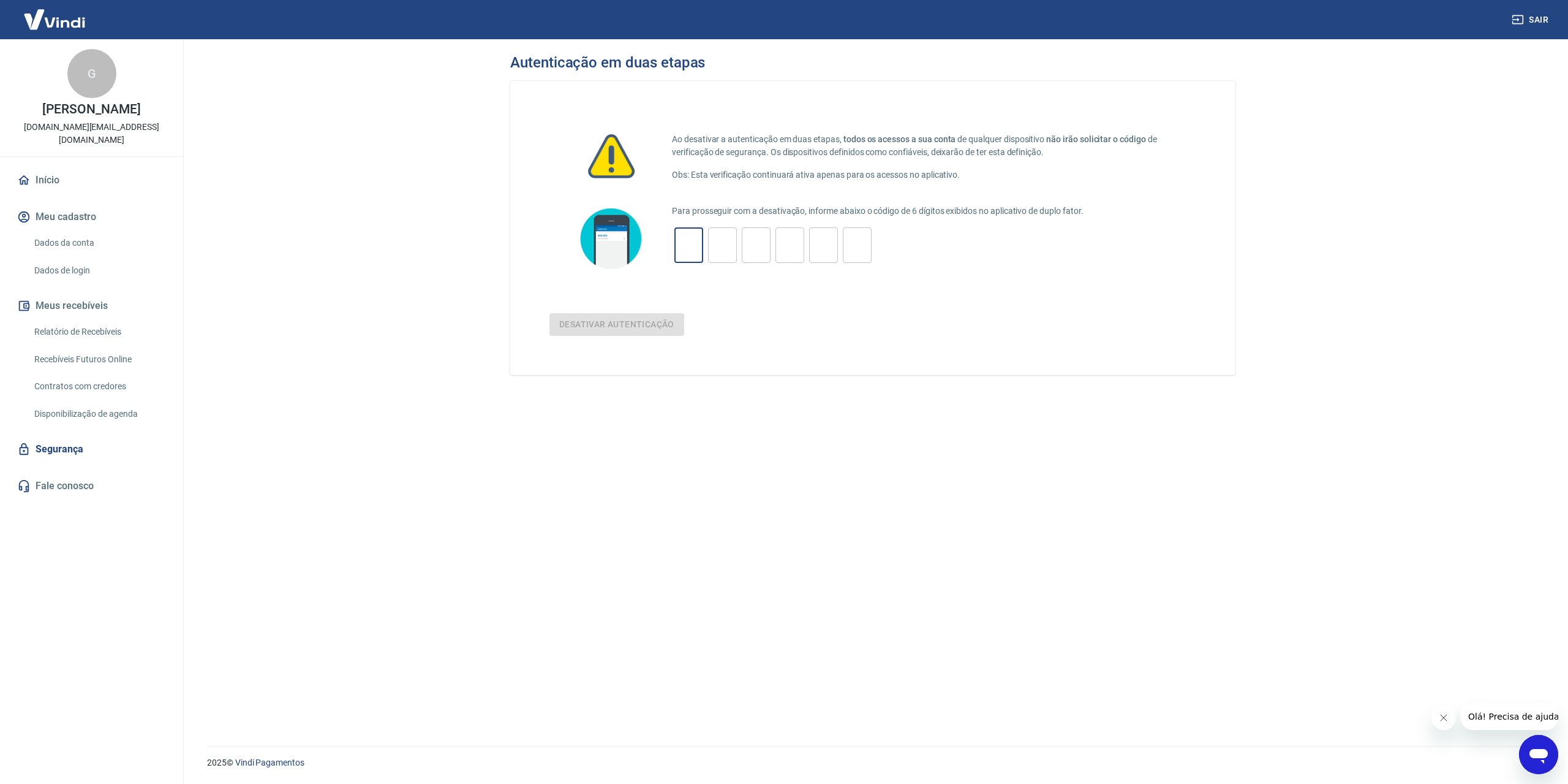
click at [685, 245] on input "tel" at bounding box center [689, 245] width 29 height 27
type input "8"
type input "5"
type input "9"
type input "4"
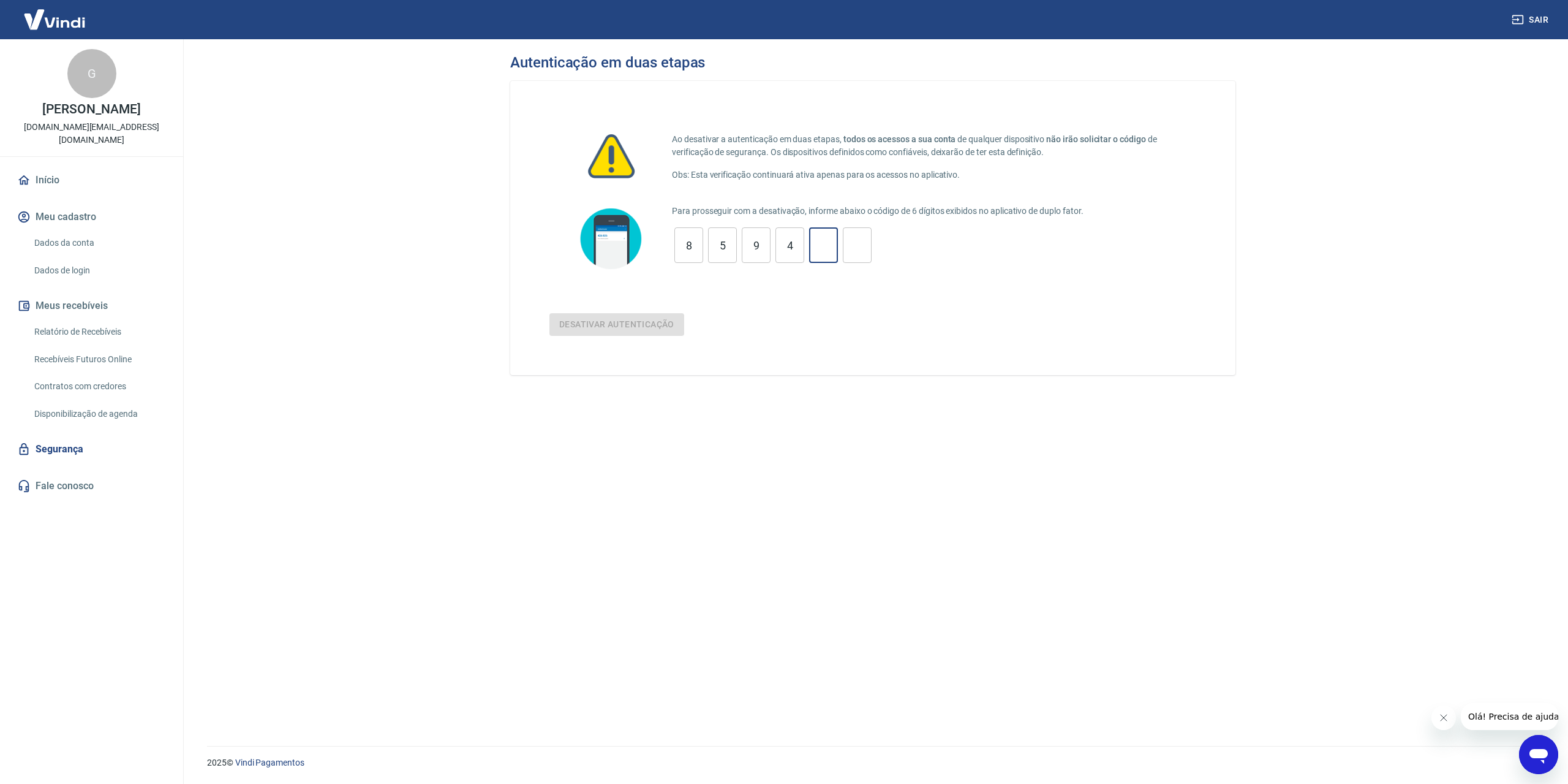
type input "8"
type input "4"
click at [615, 323] on button "Desativar autenticação" at bounding box center [617, 324] width 135 height 23
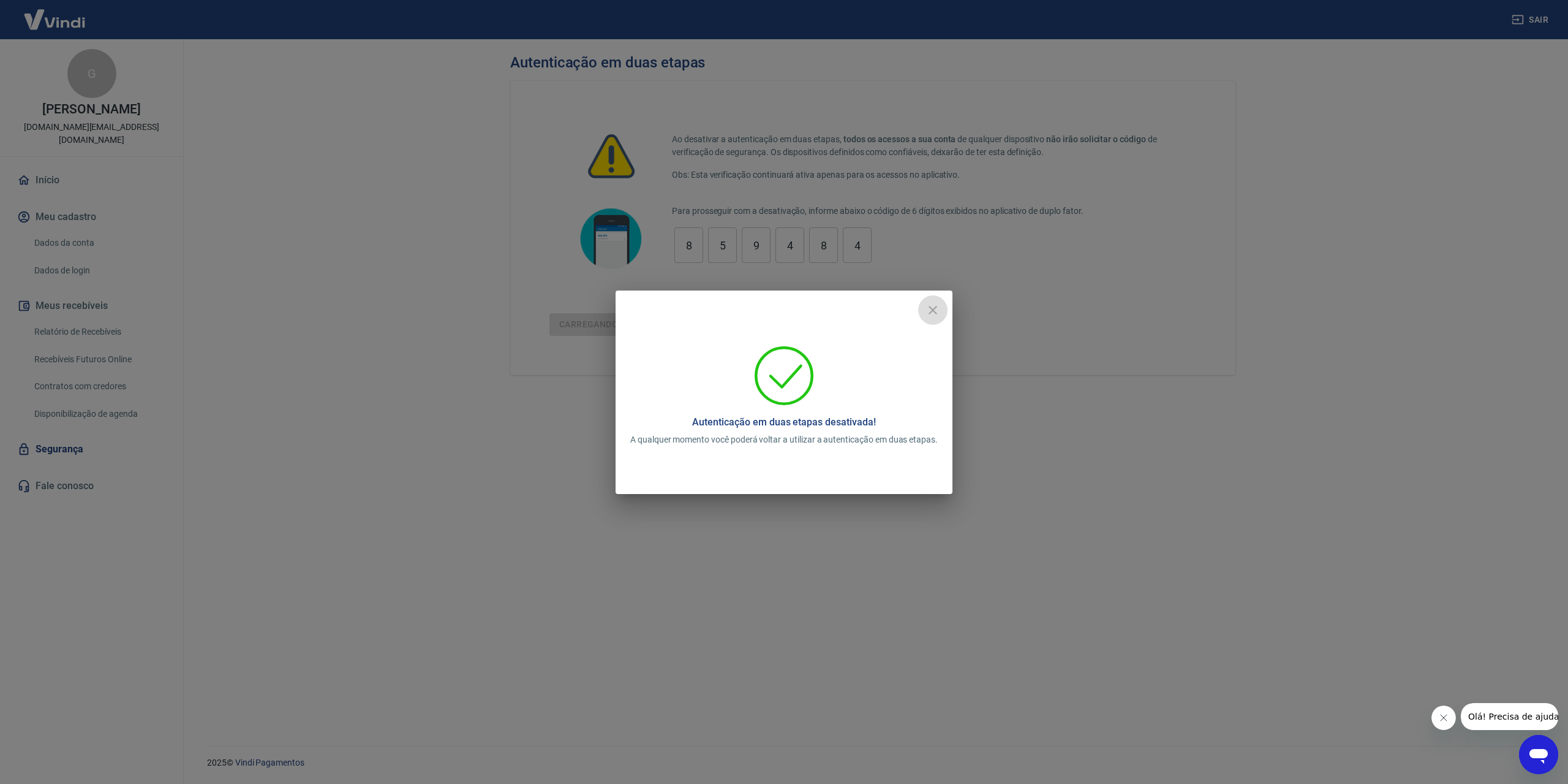
click at [937, 311] on icon "close" at bounding box center [932, 310] width 14 height 14
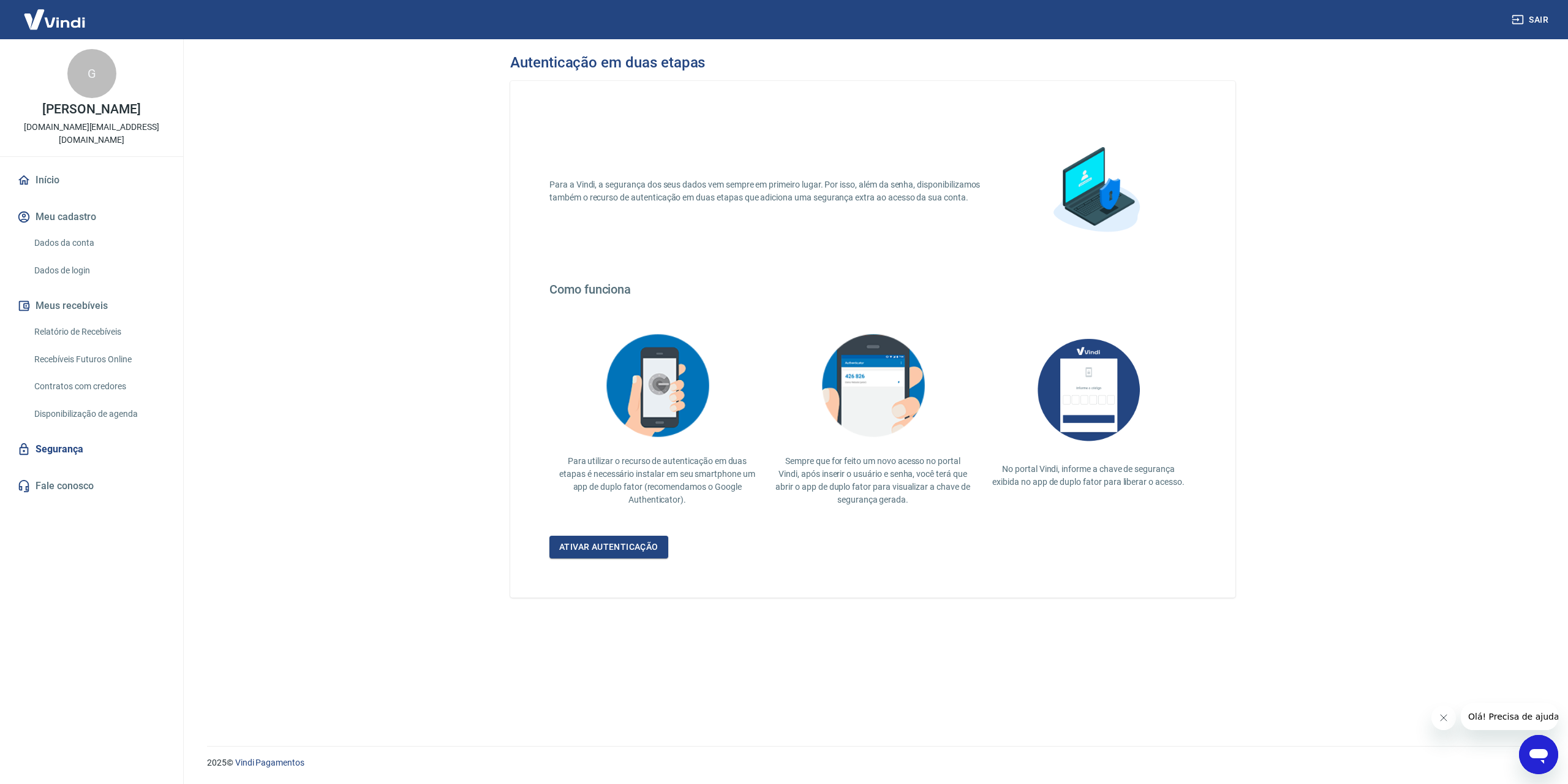
click at [71, 220] on button "Meu cadastro" at bounding box center [91, 217] width 154 height 27
click at [74, 248] on link "Dados da conta" at bounding box center [99, 242] width 139 height 25
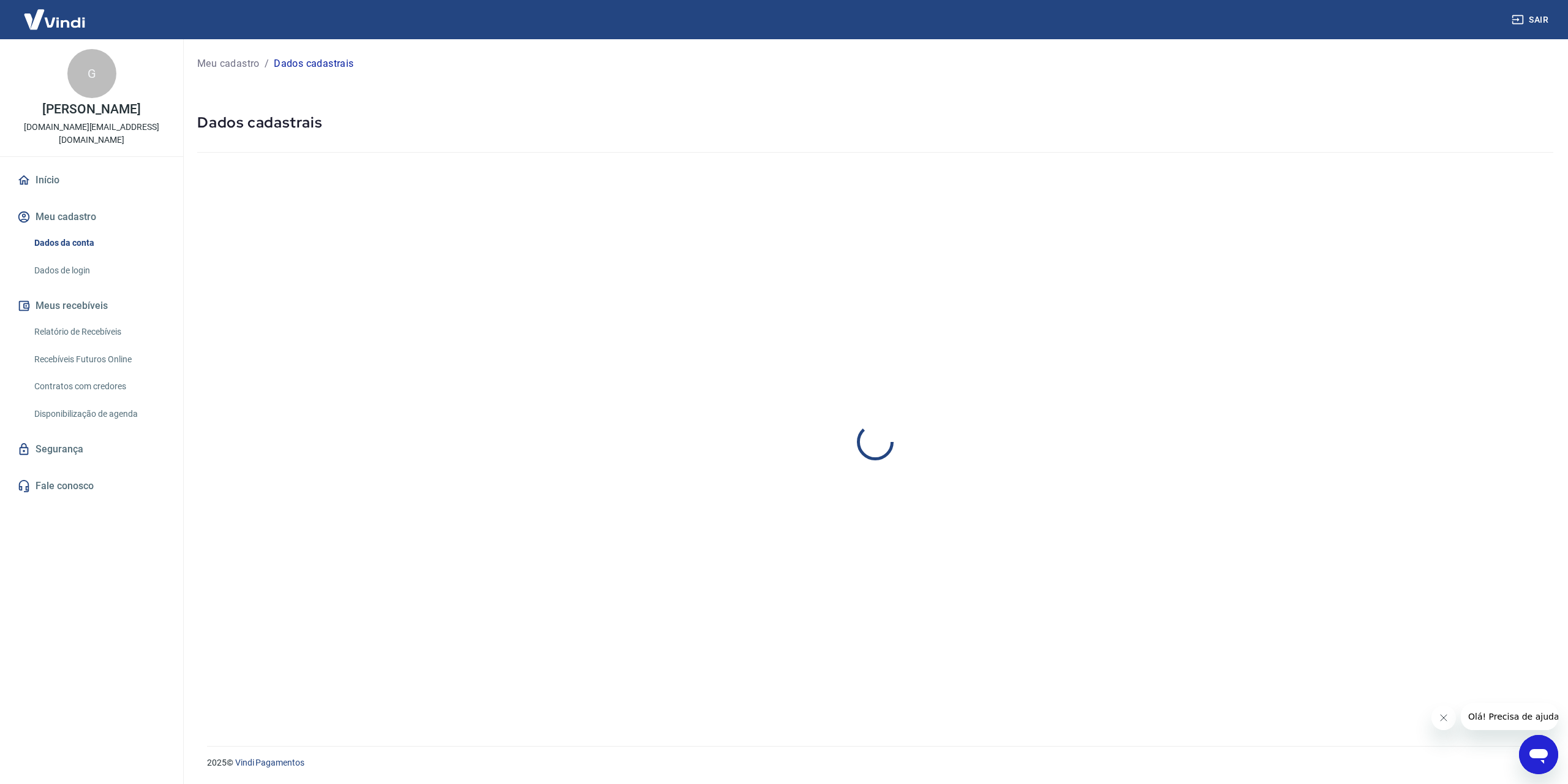
select select "RS"
select select "business"
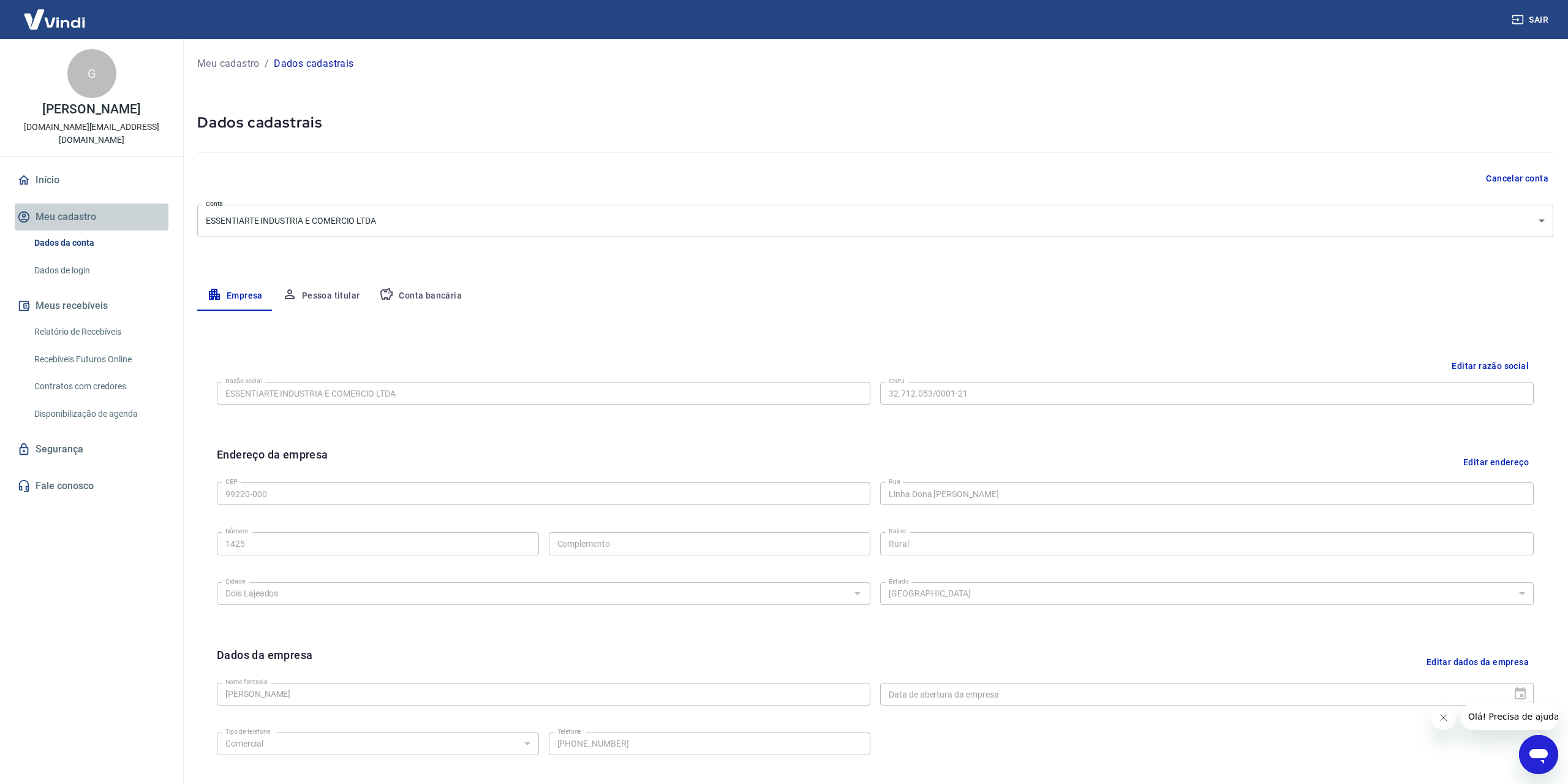
click at [77, 220] on button "Meu cadastro" at bounding box center [91, 217] width 154 height 27
click at [69, 452] on link "Segurança" at bounding box center [91, 449] width 154 height 27
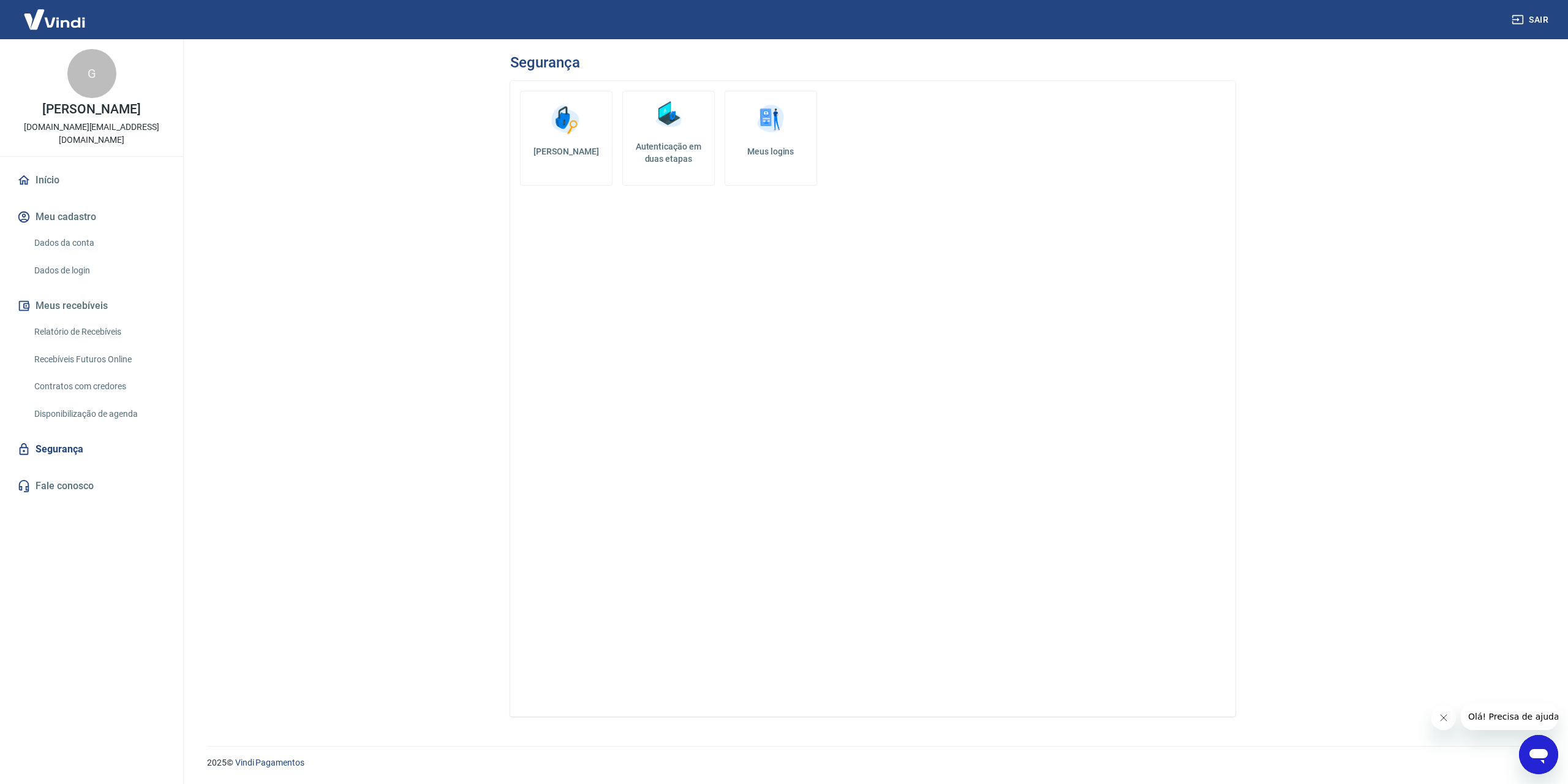
click at [651, 128] on img at bounding box center [668, 114] width 37 height 37
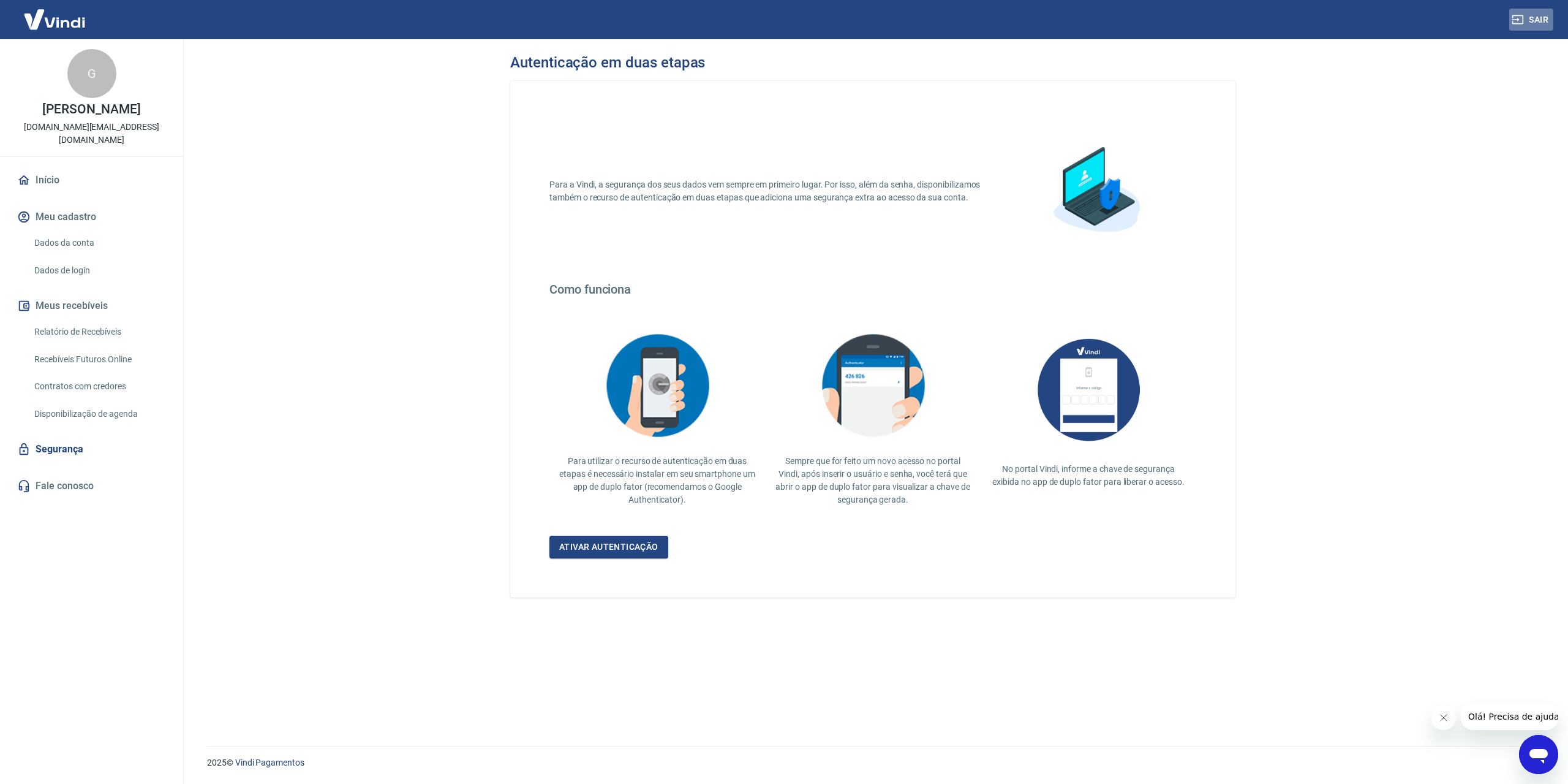
click at [1534, 17] on button "Sair" at bounding box center [1531, 20] width 44 height 23
